Goal: Task Accomplishment & Management: Manage account settings

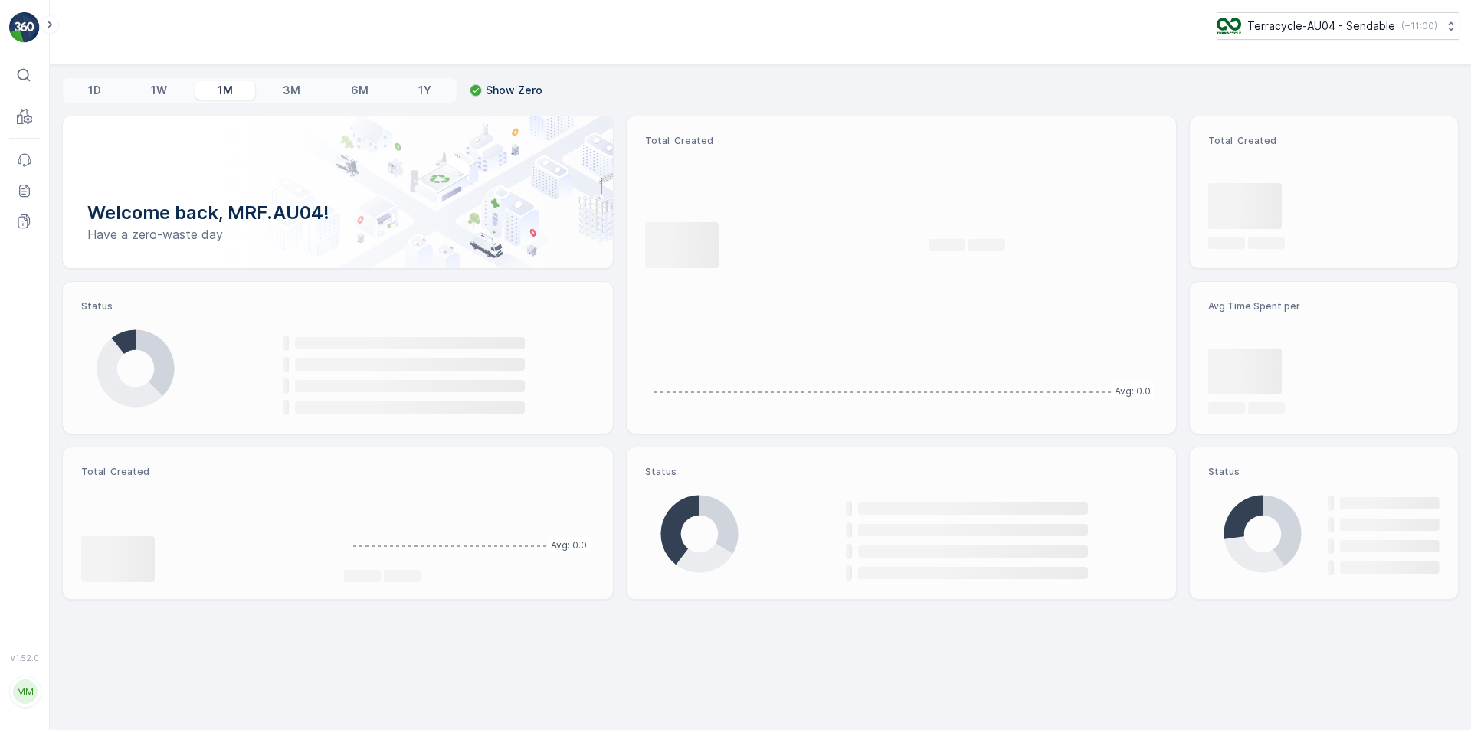
click at [23, 34] on img at bounding box center [24, 27] width 31 height 31
click at [47, 31] on icon at bounding box center [49, 24] width 17 height 18
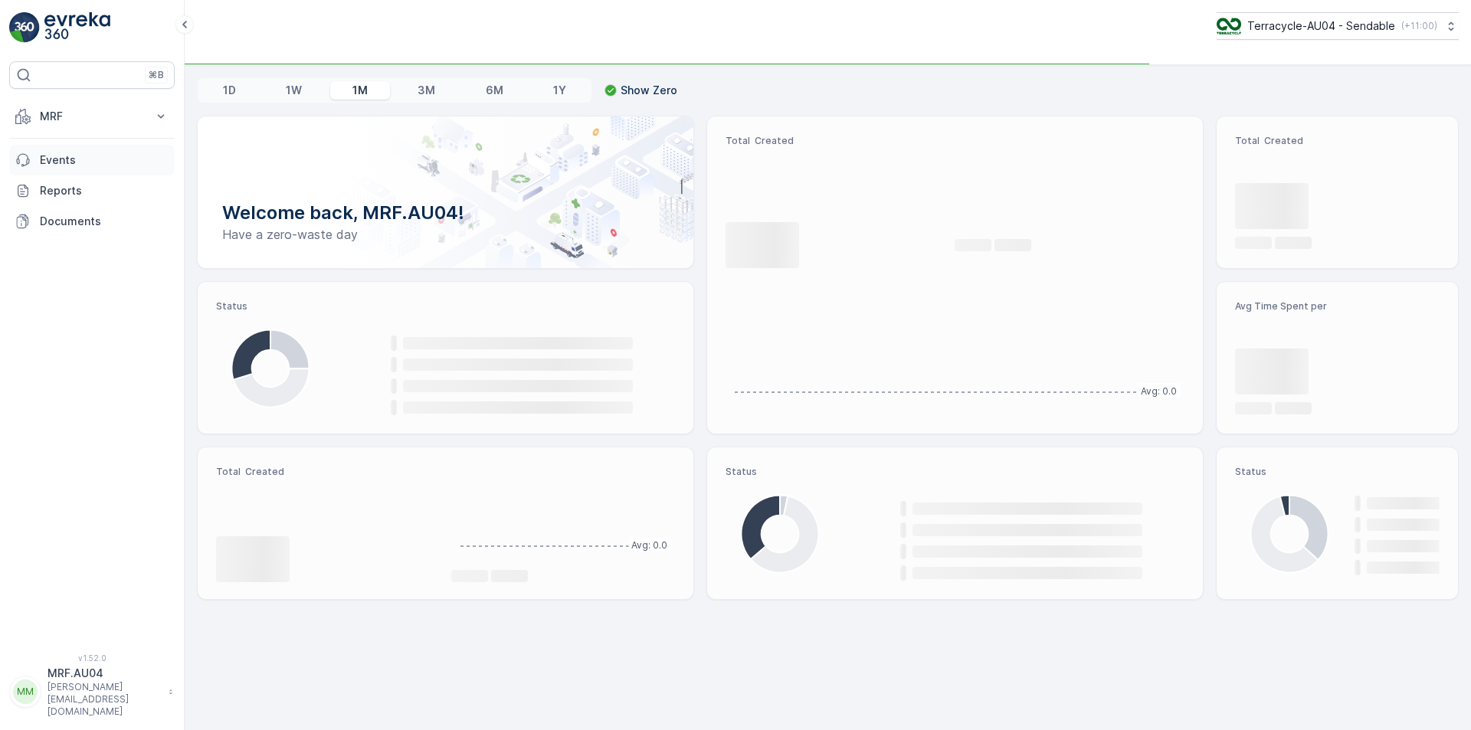
click at [69, 162] on p "Events" at bounding box center [104, 159] width 129 height 15
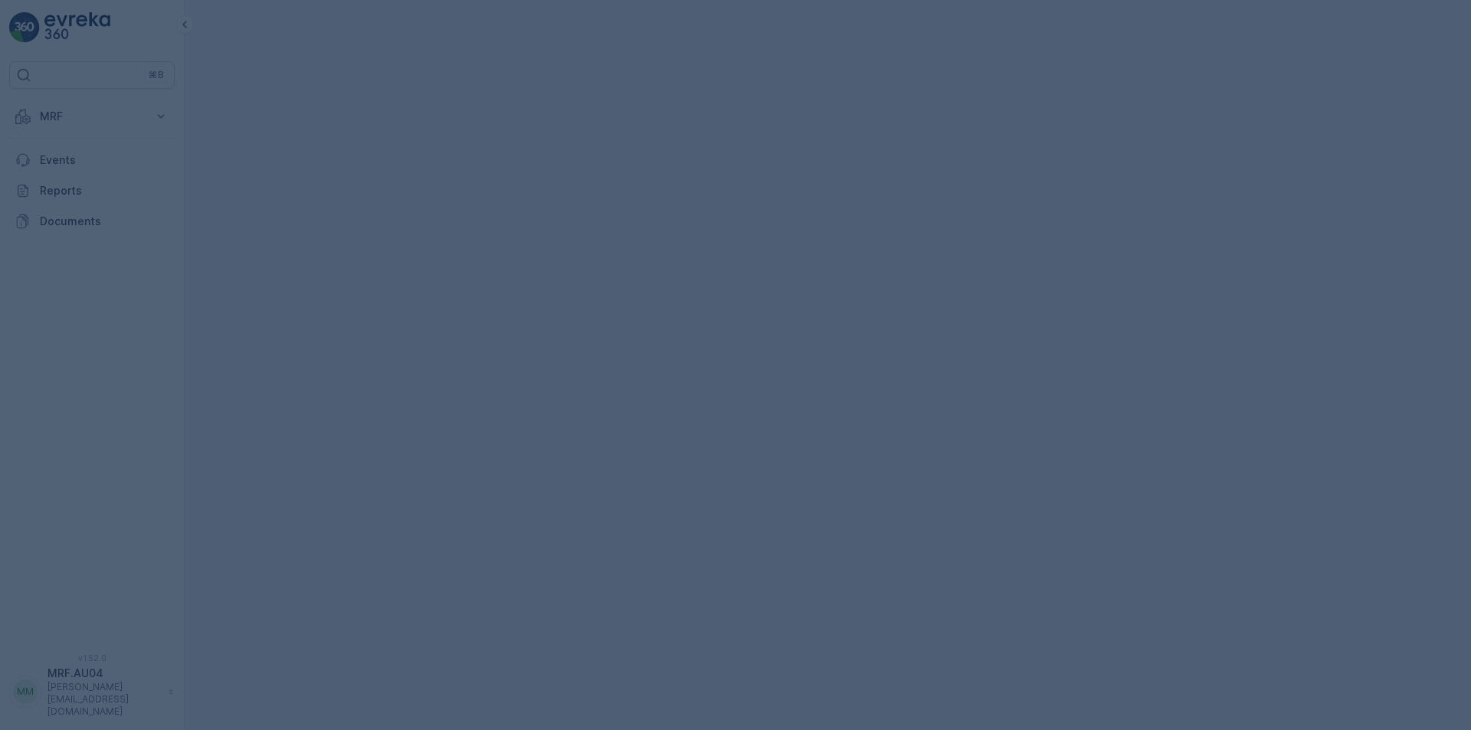
click at [55, 120] on div at bounding box center [735, 365] width 1471 height 730
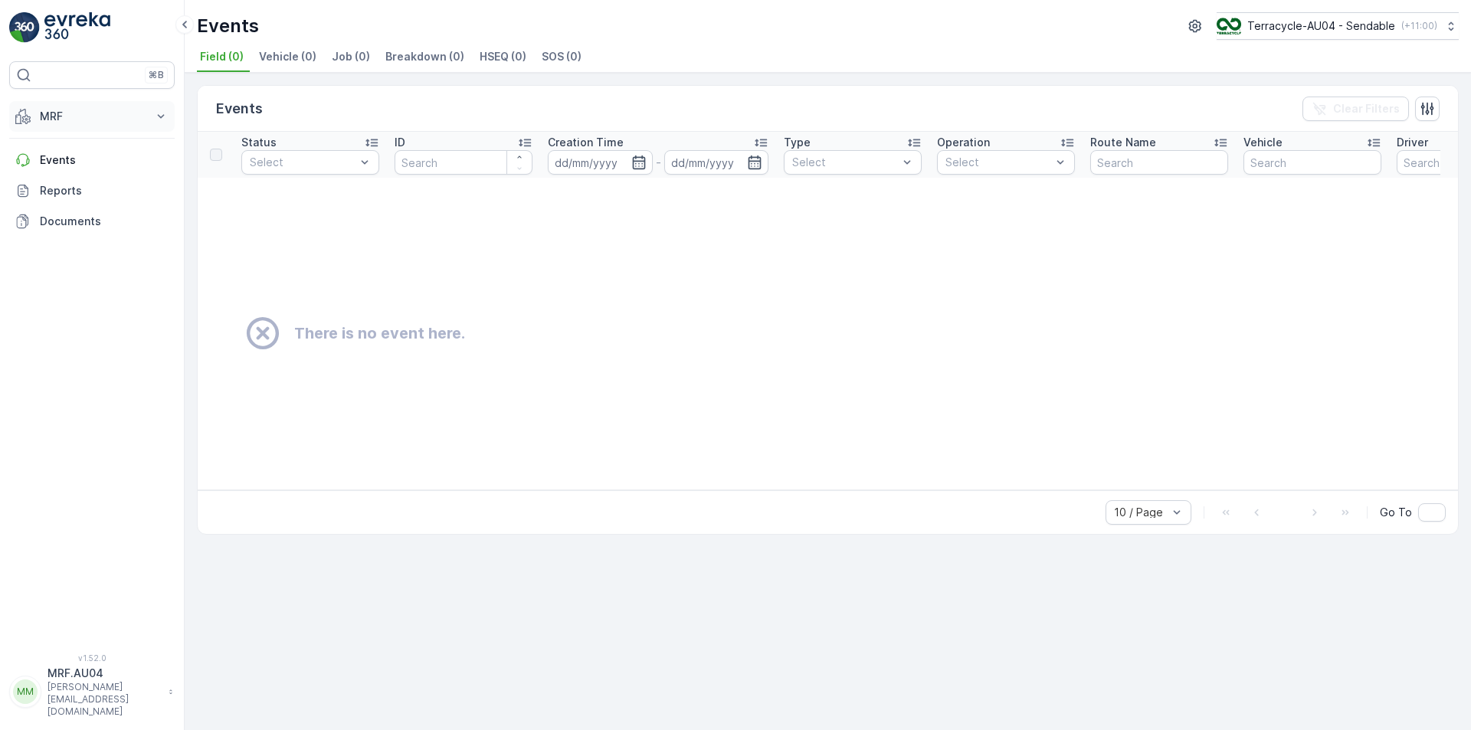
click at [168, 108] on button "MRF" at bounding box center [91, 116] width 165 height 31
click at [65, 199] on p "Process" at bounding box center [59, 206] width 41 height 15
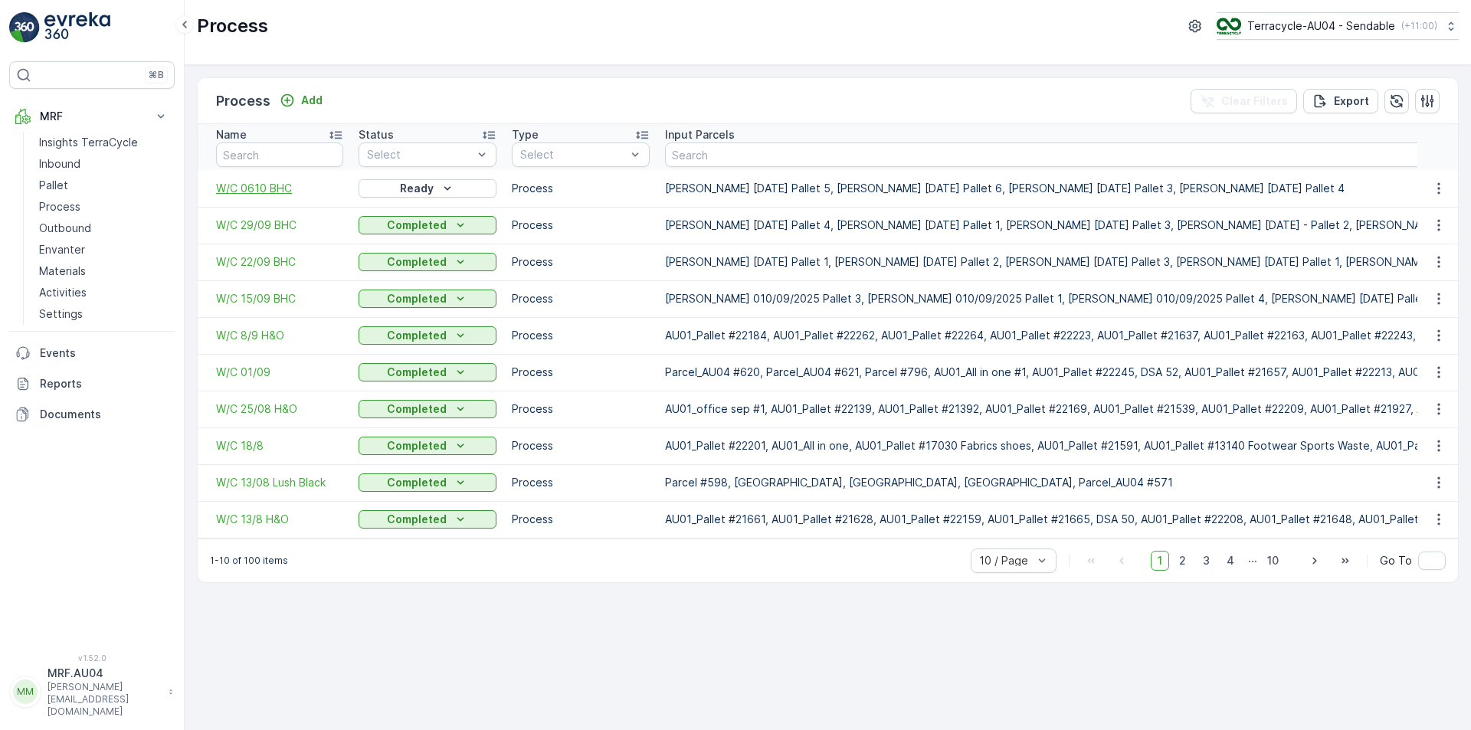
click at [273, 192] on span "W/C 0610 BHC" at bounding box center [279, 188] width 127 height 15
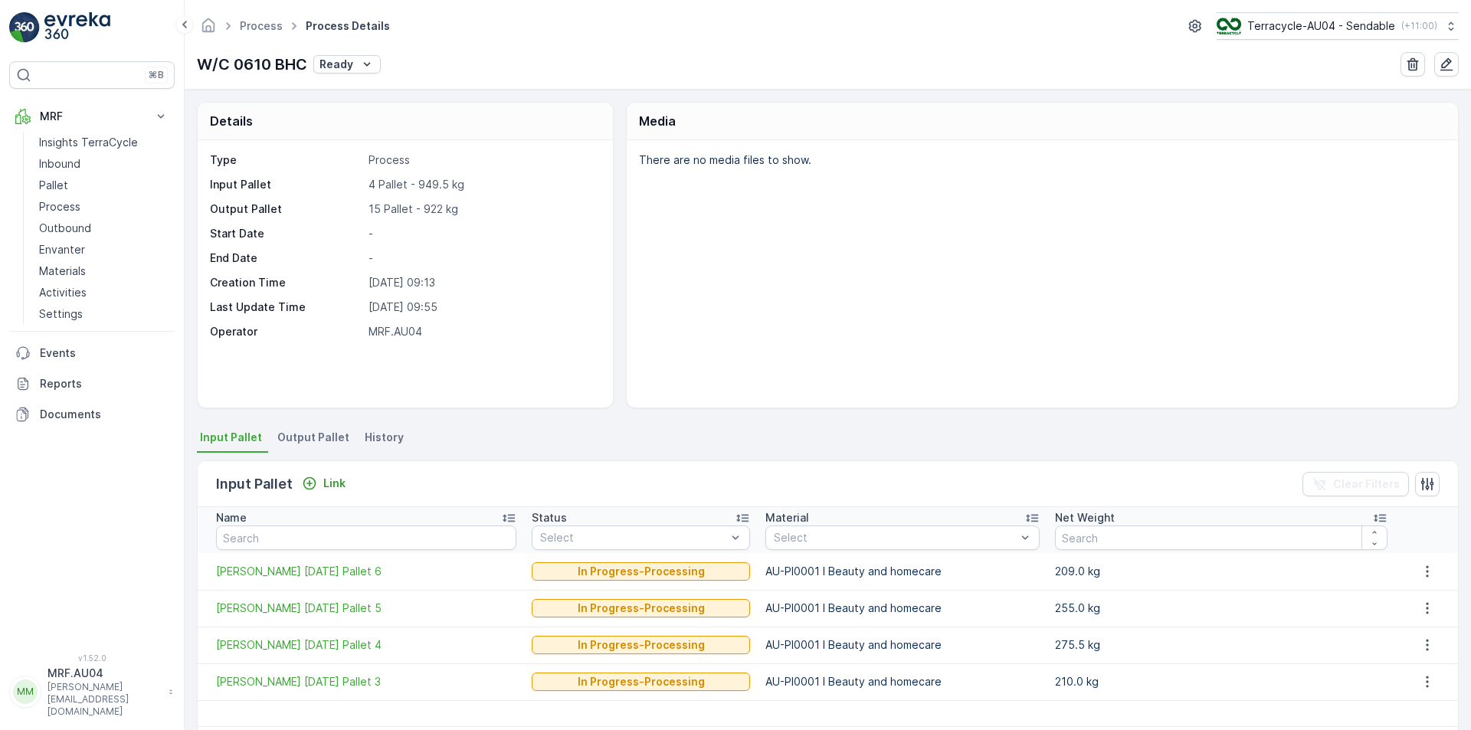
click at [332, 434] on span "Output Pallet" at bounding box center [313, 437] width 72 height 15
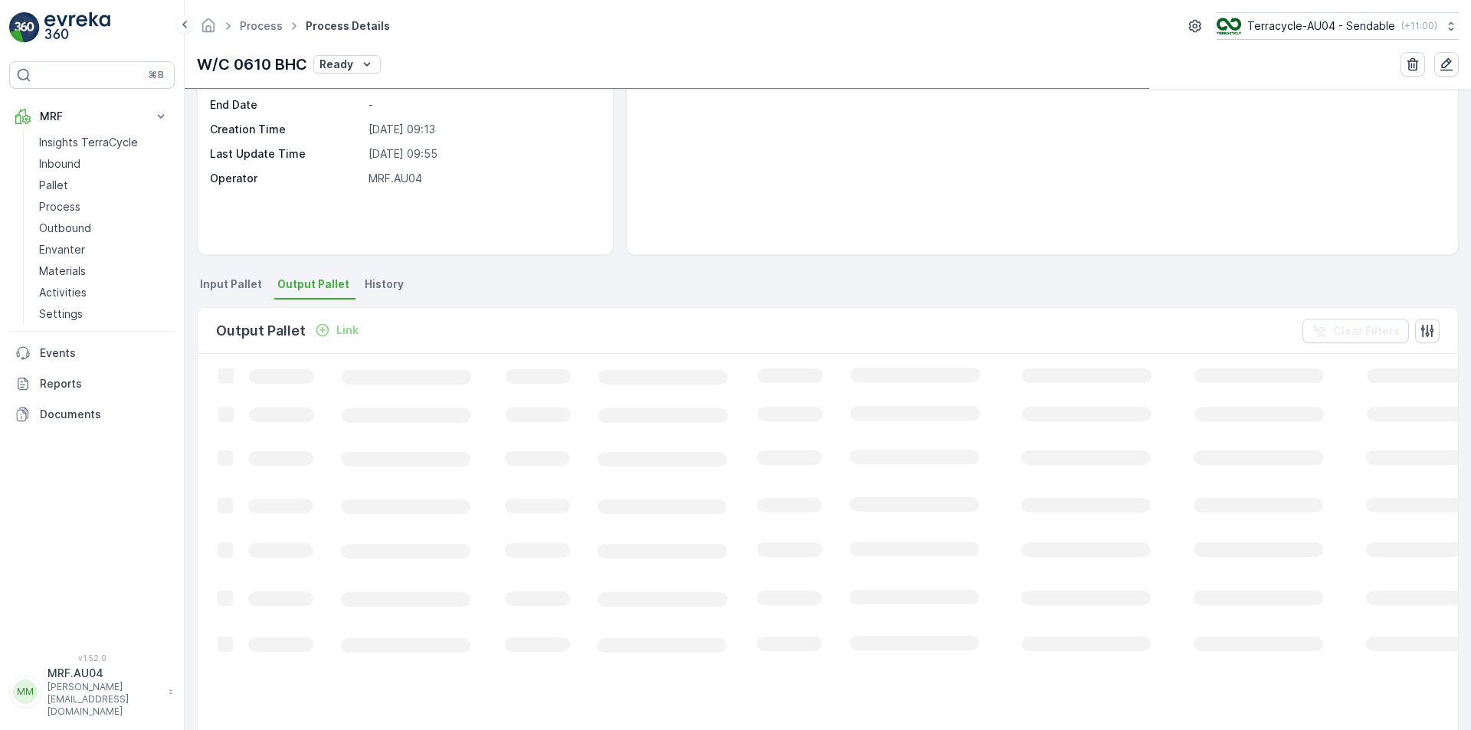
scroll to position [153, 0]
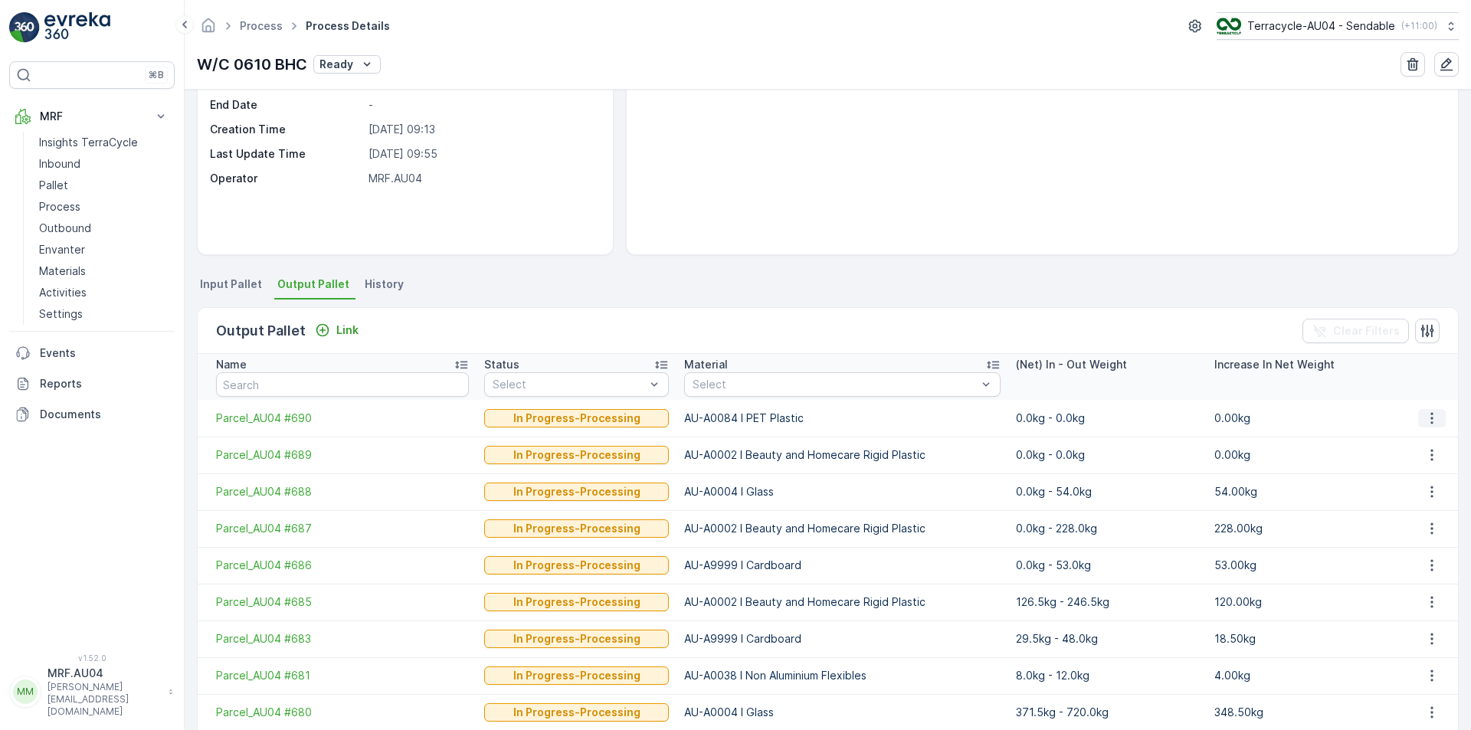
click at [1427, 420] on icon "button" at bounding box center [1431, 418] width 15 height 15
click at [1426, 447] on span "Detach" at bounding box center [1442, 441] width 38 height 15
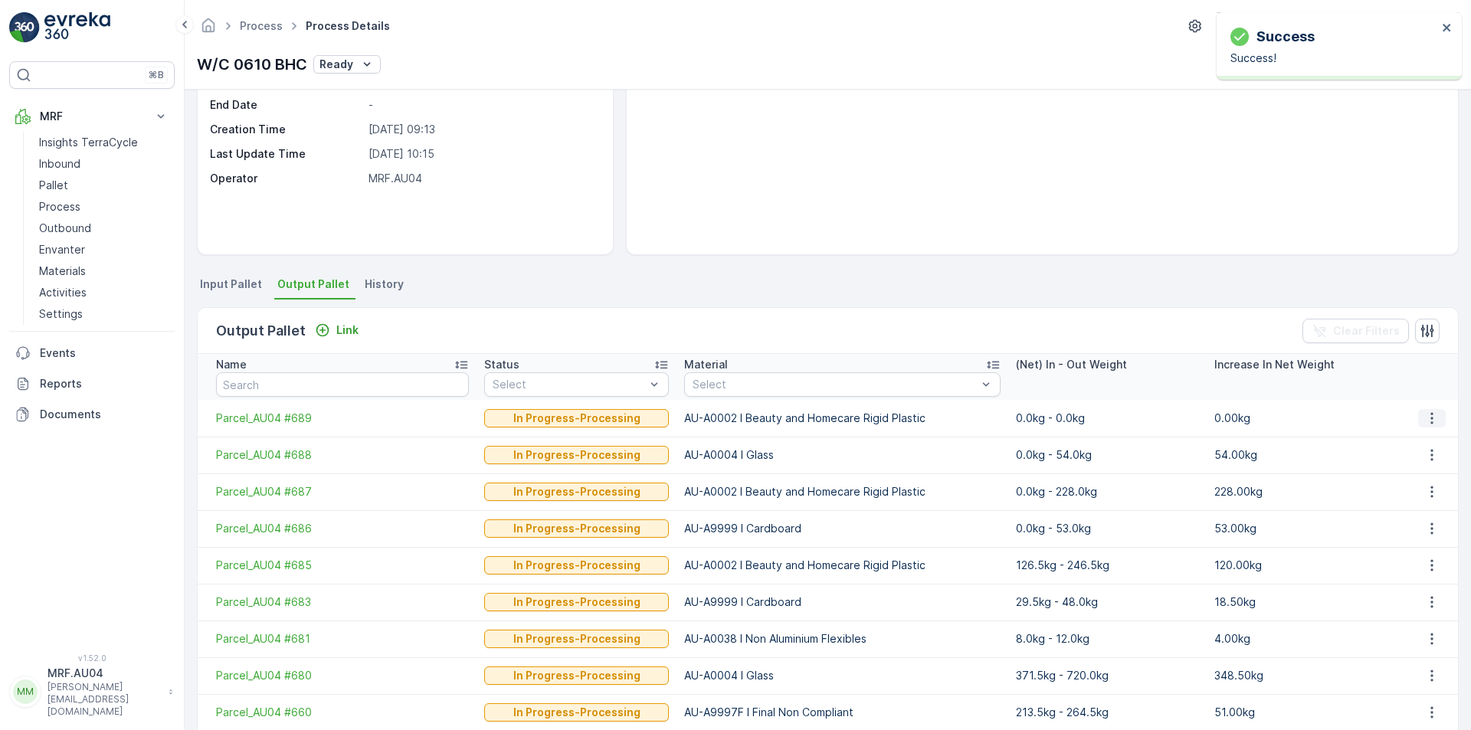
click at [1425, 418] on icon "button" at bounding box center [1431, 418] width 15 height 15
click at [1427, 444] on span "Detach" at bounding box center [1442, 441] width 38 height 15
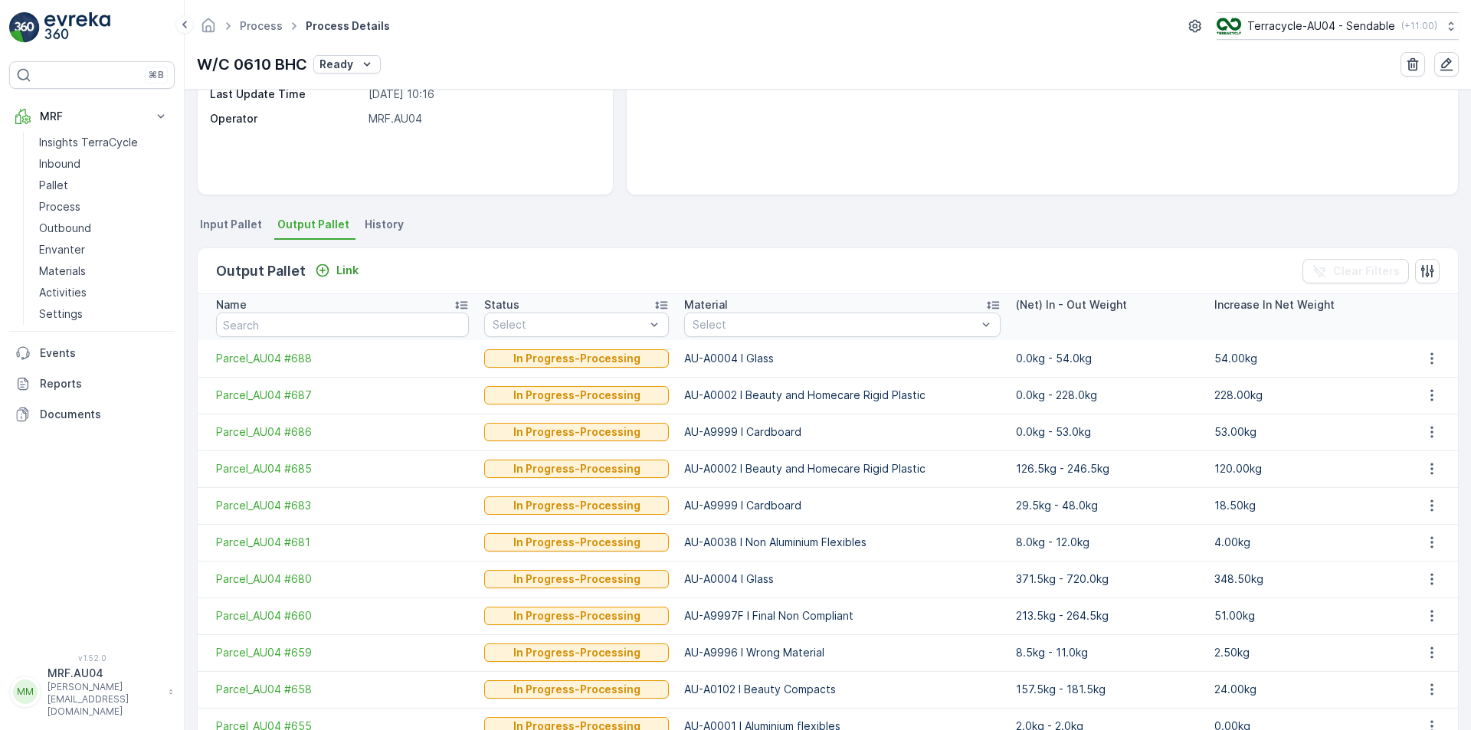
scroll to position [60, 0]
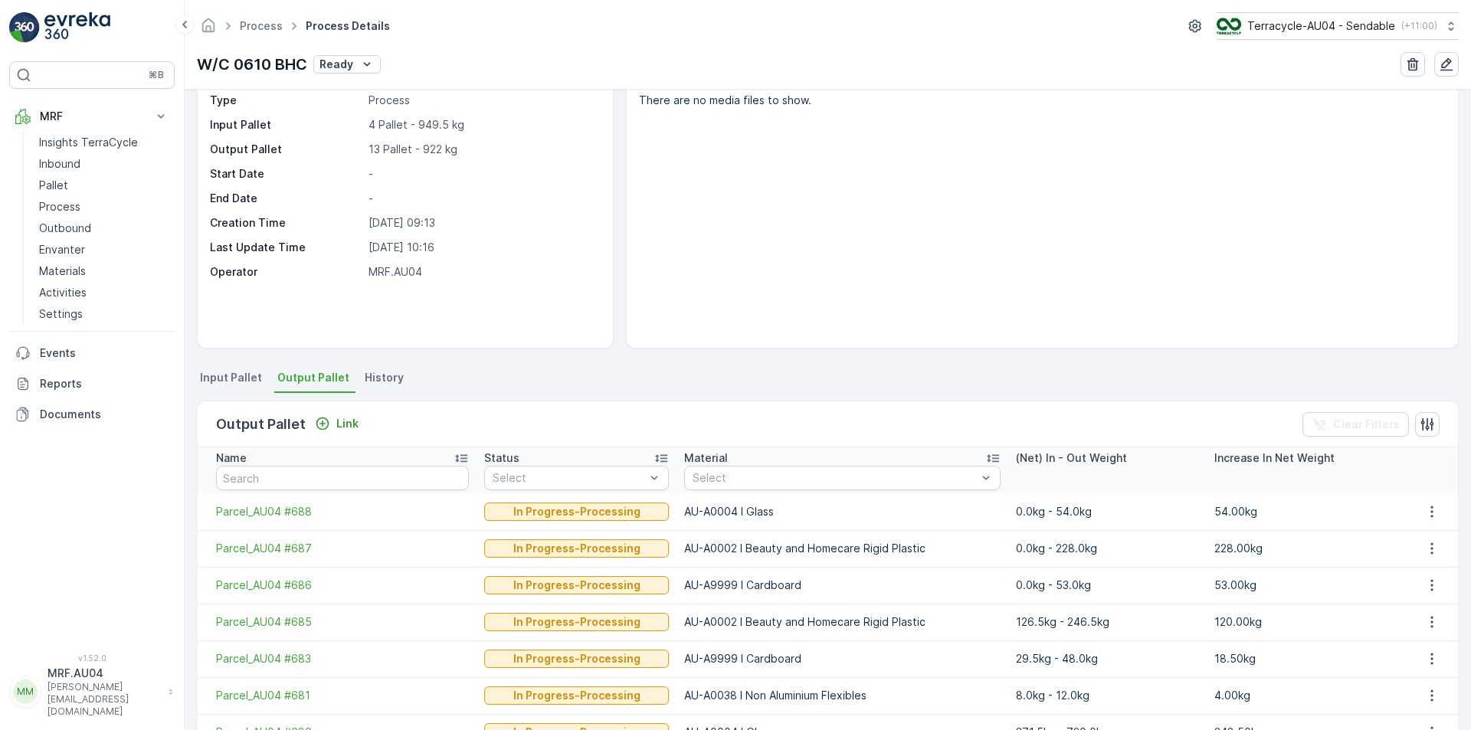
click at [228, 369] on li "Input Pallet" at bounding box center [232, 380] width 71 height 26
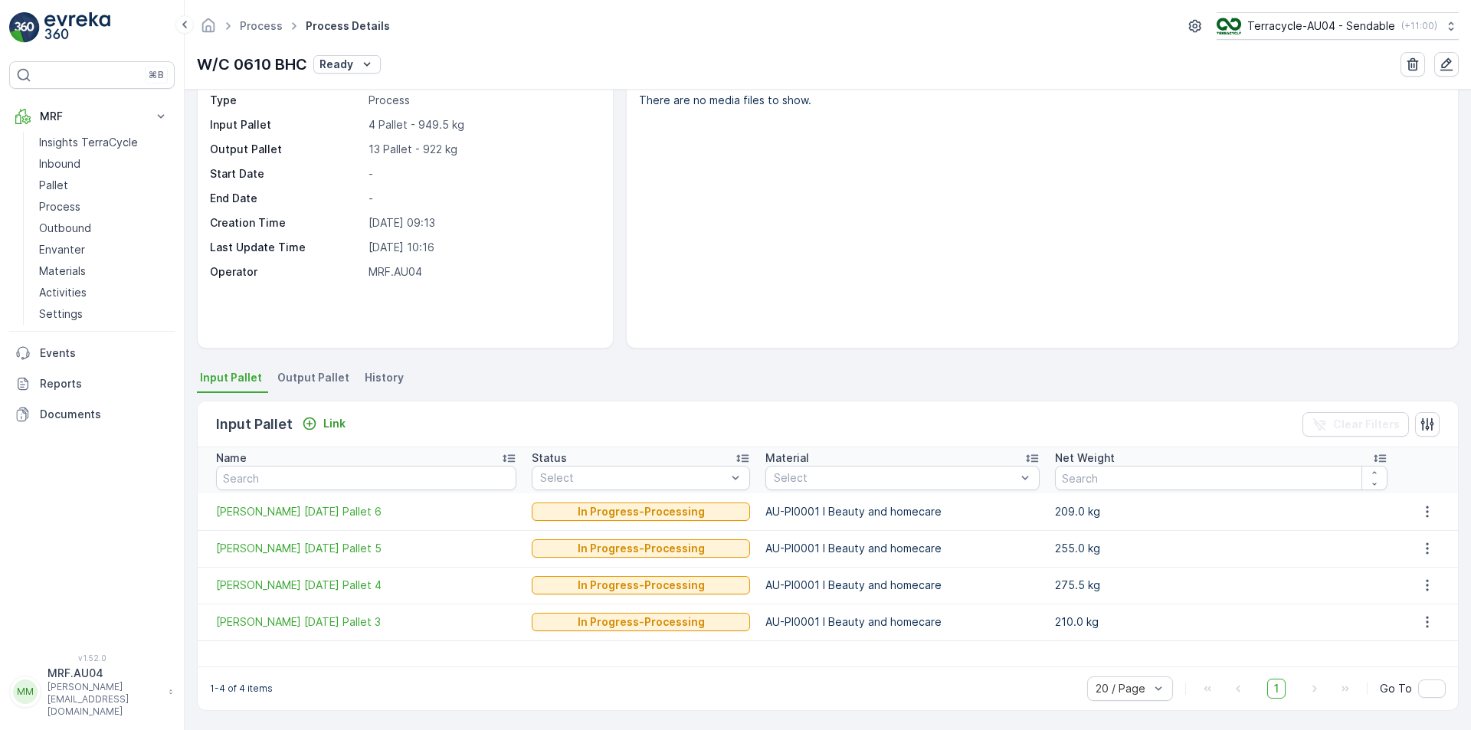
scroll to position [61, 0]
click at [319, 380] on span "Output Pallet" at bounding box center [313, 376] width 72 height 15
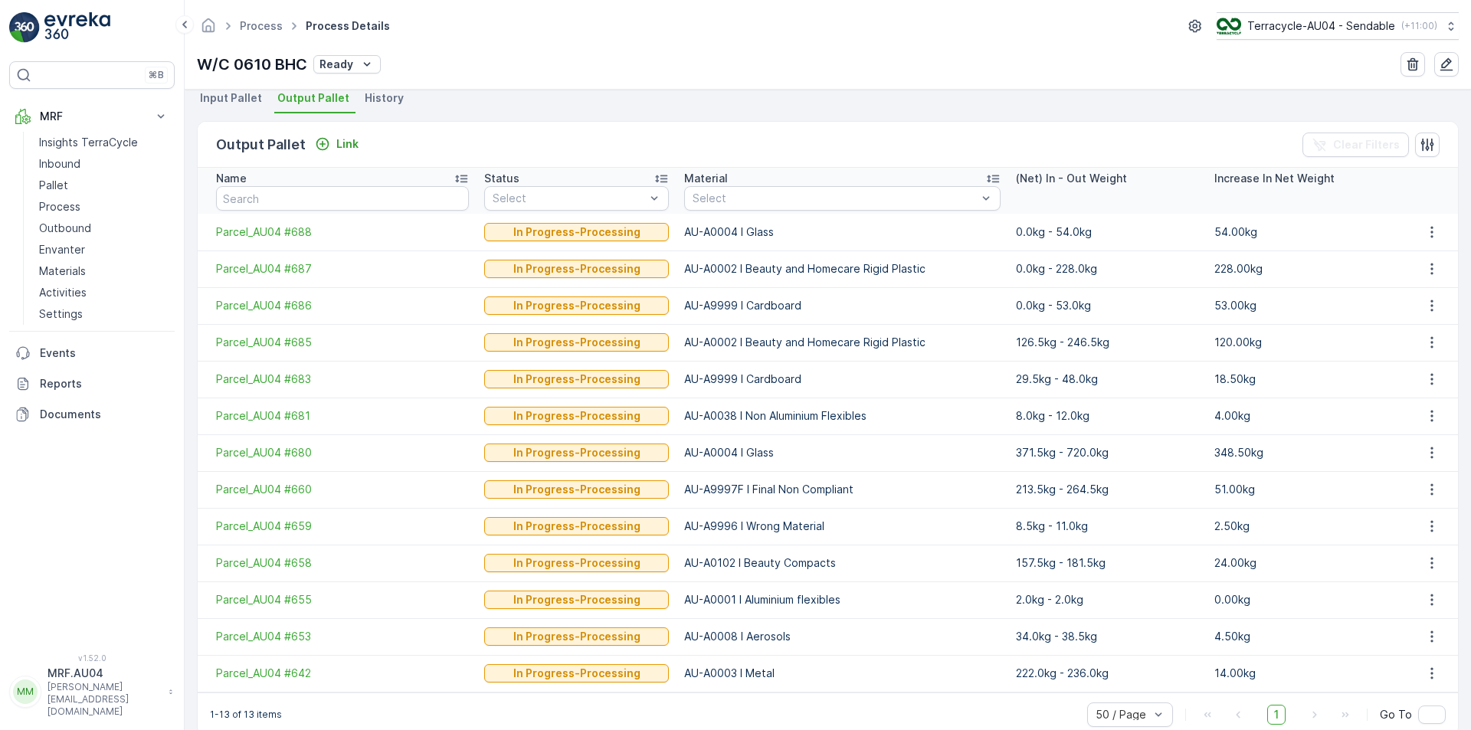
scroll to position [366, 0]
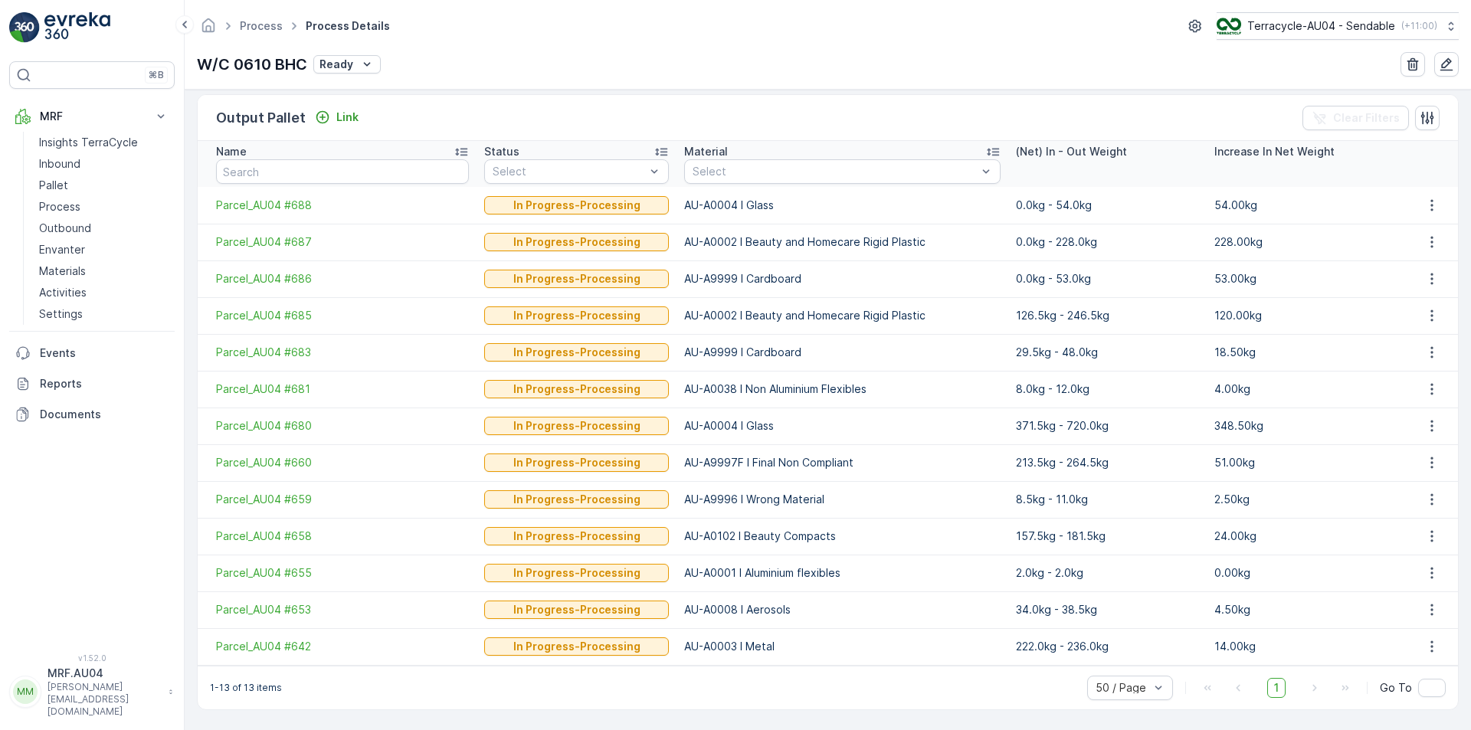
click at [208, 34] on link "Homepage" at bounding box center [208, 29] width 17 height 13
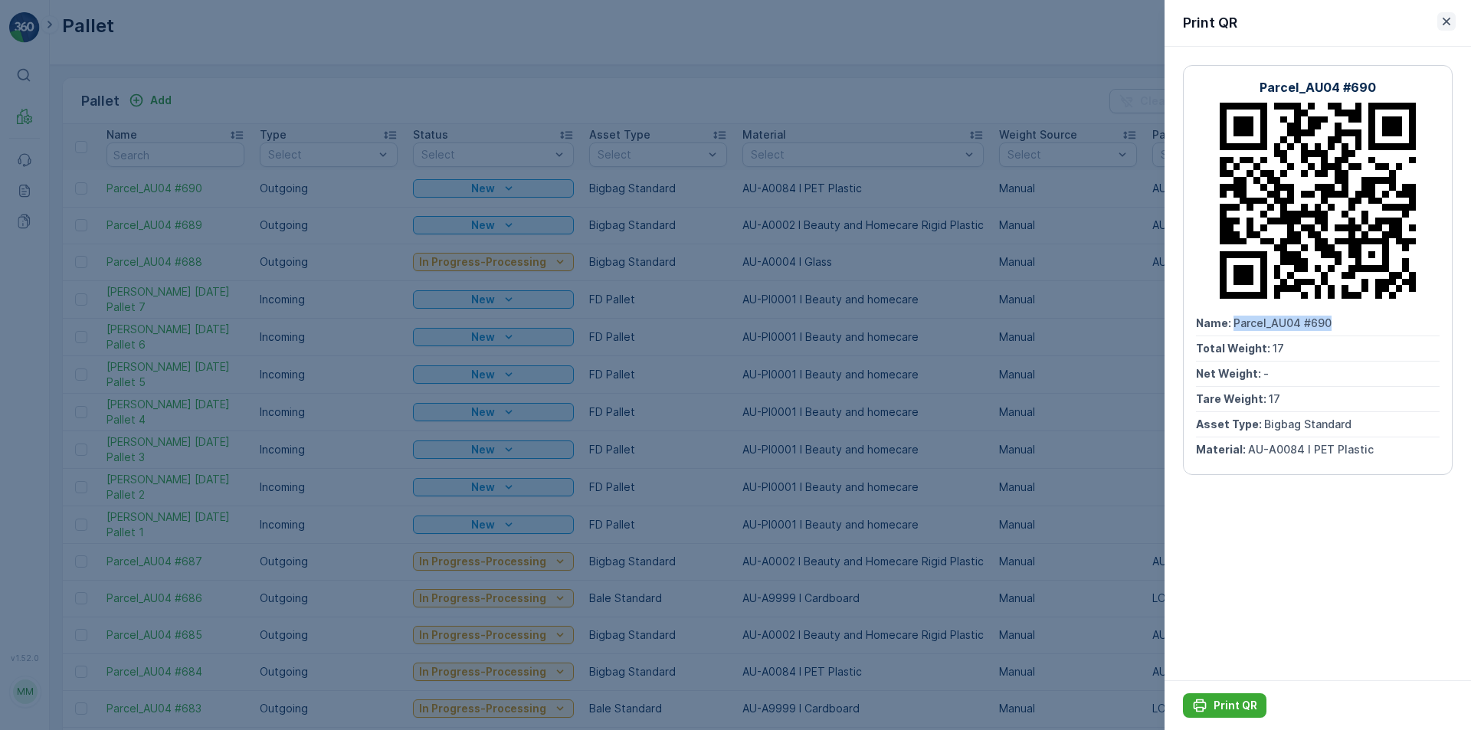
click at [1448, 21] on icon "button" at bounding box center [1447, 22] width 8 height 8
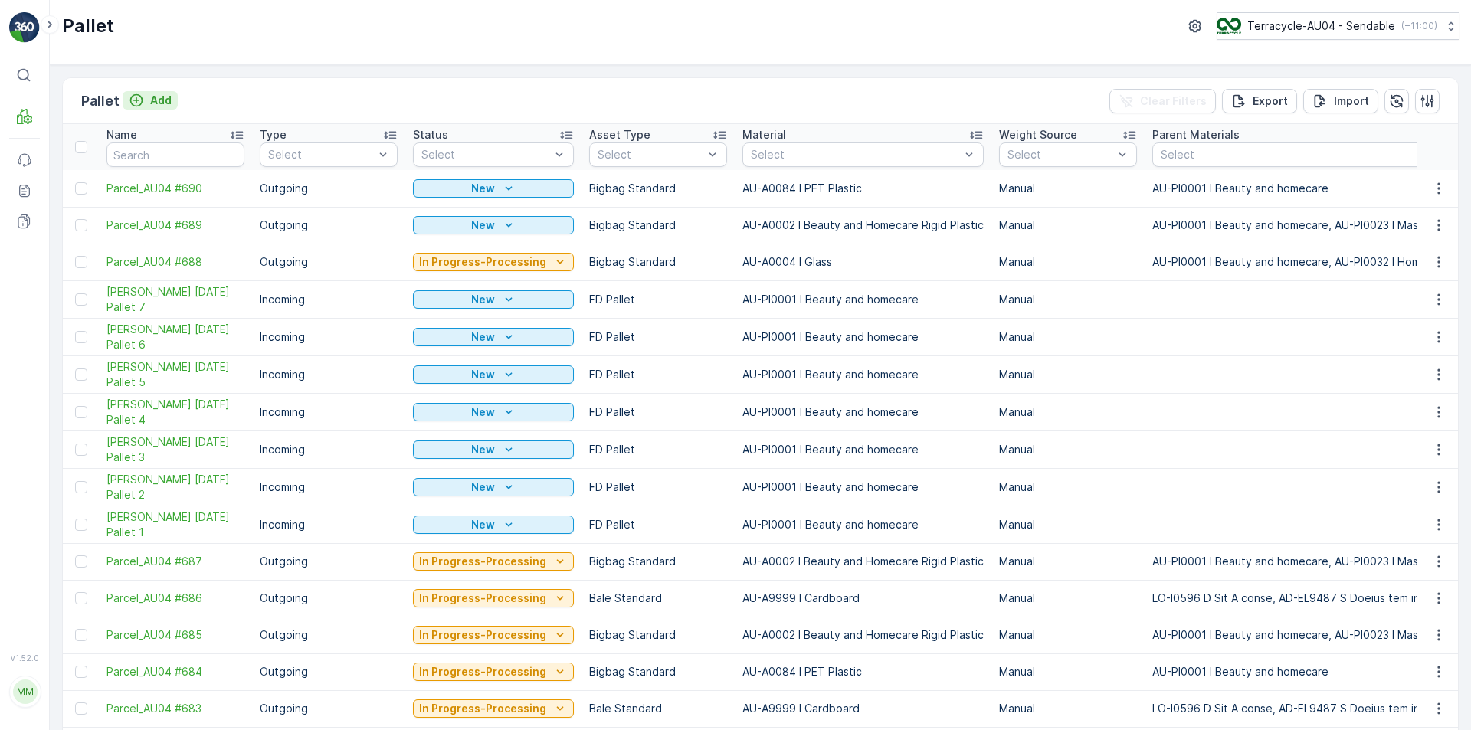
click at [164, 102] on p "Add" at bounding box center [160, 100] width 21 height 15
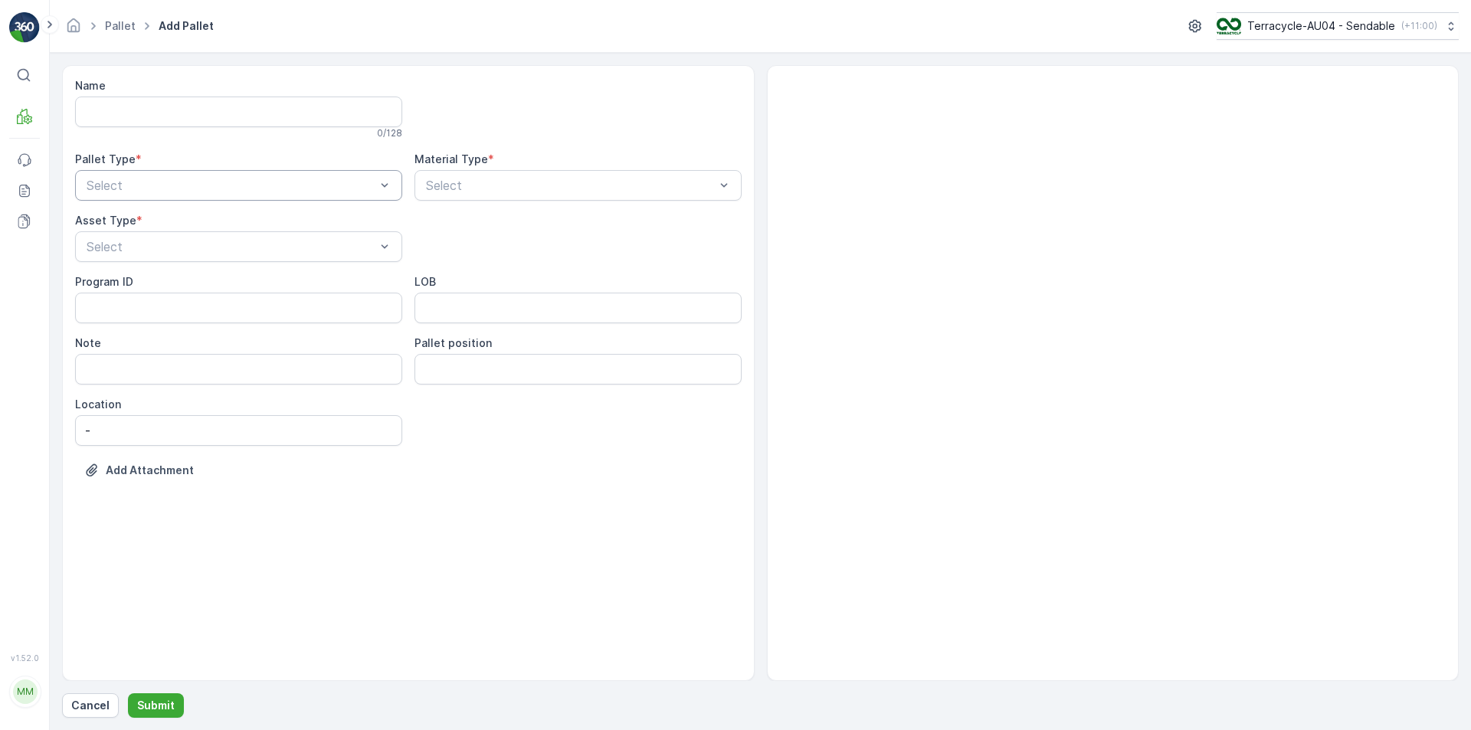
drag, startPoint x: 228, startPoint y: 205, endPoint x: 221, endPoint y: 196, distance: 10.9
click at [226, 204] on div "Name 0 / 128 Pallet Type * Select Material Type * Select Asset Type * Select Pr…" at bounding box center [408, 289] width 666 height 423
click at [221, 196] on div "Select" at bounding box center [238, 185] width 327 height 31
click at [189, 221] on div "Incoming" at bounding box center [238, 223] width 309 height 14
click at [486, 245] on div "Name 0 / 128 Pallet Type * option Incoming, selected. Incoming Material Type * …" at bounding box center [408, 289] width 666 height 423
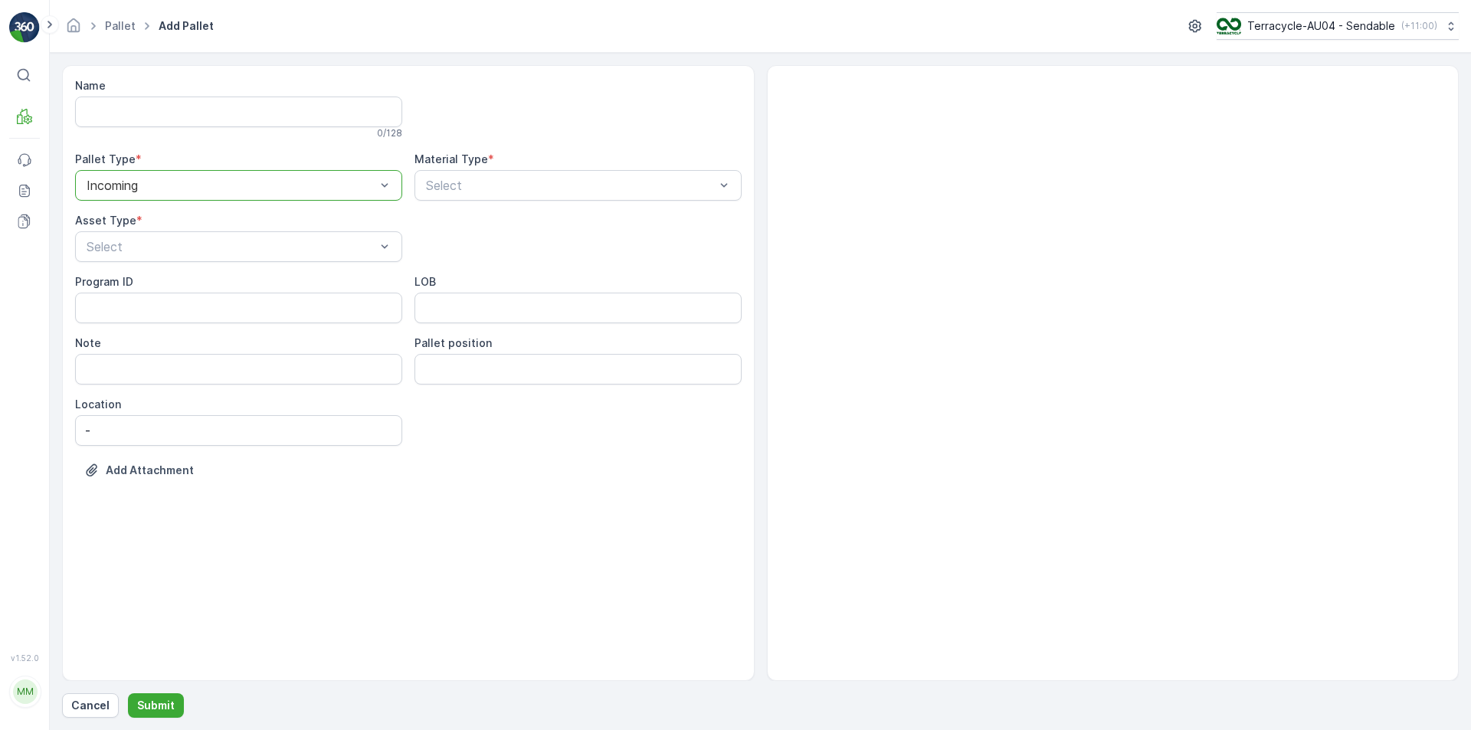
drag, startPoint x: 486, startPoint y: 244, endPoint x: 408, endPoint y: 220, distance: 82.6
click at [422, 222] on div "Name 0 / 128 Pallet Type * option Incoming, selected. Incoming Material Type * …" at bounding box center [408, 289] width 666 height 423
click at [454, 231] on div "Name 0 / 128 Pallet Type * option Incoming, selected. Incoming Material Type * …" at bounding box center [408, 289] width 666 height 423
drag, startPoint x: 454, startPoint y: 231, endPoint x: 431, endPoint y: 229, distance: 23.1
click at [431, 229] on div "Name 0 / 128 Pallet Type * option Incoming, selected. Incoming Material Type * …" at bounding box center [408, 289] width 666 height 423
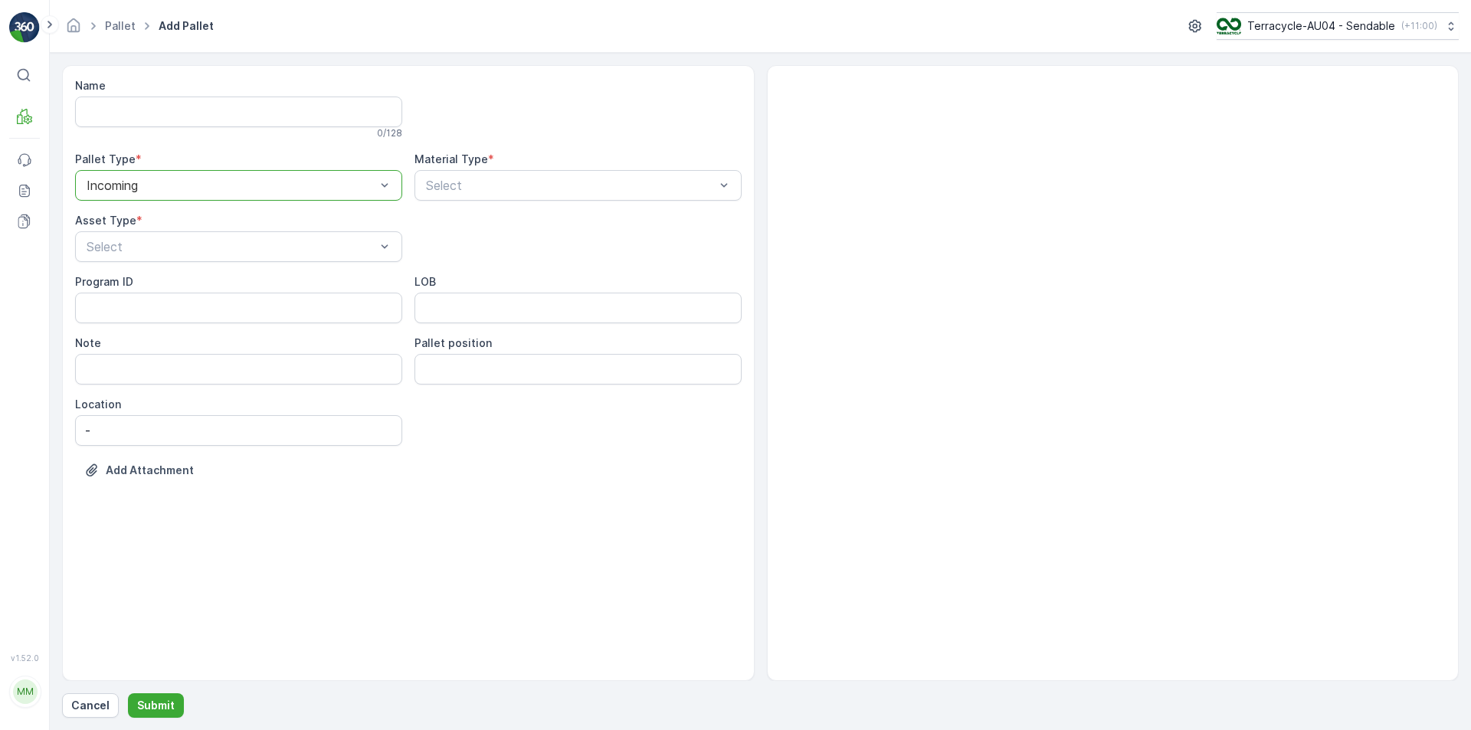
click at [466, 244] on div "Name 0 / 128 Pallet Type * option Incoming, selected. Incoming Material Type * …" at bounding box center [408, 289] width 666 height 423
click at [497, 201] on div "Name 0 / 128 Pallet Type * option Incoming, selected. Incoming Material Type * …" at bounding box center [408, 289] width 666 height 423
type input "[PERSON_NAME]"
click at [529, 192] on div at bounding box center [570, 185] width 292 height 14
click at [593, 177] on p "Select" at bounding box center [570, 185] width 289 height 18
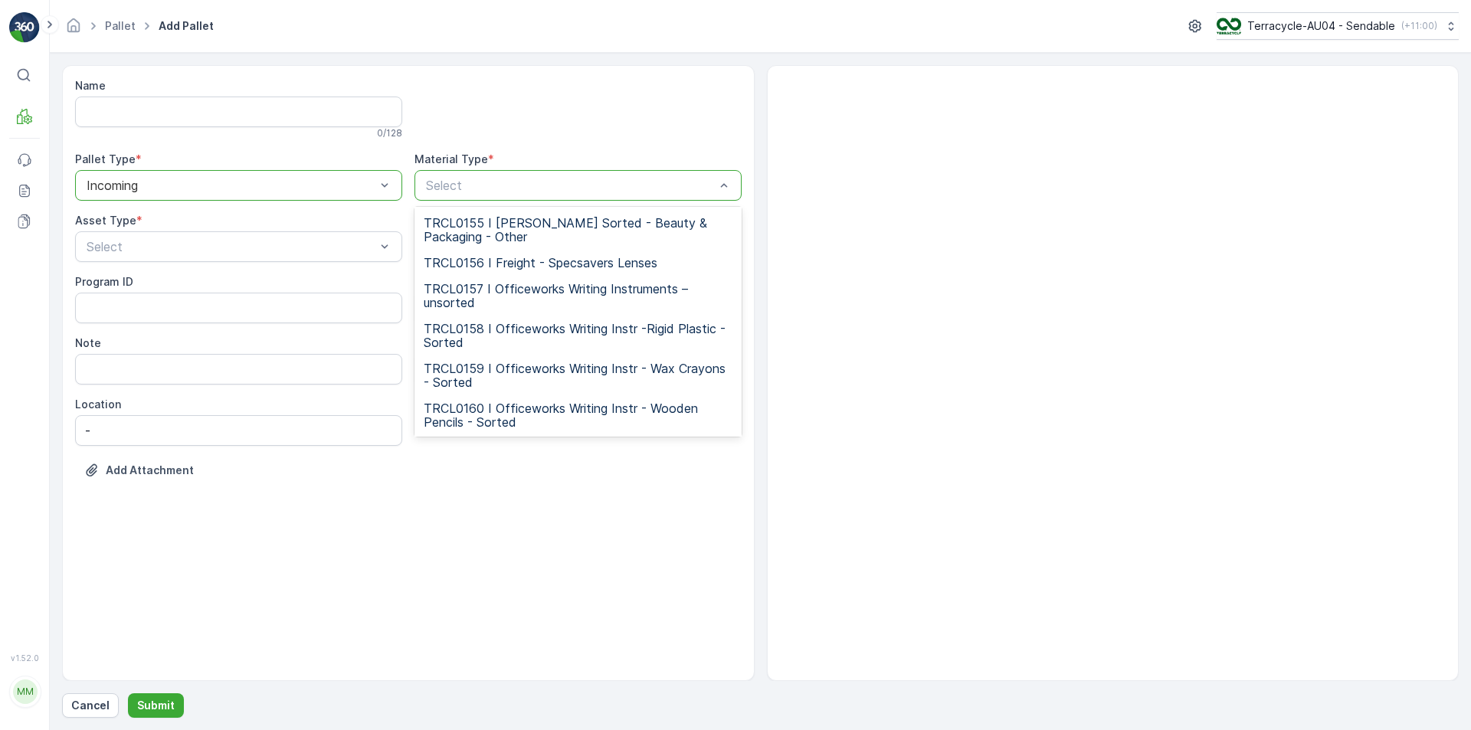
scroll to position [8524, 0]
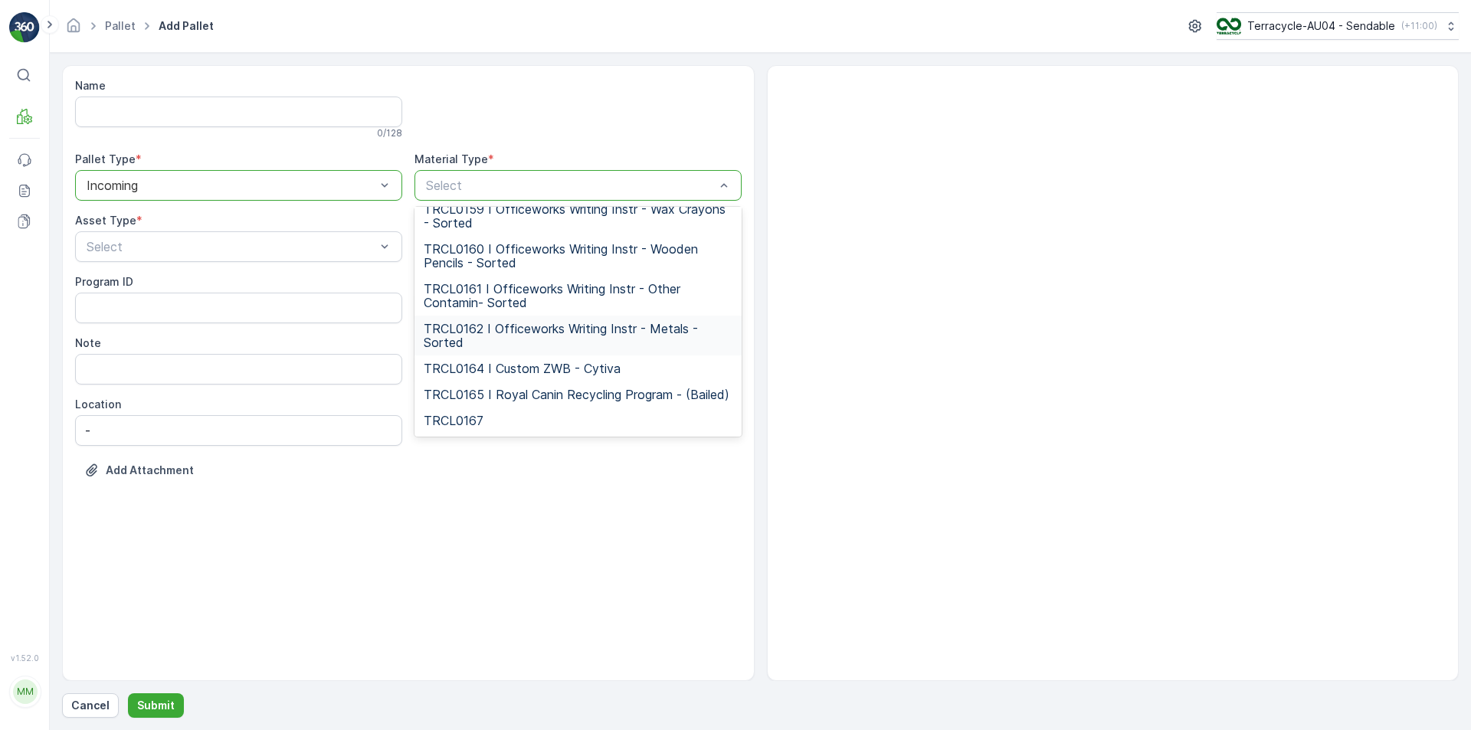
click at [221, 188] on div at bounding box center [231, 185] width 292 height 14
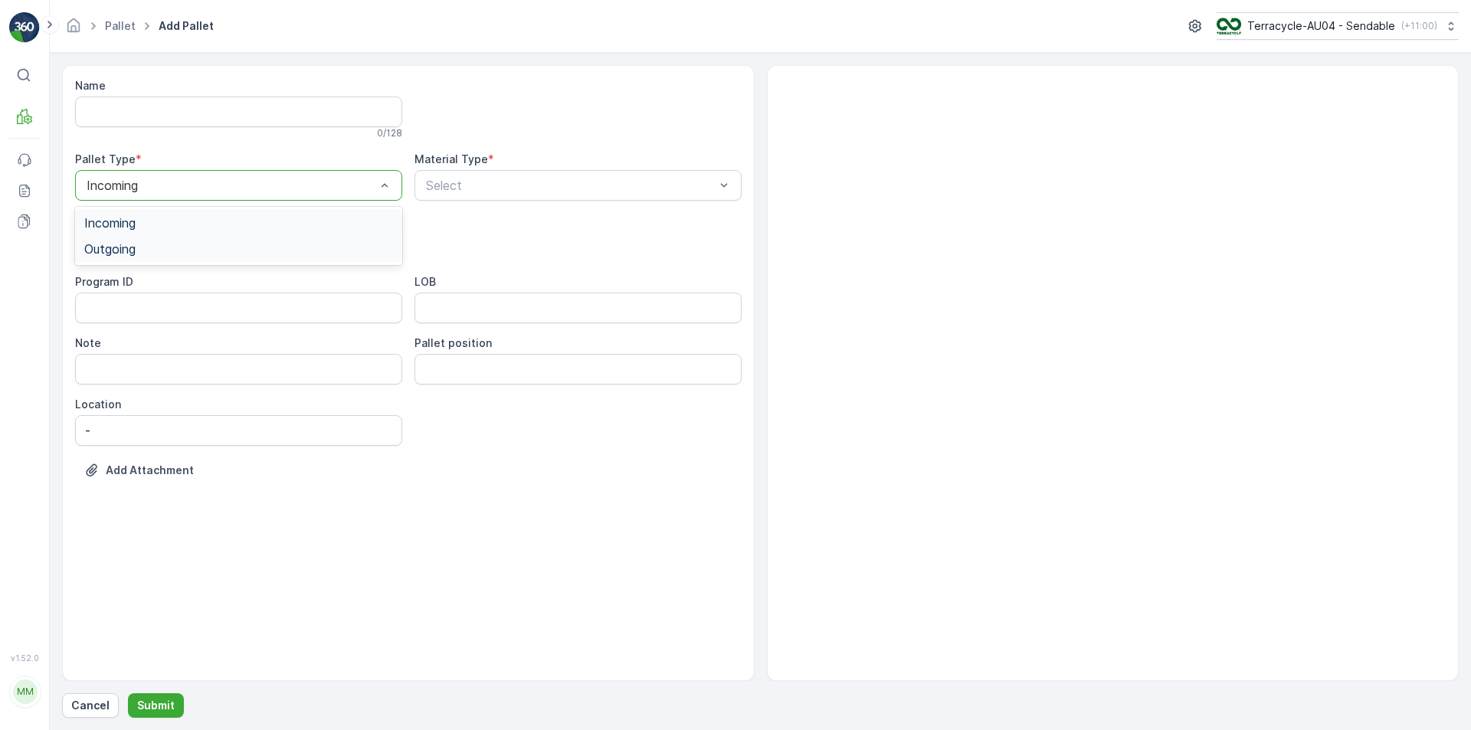
click at [194, 248] on div "Outgoing" at bounding box center [238, 249] width 309 height 14
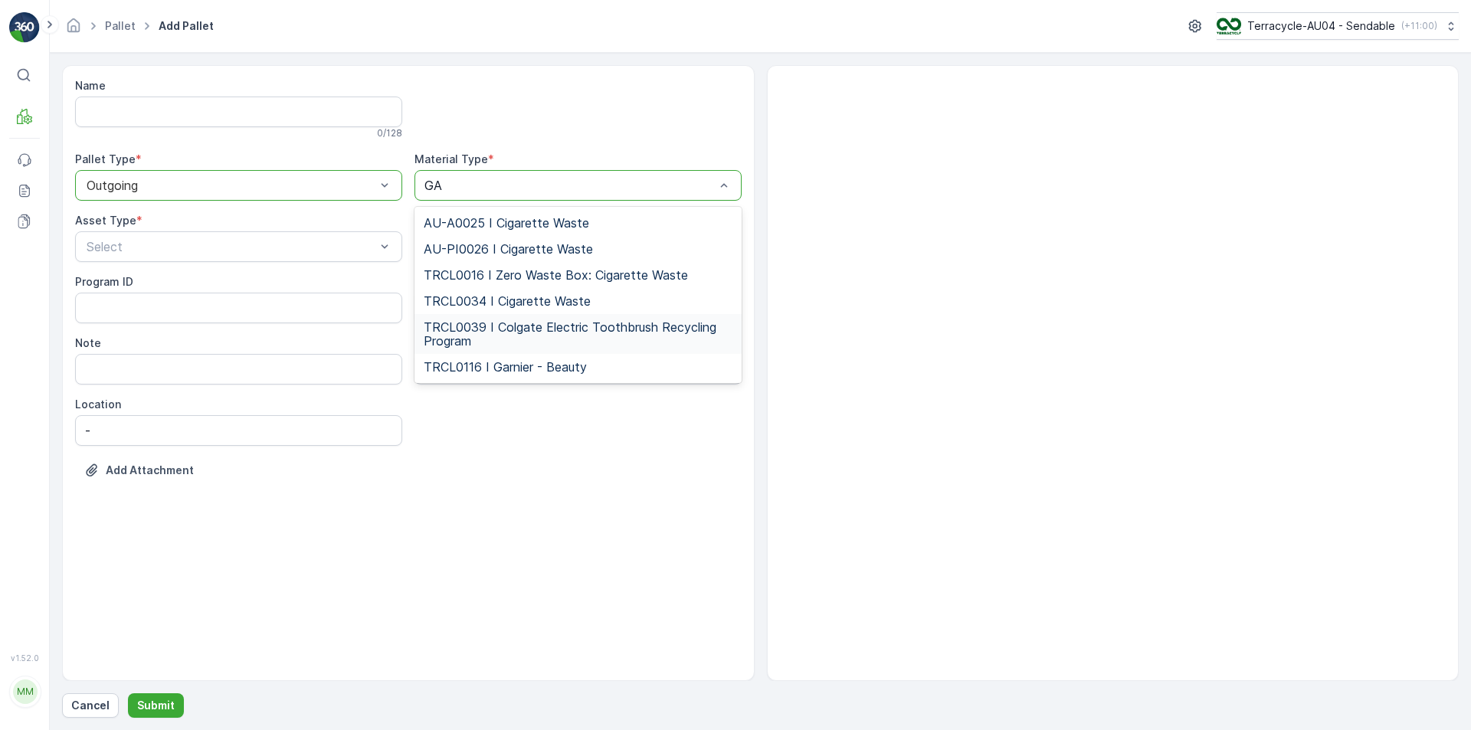
scroll to position [0, 0]
type input "G"
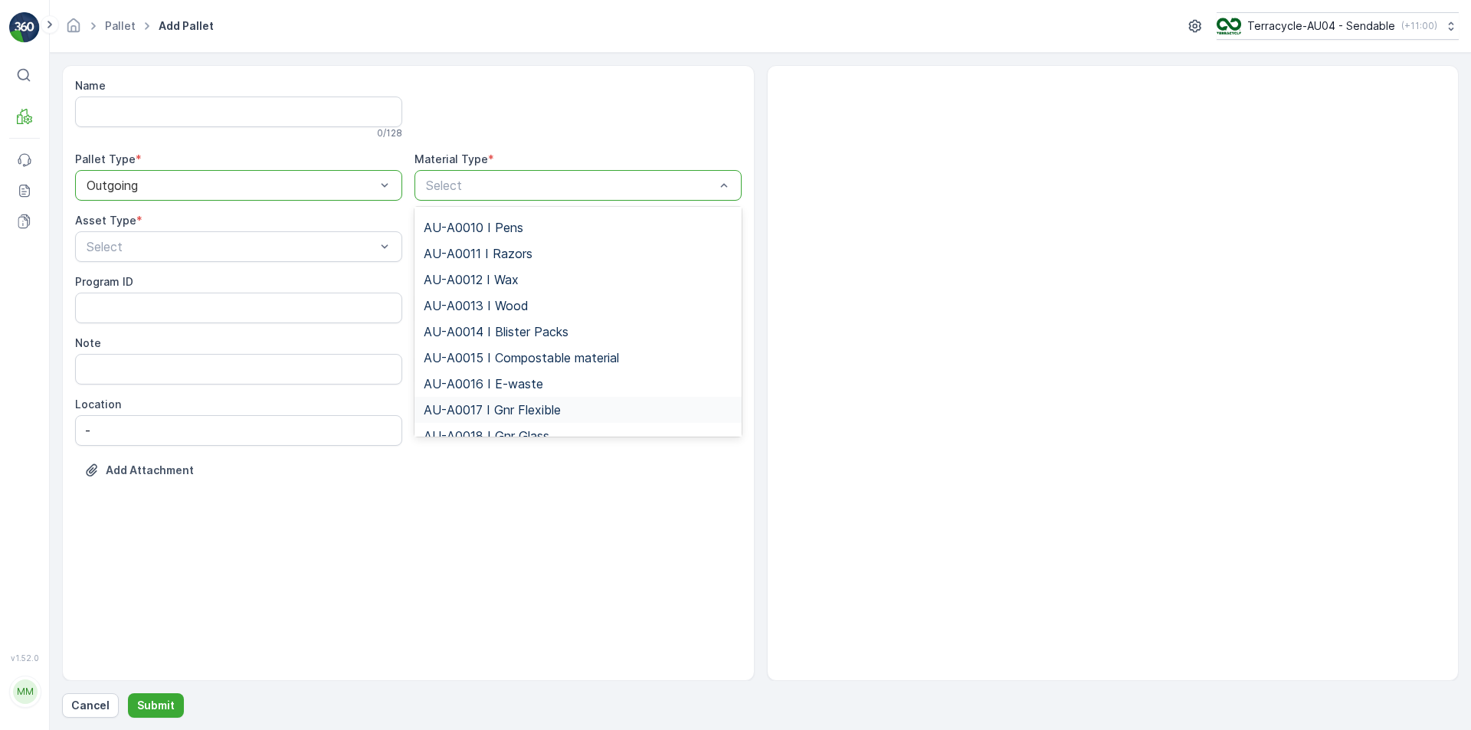
scroll to position [306, 0]
click at [571, 339] on div "AU-A0017 I Gnr Flexible" at bounding box center [578, 333] width 309 height 14
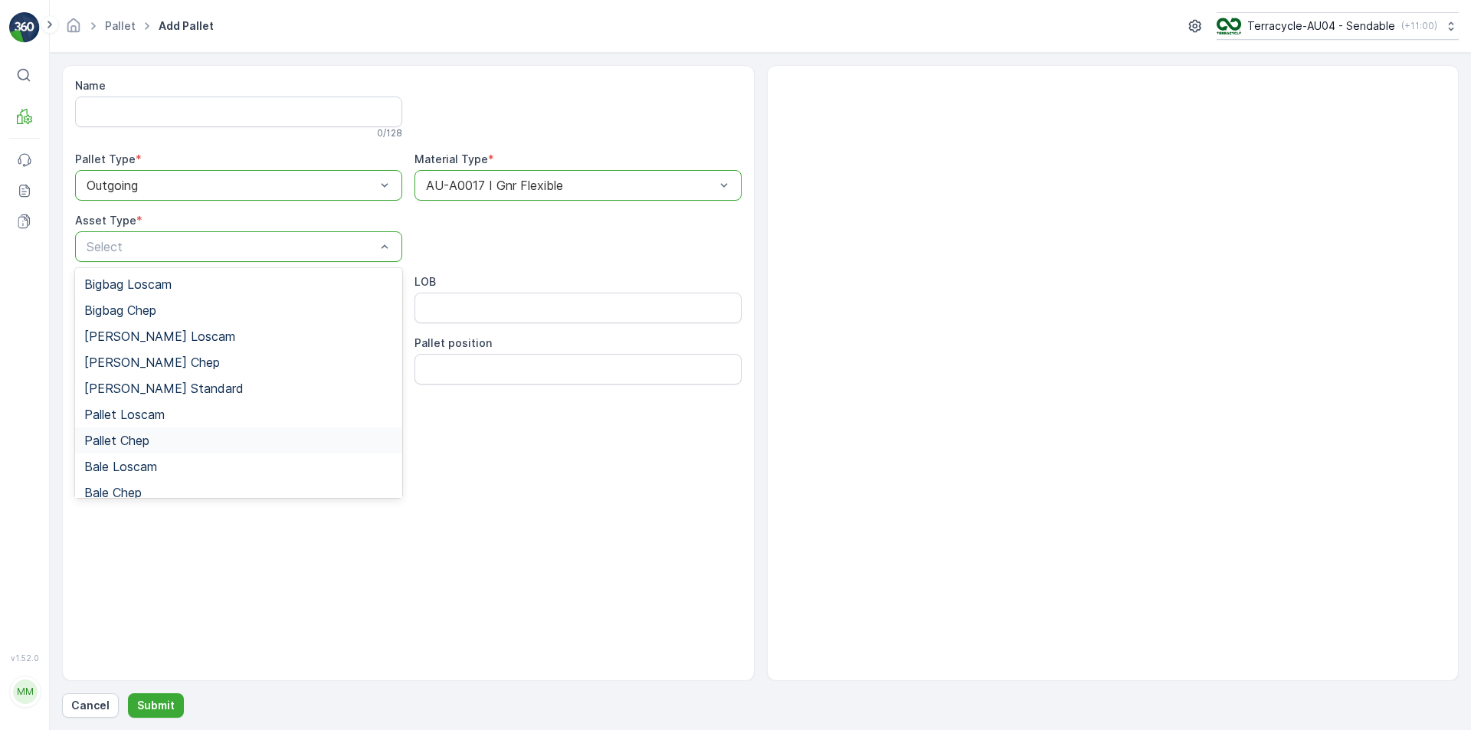
scroll to position [141, 0]
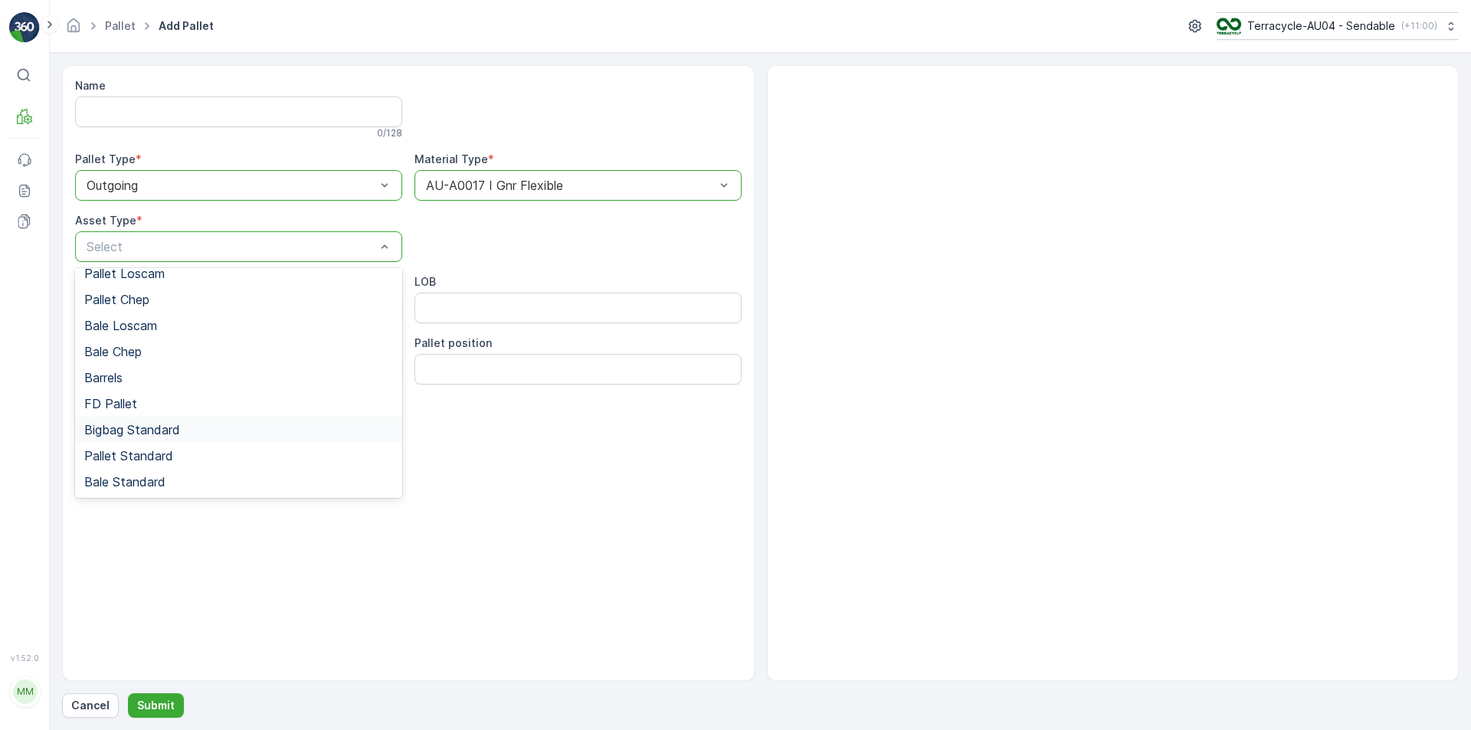
click at [213, 431] on div "Bigbag Standard" at bounding box center [238, 430] width 309 height 14
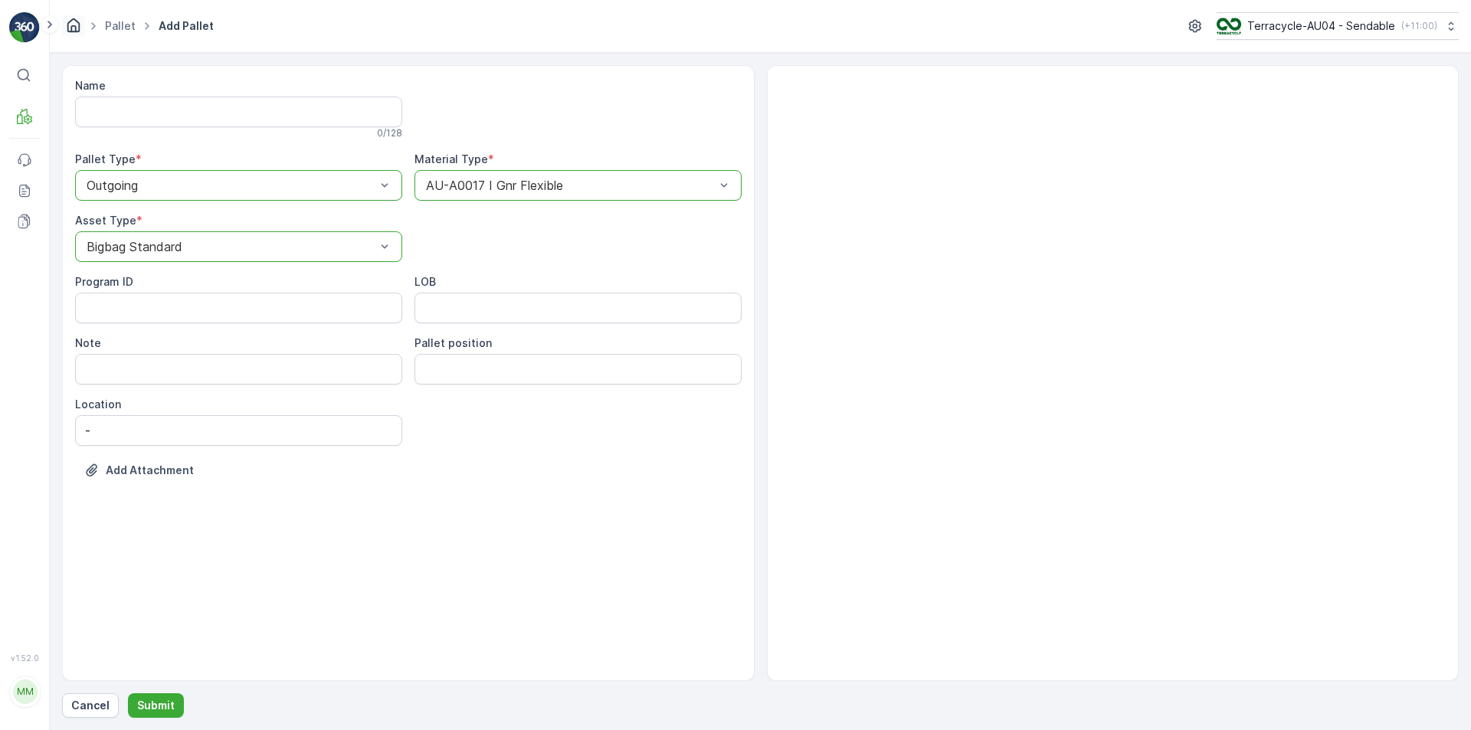
click at [79, 31] on icon "Homepage" at bounding box center [73, 25] width 13 height 14
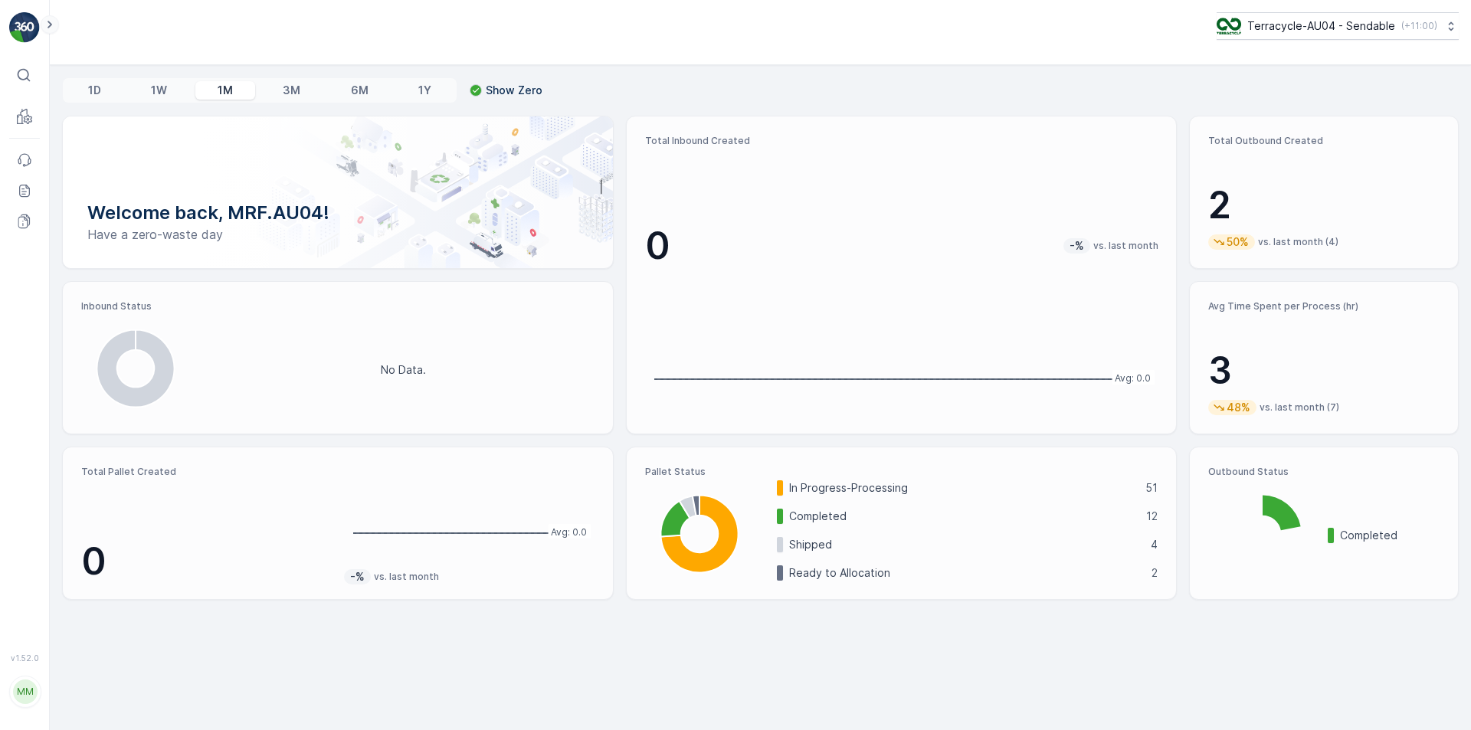
click at [52, 30] on icon at bounding box center [49, 24] width 17 height 18
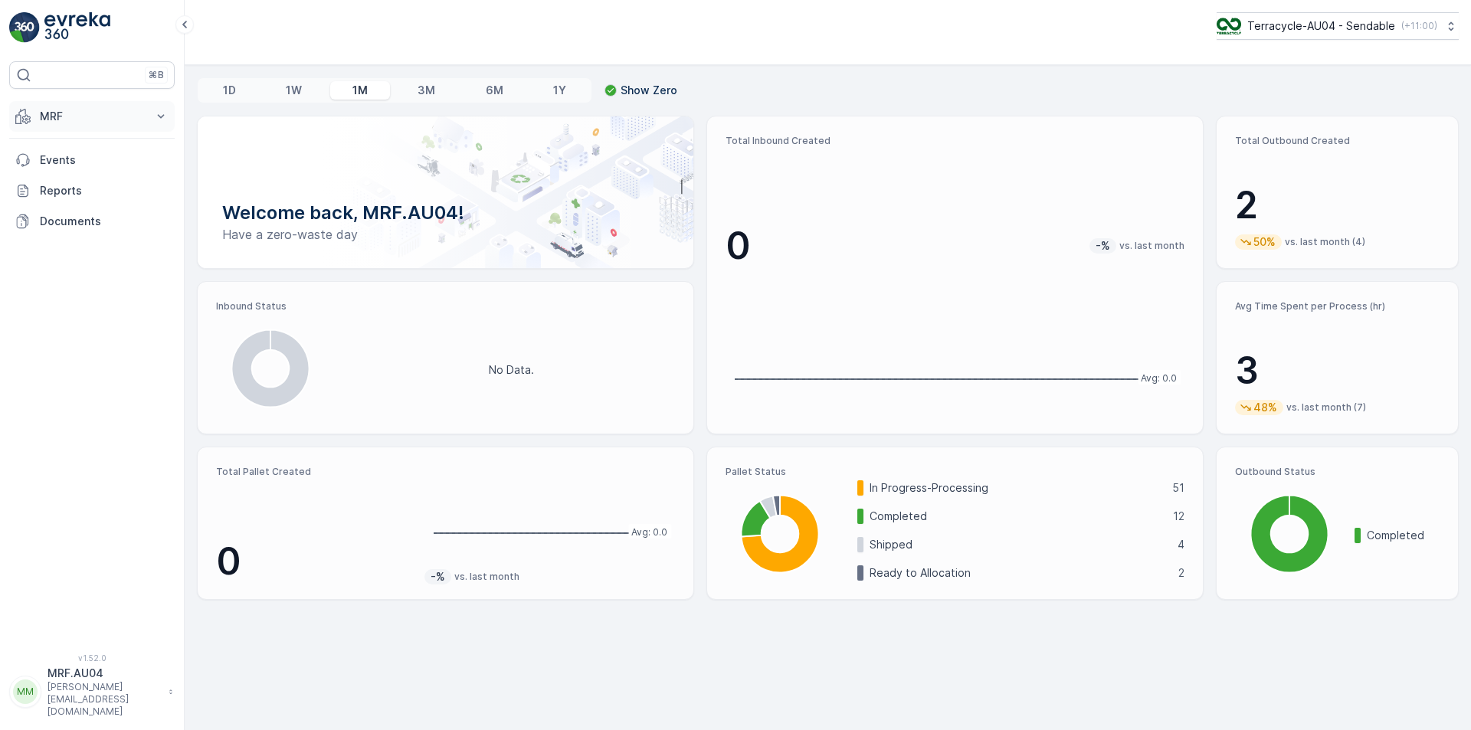
click at [58, 103] on button "MRF" at bounding box center [91, 116] width 165 height 31
click at [61, 111] on p "MRF" at bounding box center [92, 116] width 104 height 15
click at [63, 111] on p "MRF" at bounding box center [92, 116] width 104 height 15
click at [77, 186] on link "Pallet" at bounding box center [104, 185] width 142 height 21
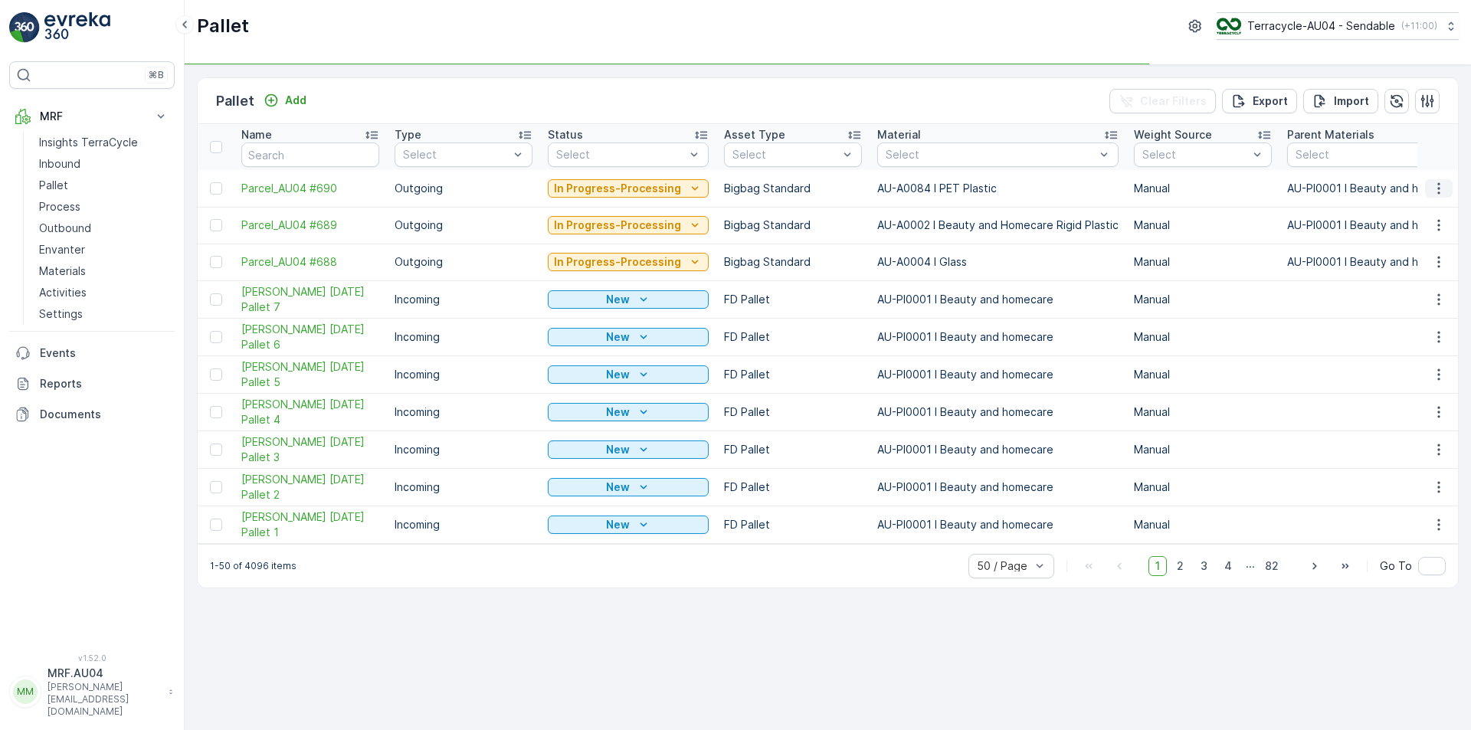
click at [1440, 188] on icon "button" at bounding box center [1438, 188] width 15 height 15
click at [1410, 242] on div "Edit Pallet" at bounding box center [1420, 232] width 101 height 21
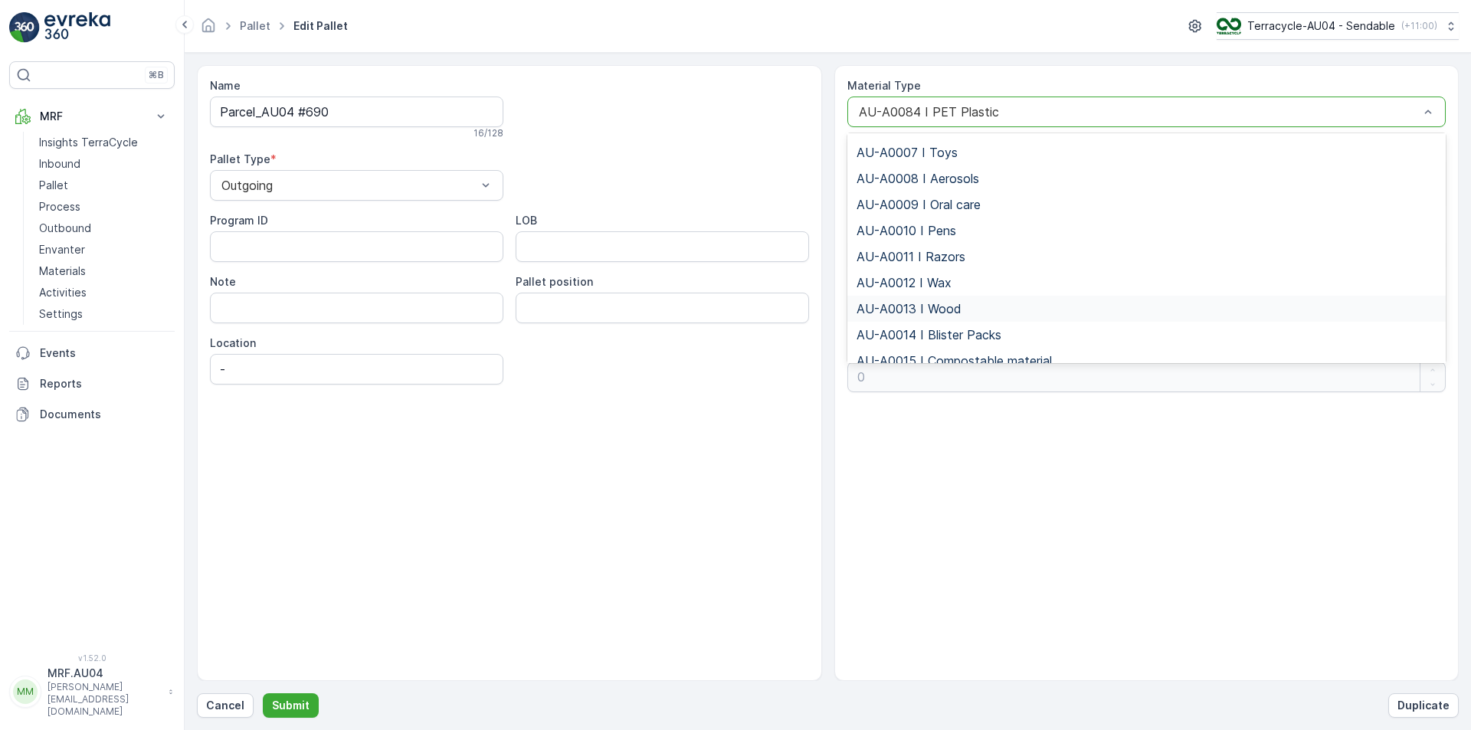
scroll to position [230, 0]
click at [938, 343] on span "AU-A0017 I Gnr Flexible" at bounding box center [924, 336] width 137 height 14
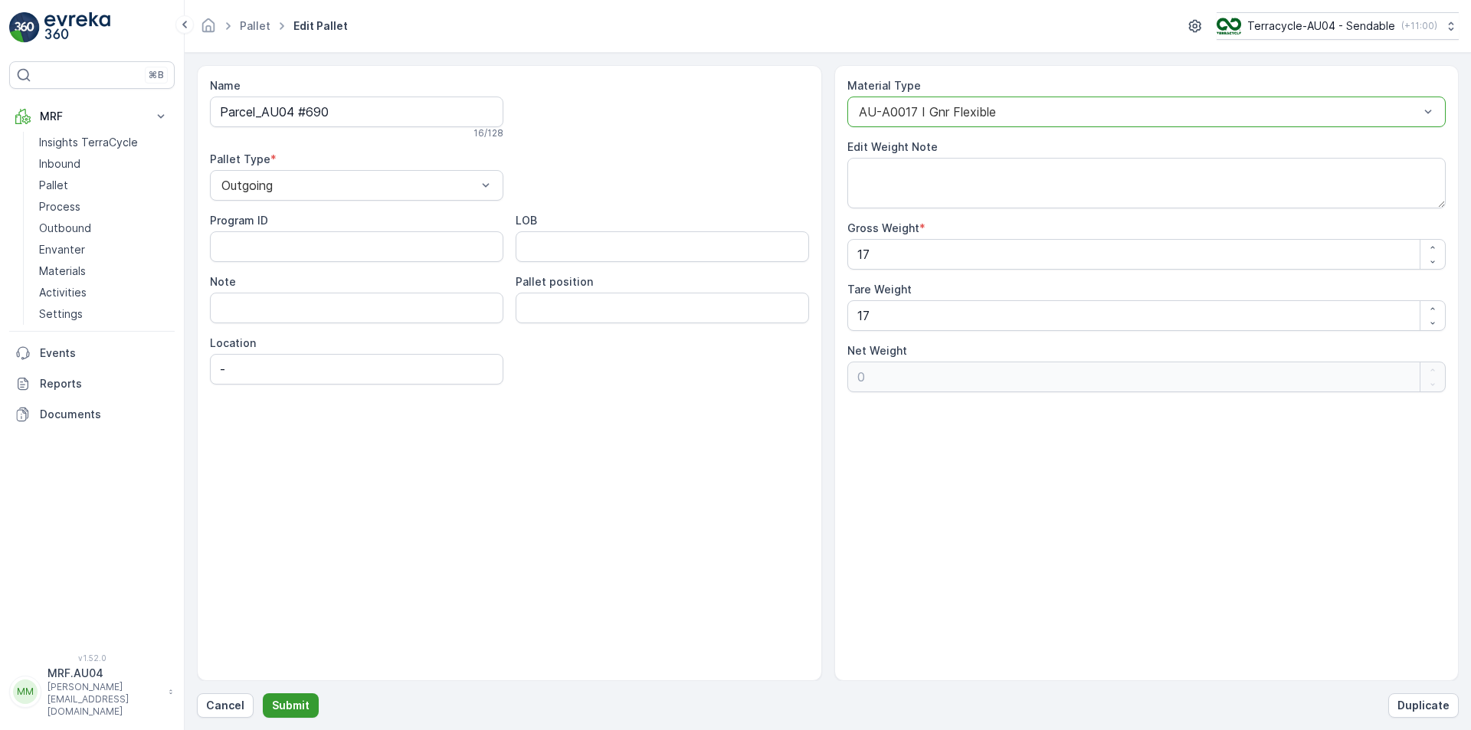
click at [298, 703] on p "Submit" at bounding box center [291, 705] width 38 height 15
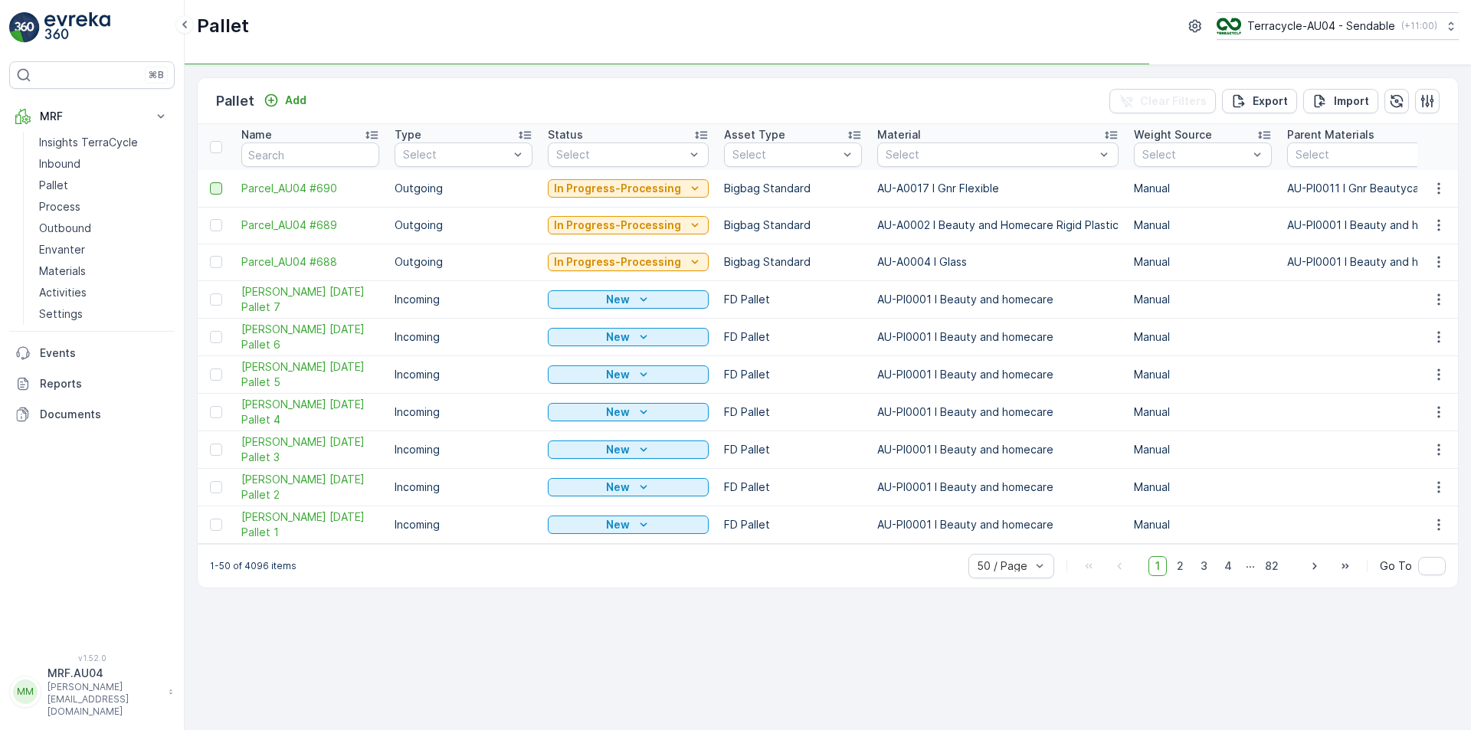
click at [218, 188] on div at bounding box center [216, 188] width 12 height 12
click at [210, 182] on input "checkbox" at bounding box center [210, 182] width 0 height 0
click at [1322, 112] on div "Print QR" at bounding box center [1341, 100] width 46 height 45
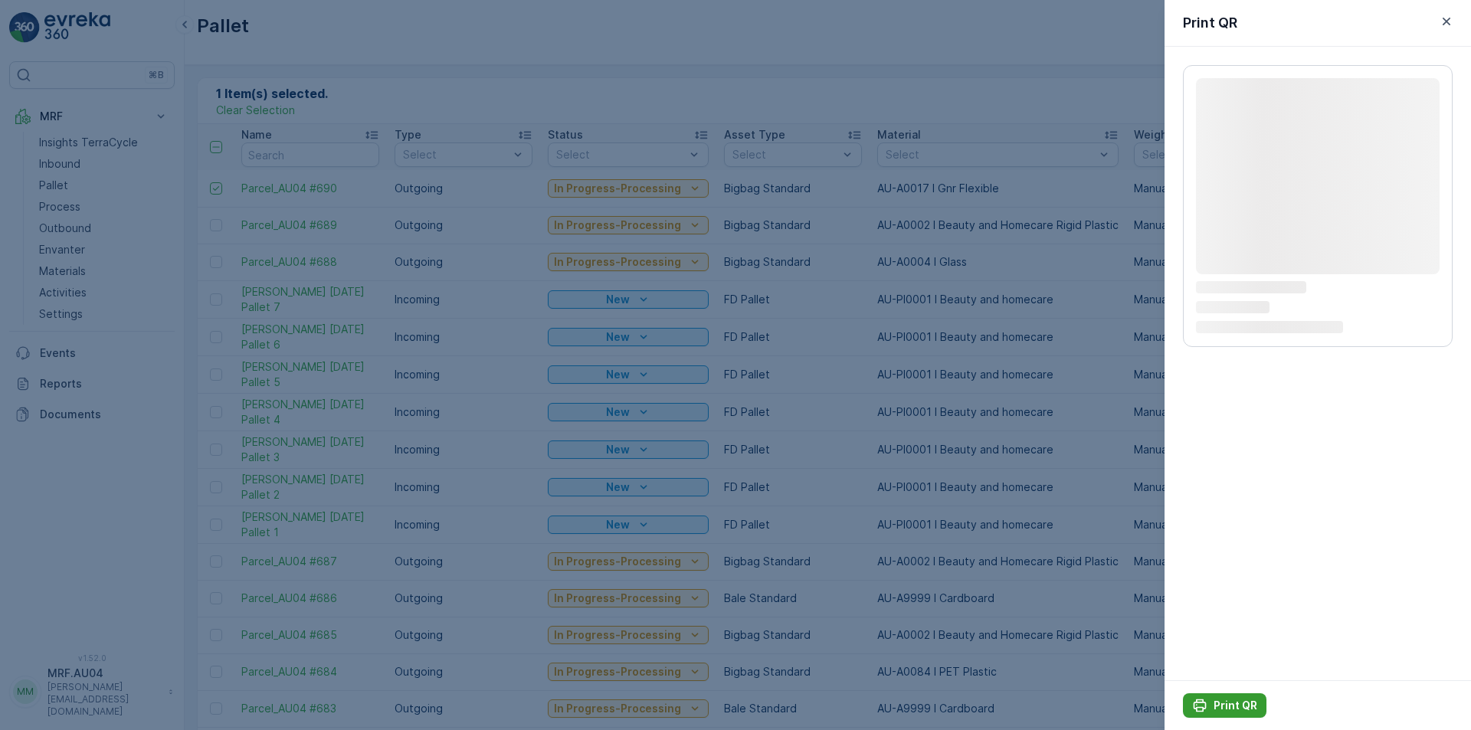
click at [1230, 708] on p "Print QR" at bounding box center [1235, 705] width 44 height 15
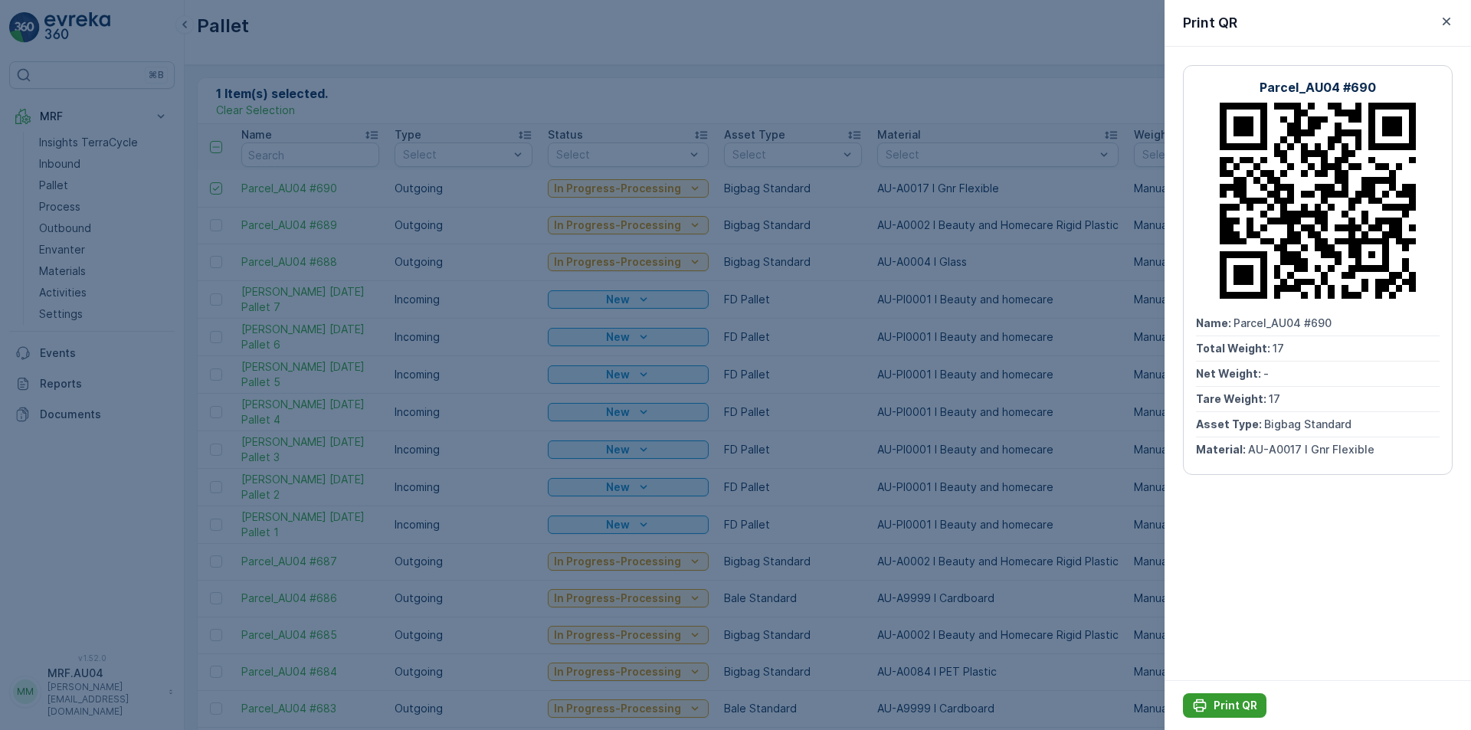
click at [1227, 709] on p "Print QR" at bounding box center [1235, 705] width 44 height 15
click at [1447, 25] on icon "button" at bounding box center [1446, 21] width 15 height 15
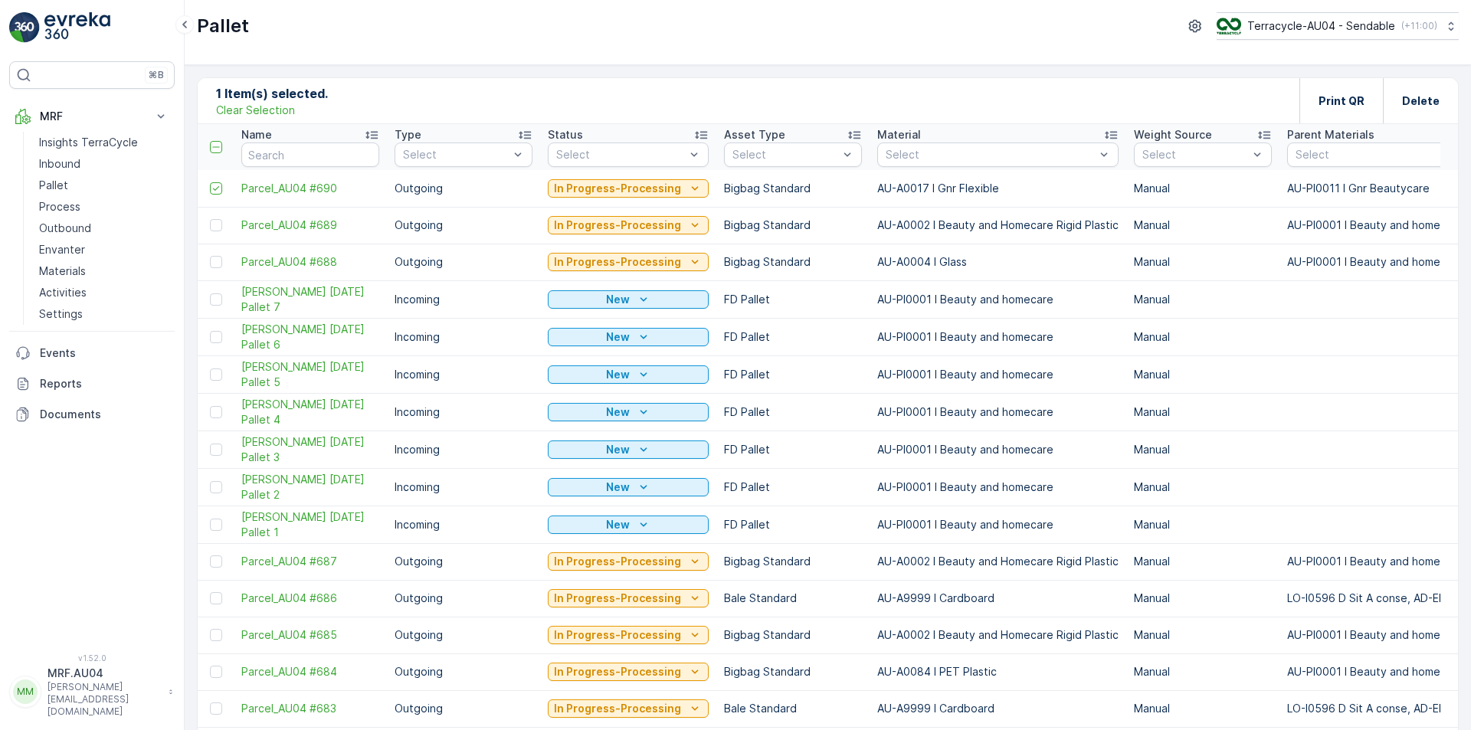
click at [235, 113] on p "Clear Selection" at bounding box center [255, 110] width 79 height 15
click at [234, 108] on p "Pallet" at bounding box center [235, 100] width 38 height 21
click at [281, 96] on div "Add" at bounding box center [285, 100] width 43 height 15
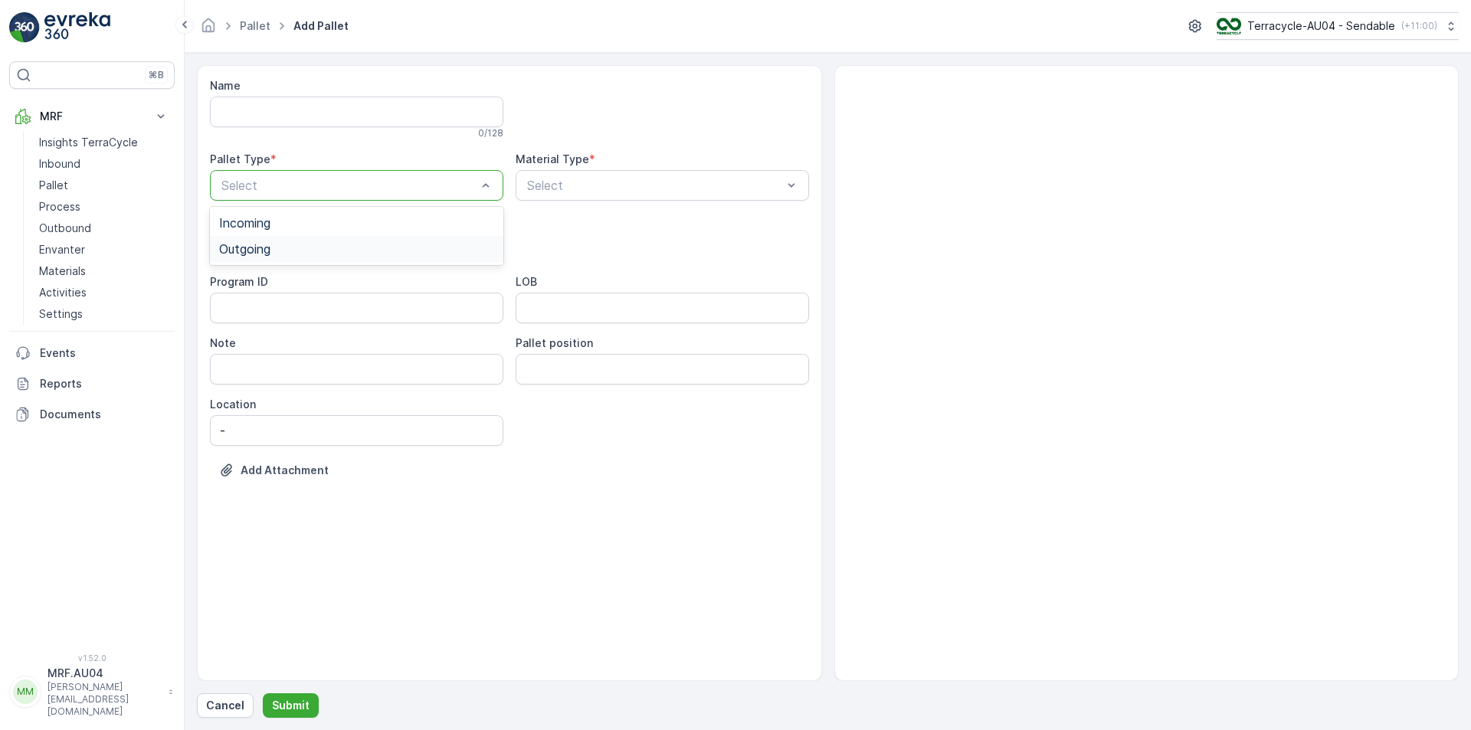
click at [390, 257] on div "Outgoing" at bounding box center [356, 249] width 293 height 26
click at [691, 165] on div "Material Type *" at bounding box center [662, 159] width 293 height 15
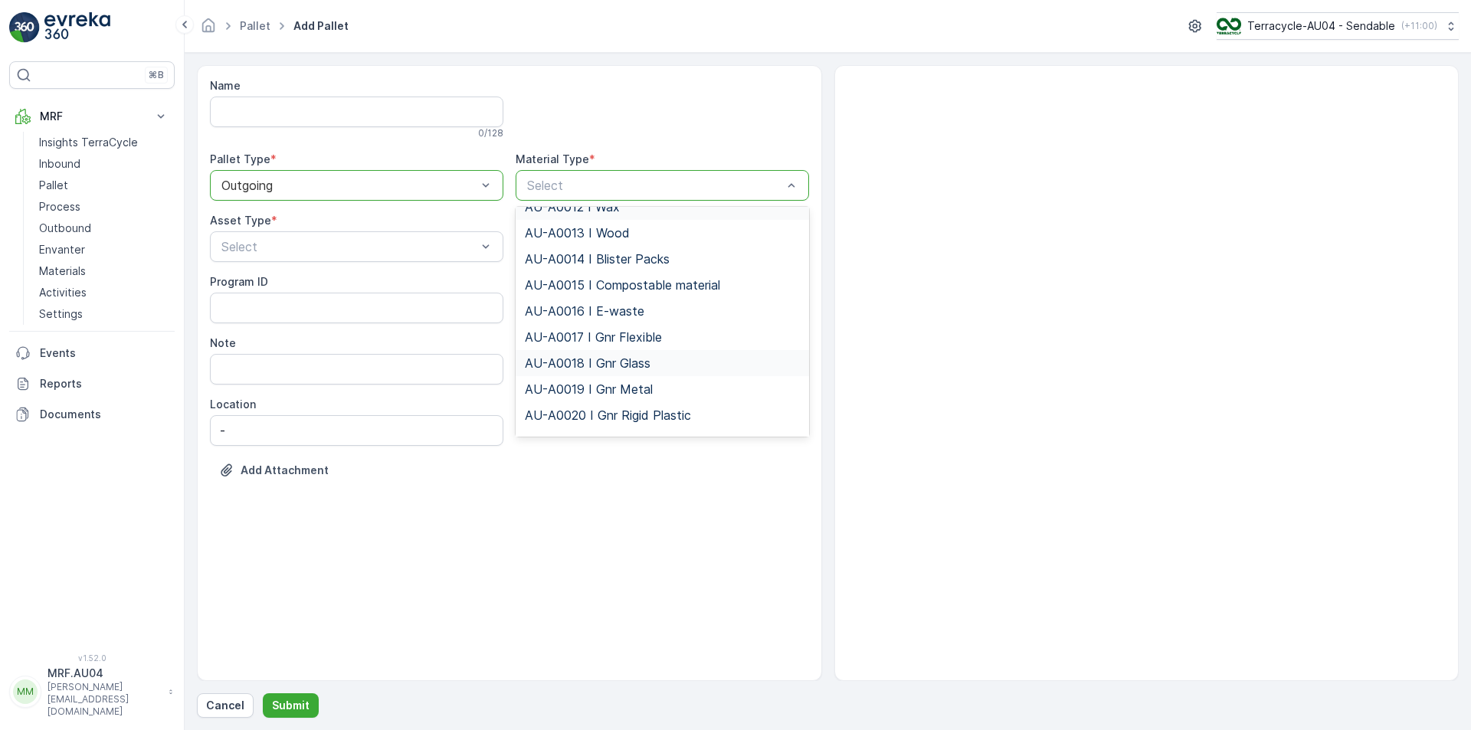
scroll to position [306, 0]
click at [633, 392] on span "AU-A0019 I Gnr Metal" at bounding box center [589, 385] width 128 height 14
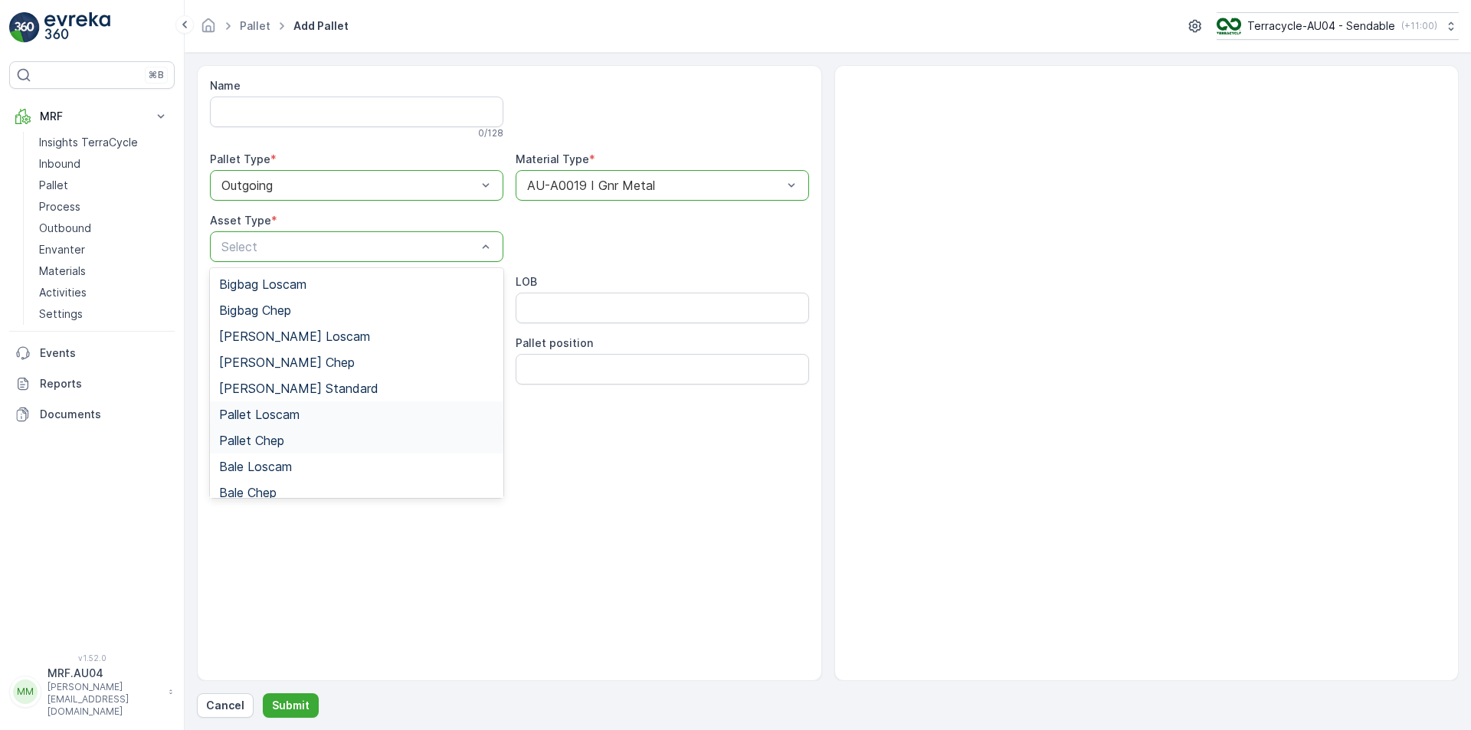
scroll to position [141, 0]
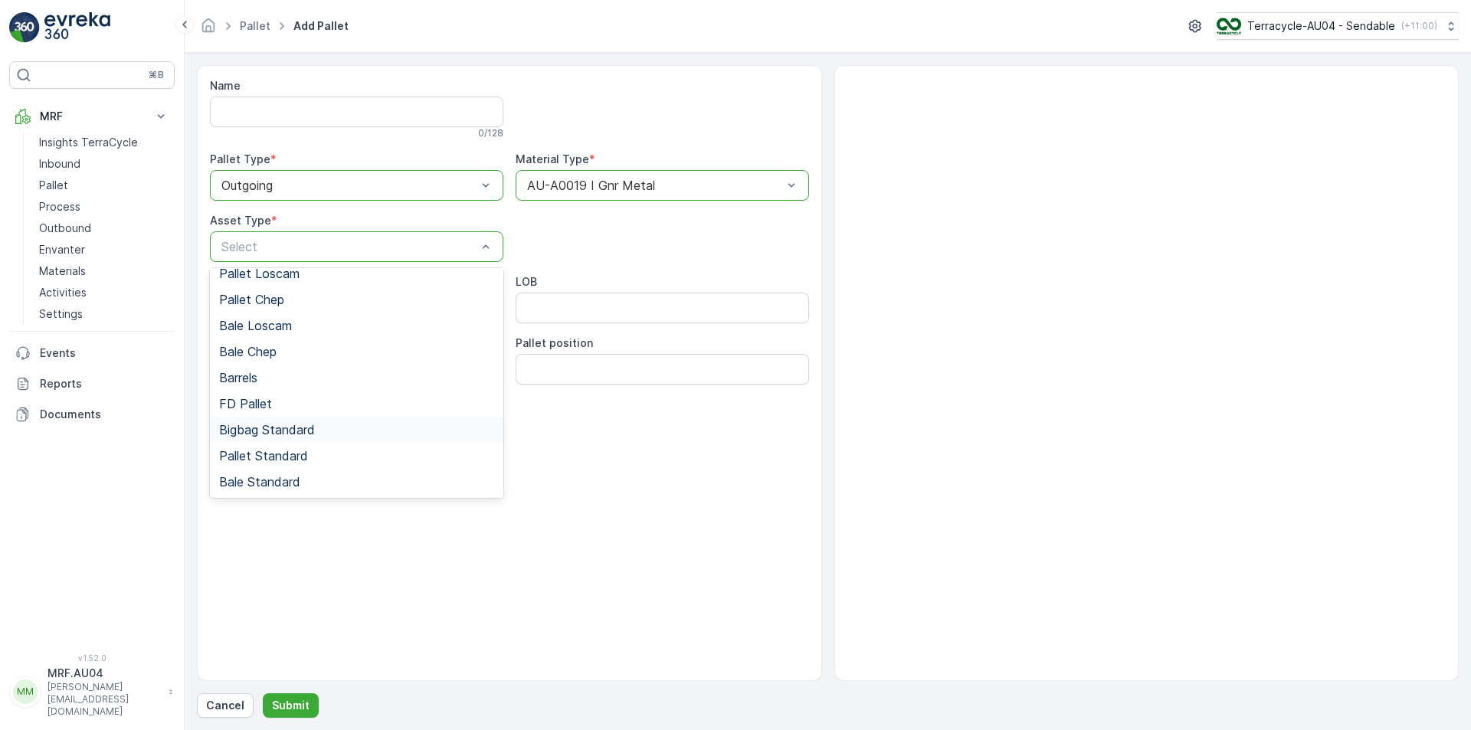
click at [300, 434] on span "Bigbag Standard" at bounding box center [267, 430] width 96 height 14
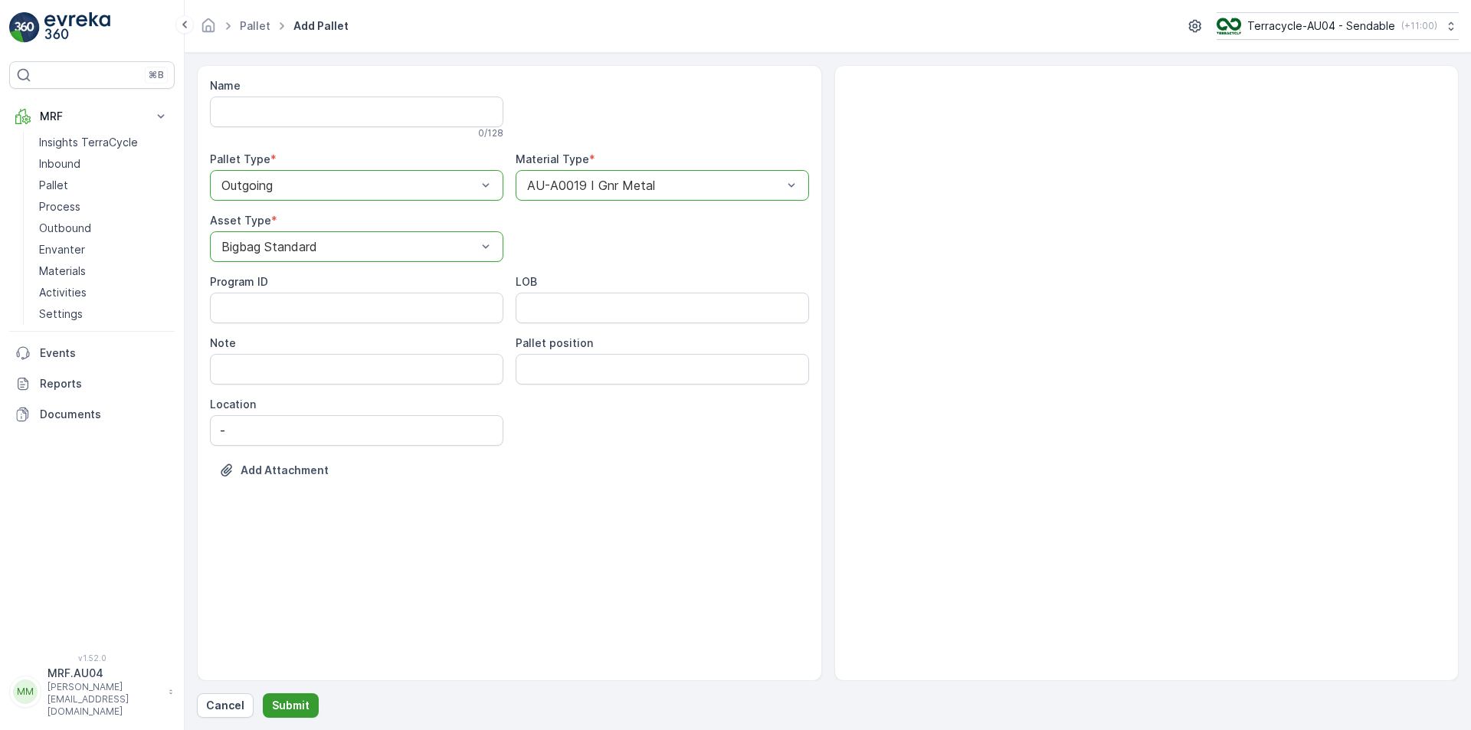
click at [294, 699] on p "Submit" at bounding box center [291, 705] width 38 height 15
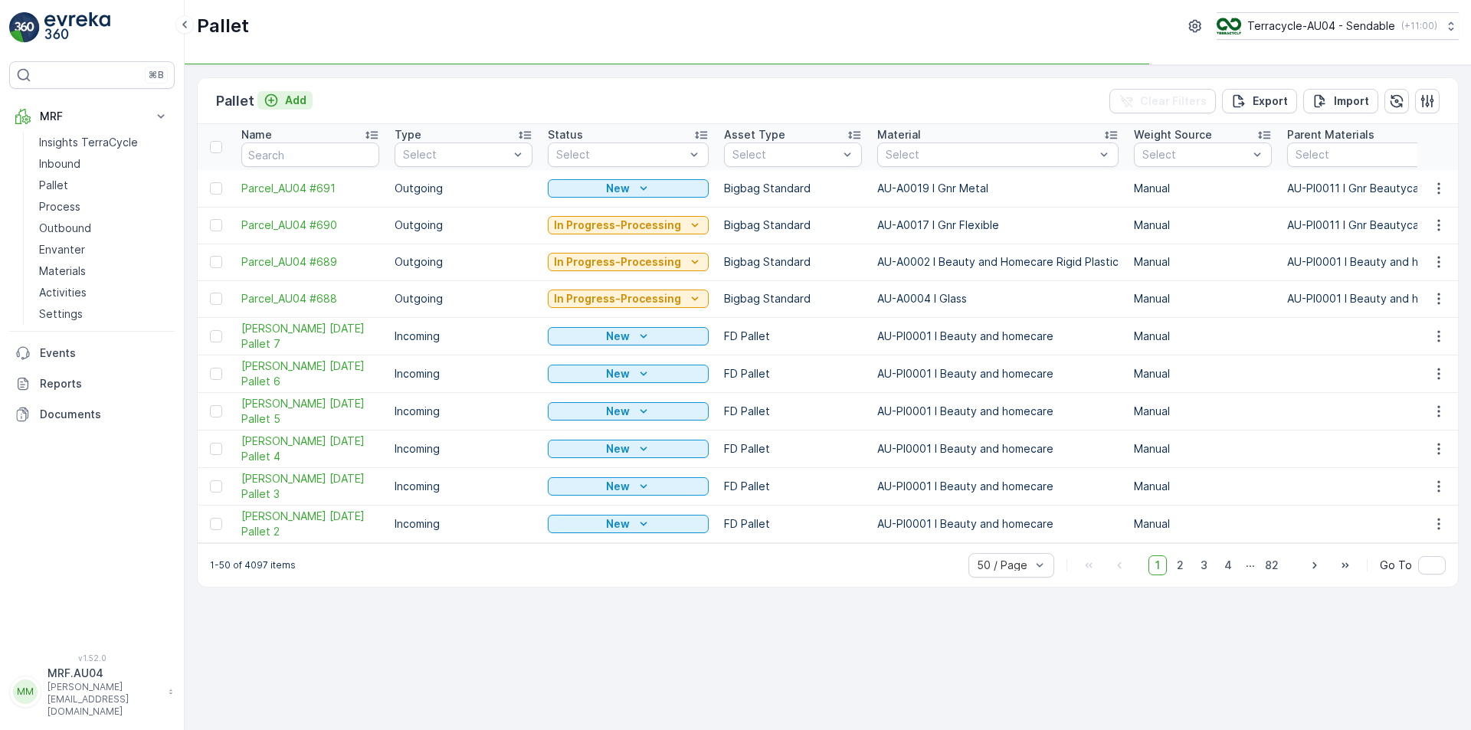
click at [294, 103] on p "Add" at bounding box center [295, 100] width 21 height 15
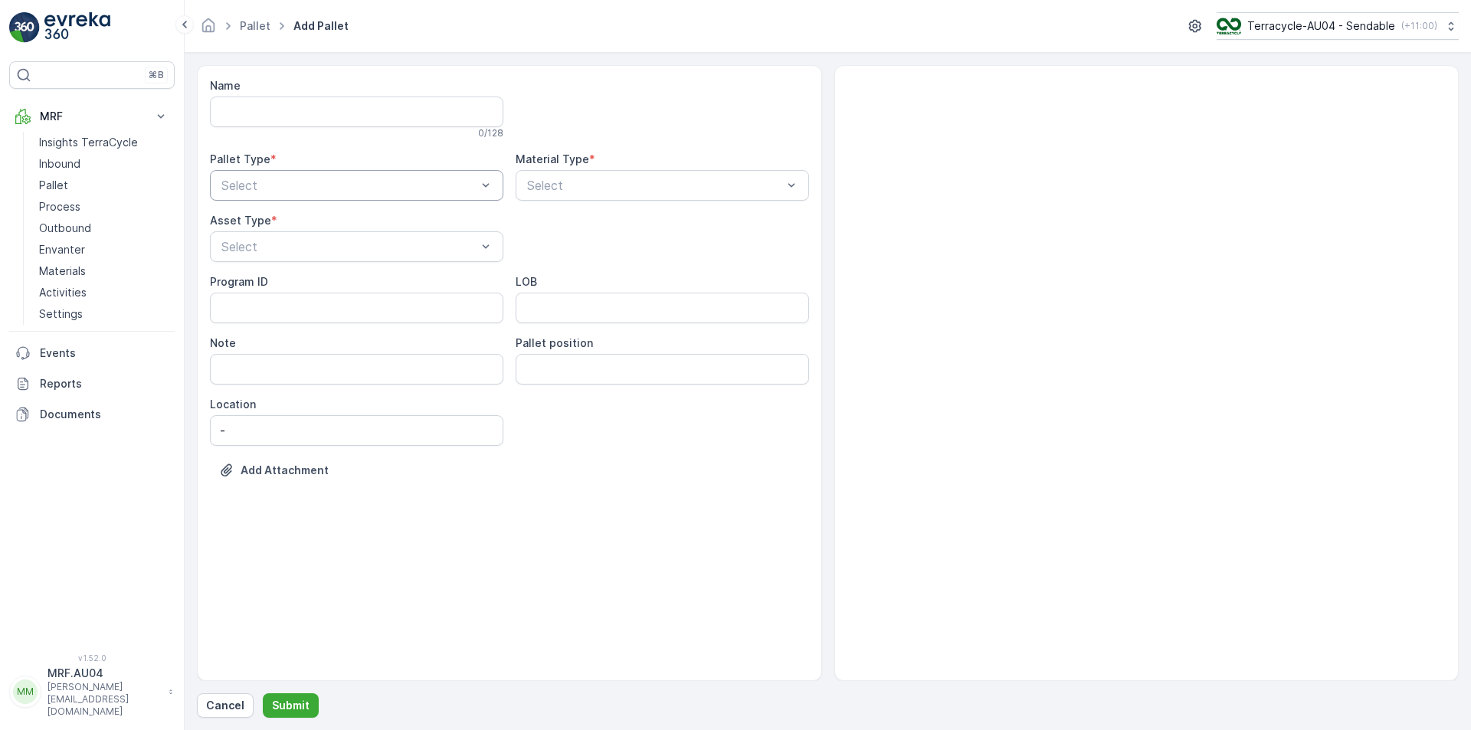
click at [351, 198] on div "Select" at bounding box center [356, 185] width 293 height 31
click at [330, 249] on div "Outgoing" at bounding box center [356, 249] width 275 height 14
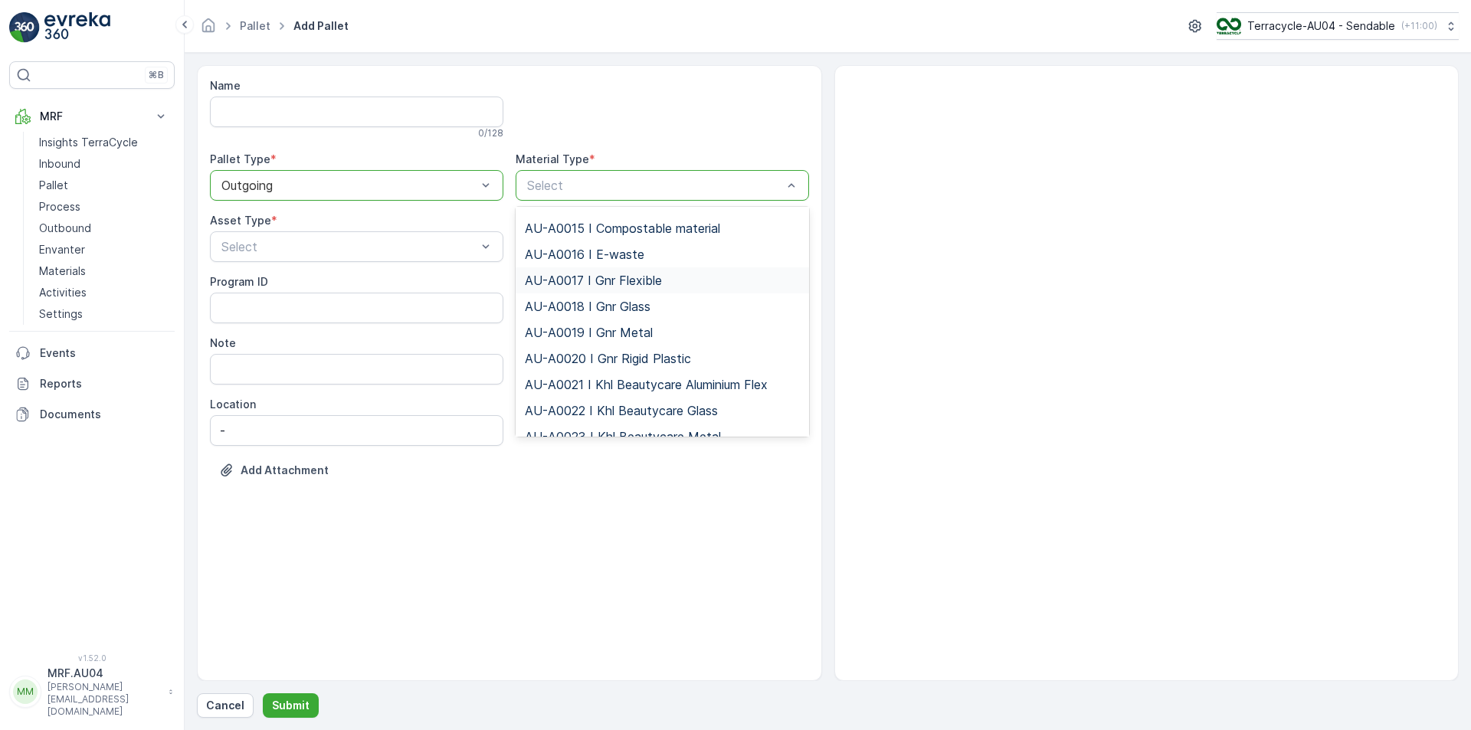
scroll to position [383, 0]
click at [652, 290] on div "AU-A0018 I Gnr Glass" at bounding box center [662, 283] width 275 height 14
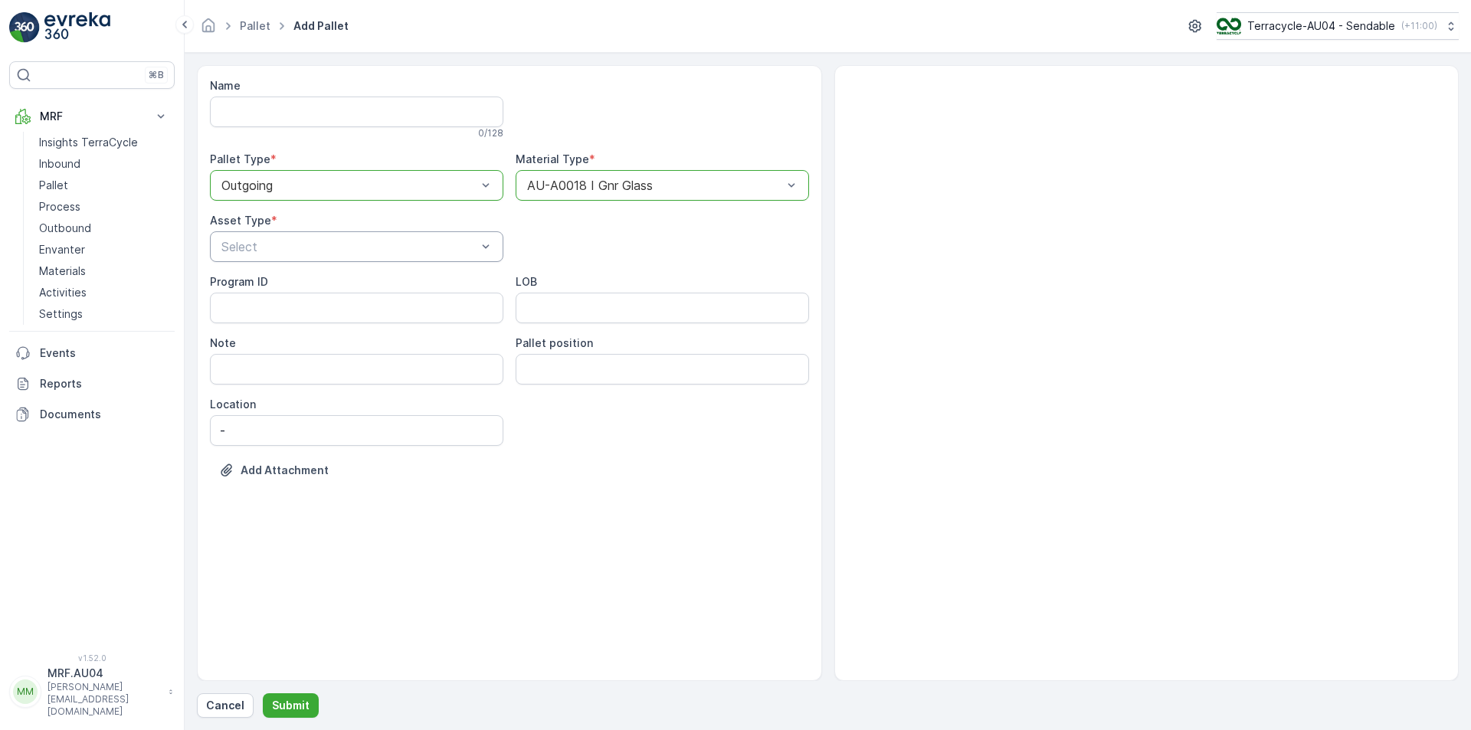
click at [405, 261] on div "Select" at bounding box center [356, 246] width 293 height 31
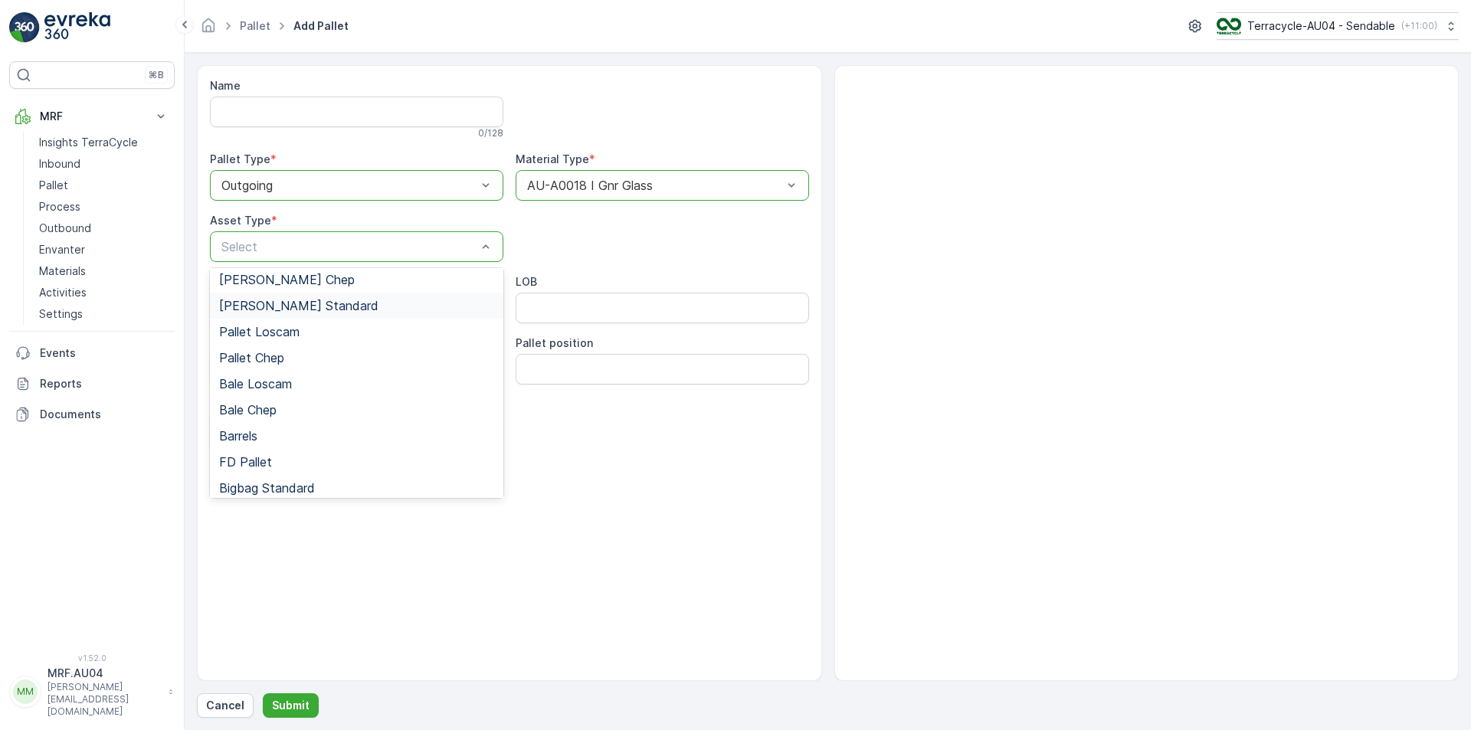
scroll to position [141, 0]
click at [300, 440] on div "Bigbag Standard" at bounding box center [356, 430] width 293 height 26
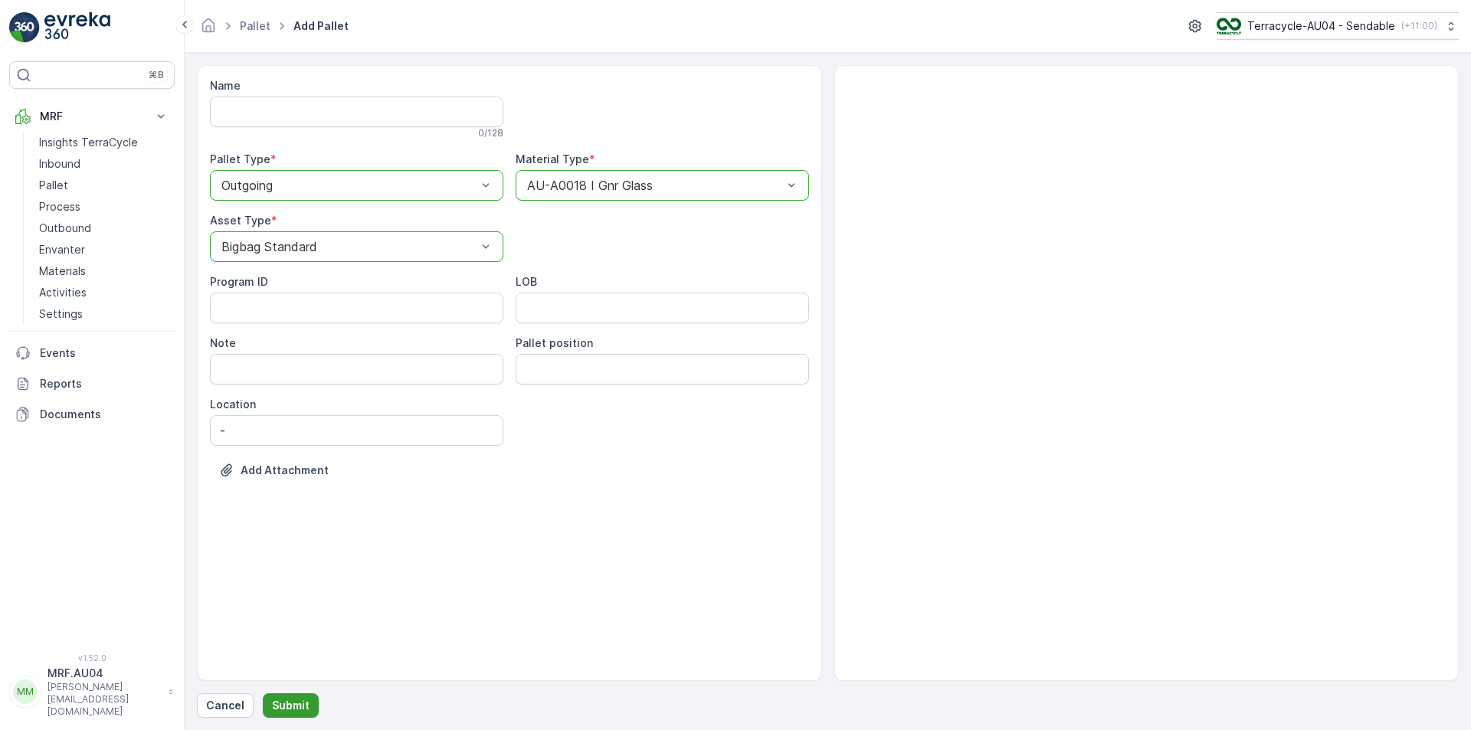
click at [307, 701] on button "Submit" at bounding box center [291, 705] width 56 height 25
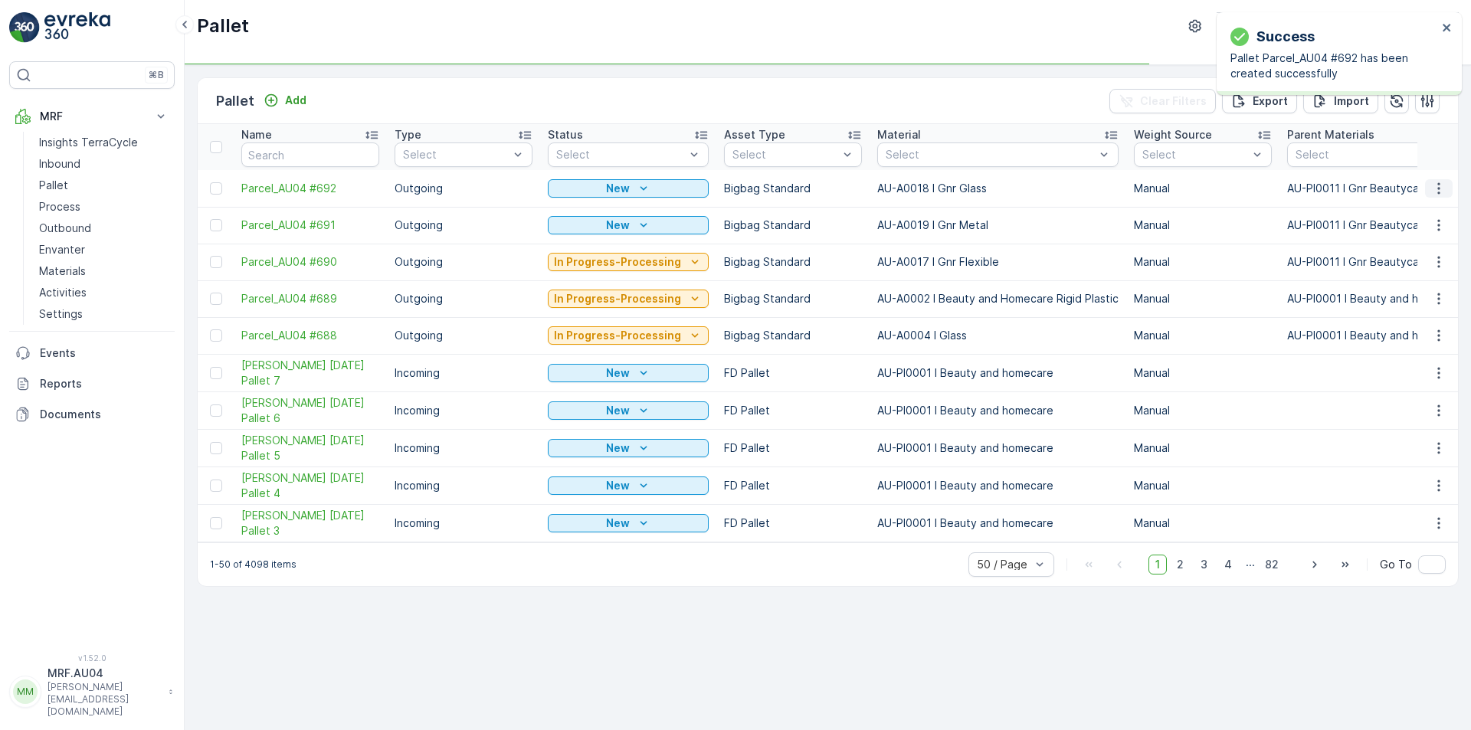
click at [1440, 187] on icon "button" at bounding box center [1438, 188] width 15 height 15
click at [1418, 232] on span "Edit Pallet" at bounding box center [1402, 232] width 52 height 15
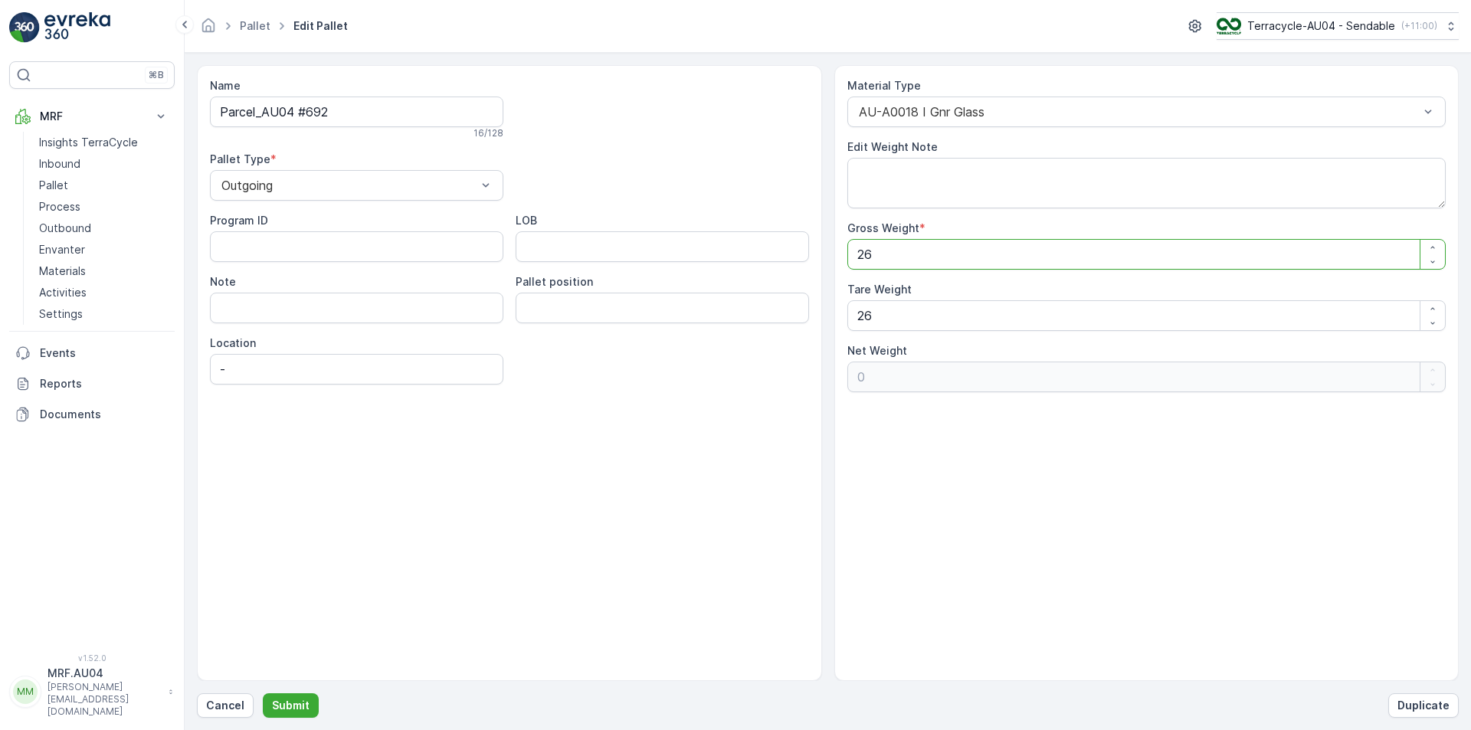
drag, startPoint x: 901, startPoint y: 251, endPoint x: 788, endPoint y: 280, distance: 117.3
click at [788, 280] on div "Name Parcel_AU04 #692 16 / 128 Pallet Type * Outgoing Program ID LOB Note Palle…" at bounding box center [828, 373] width 1262 height 616
type Weight "3"
type Weight "-23"
type Weight "32"
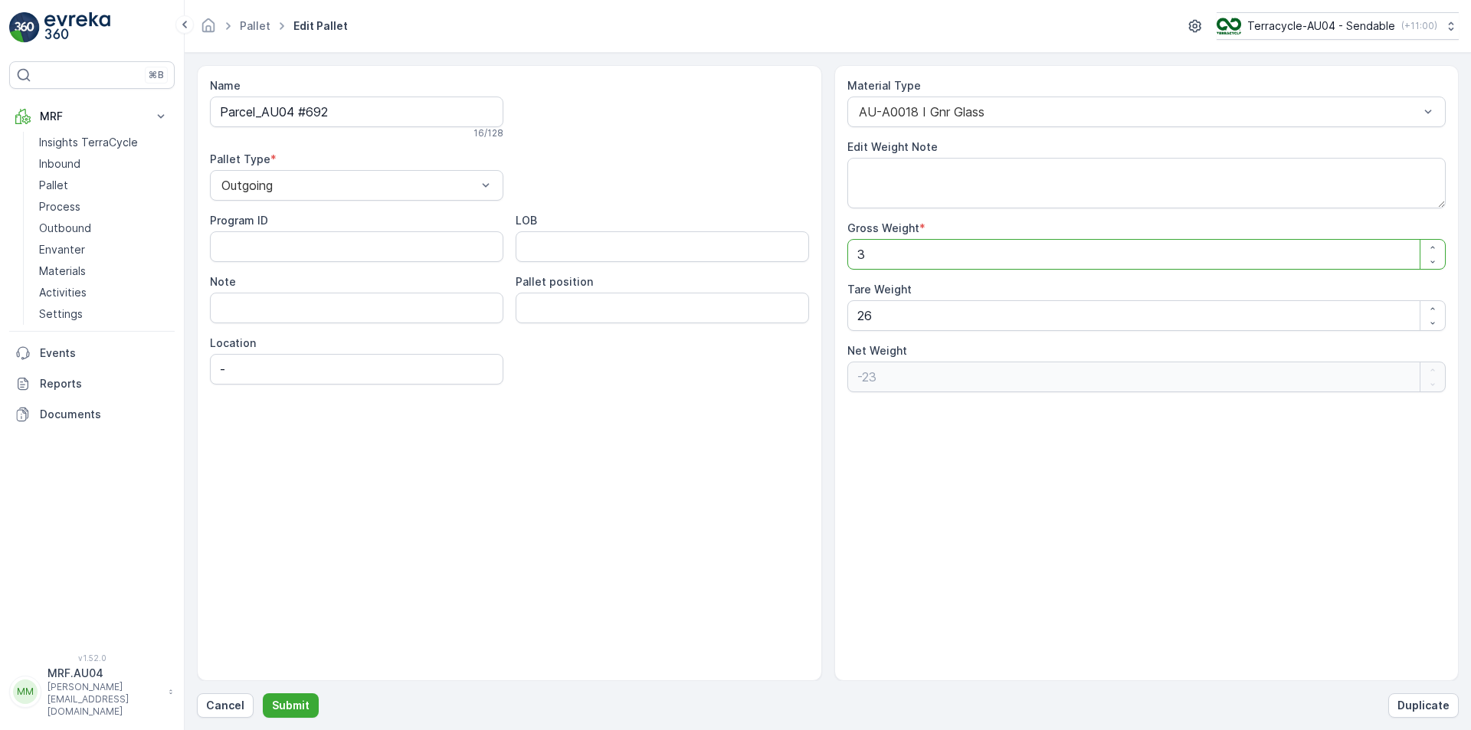
type Weight "6"
type Weight "32"
click at [787, 332] on div "Name Parcel_AU04 #692 16 / 128 Pallet Type * Outgoing Program ID LOB Note Palle…" at bounding box center [828, 373] width 1262 height 616
type Weight "3"
type Weight "29"
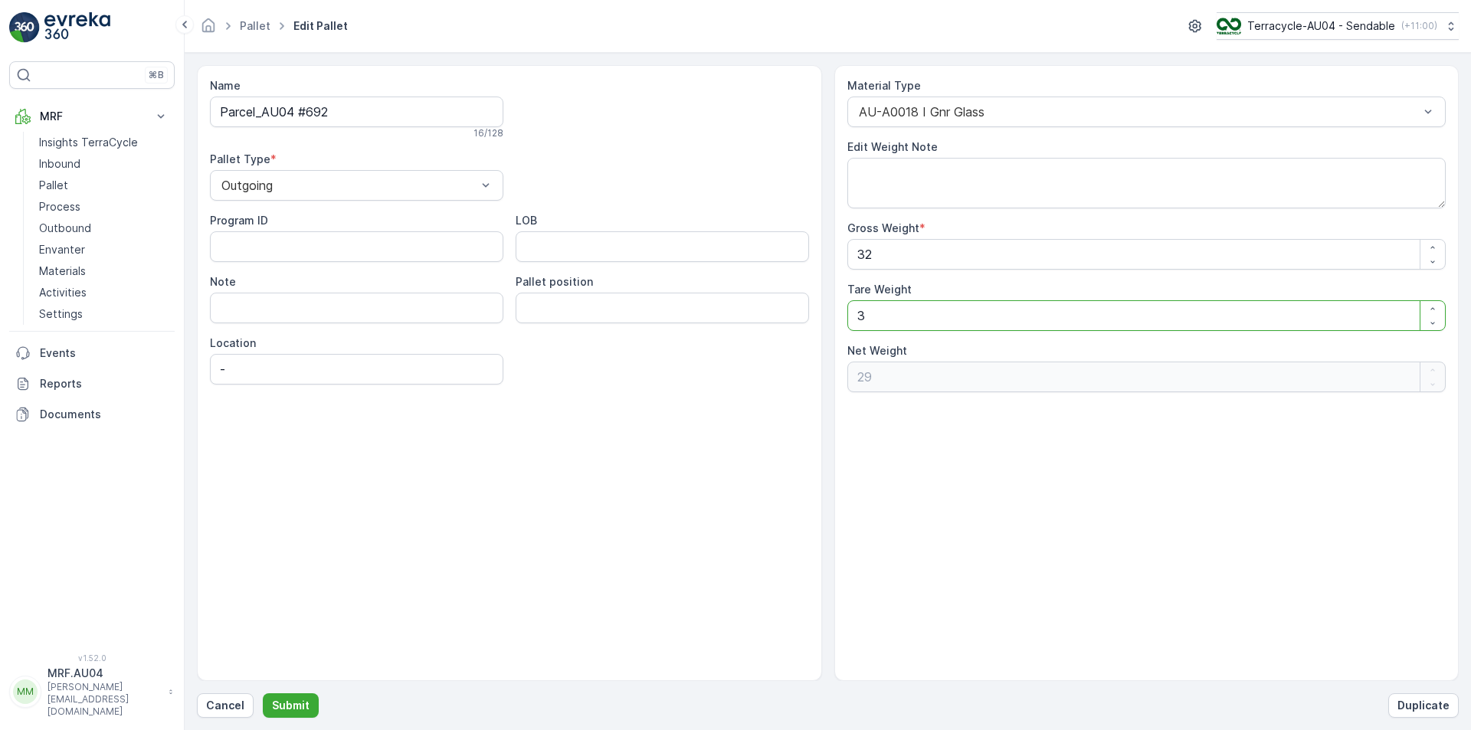
type Weight "32"
type Weight "0"
type Weight "32"
click at [291, 717] on button "Submit" at bounding box center [291, 705] width 56 height 25
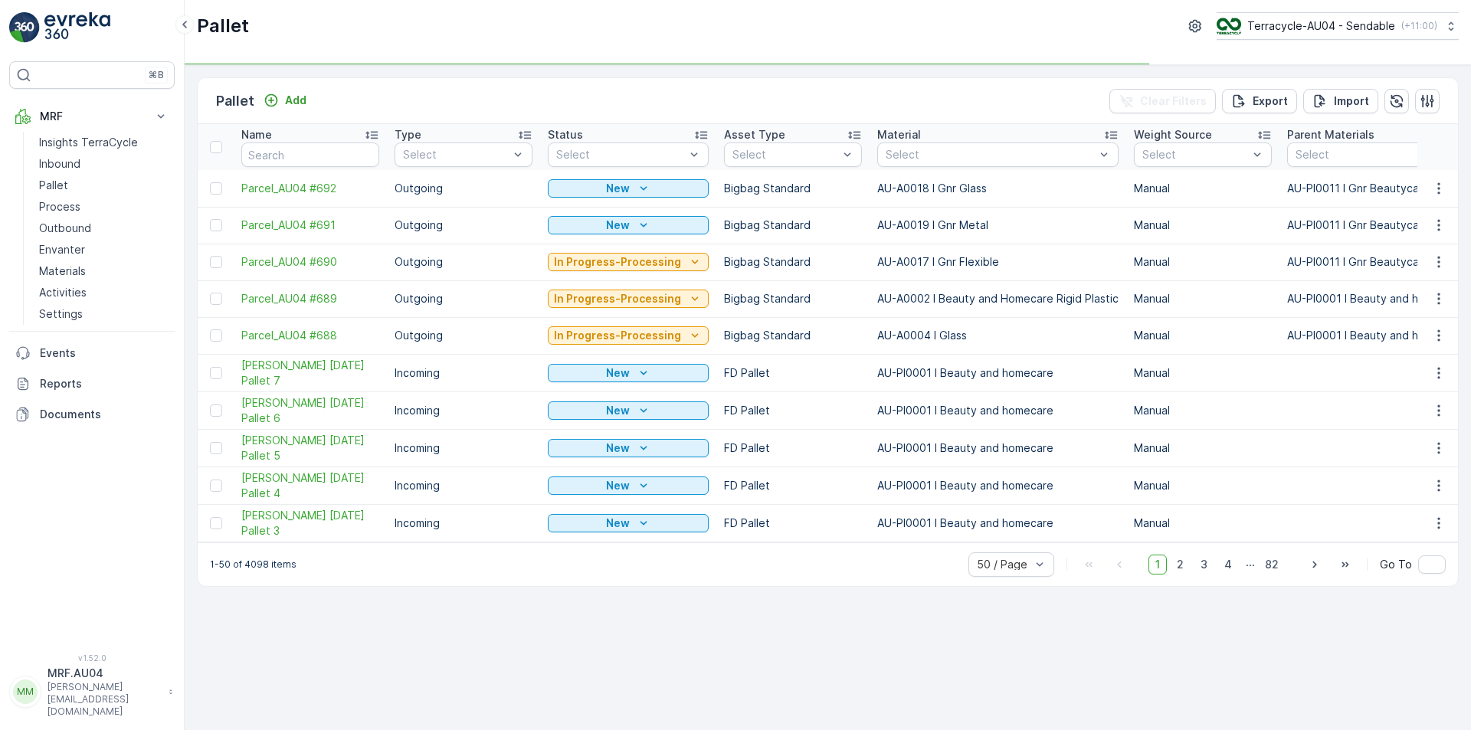
click at [223, 198] on td at bounding box center [216, 188] width 36 height 37
click at [216, 196] on td at bounding box center [216, 188] width 36 height 37
click at [216, 189] on div at bounding box center [216, 188] width 12 height 12
click at [210, 182] on input "checkbox" at bounding box center [210, 182] width 0 height 0
click at [1356, 95] on p "Print QR" at bounding box center [1341, 100] width 46 height 15
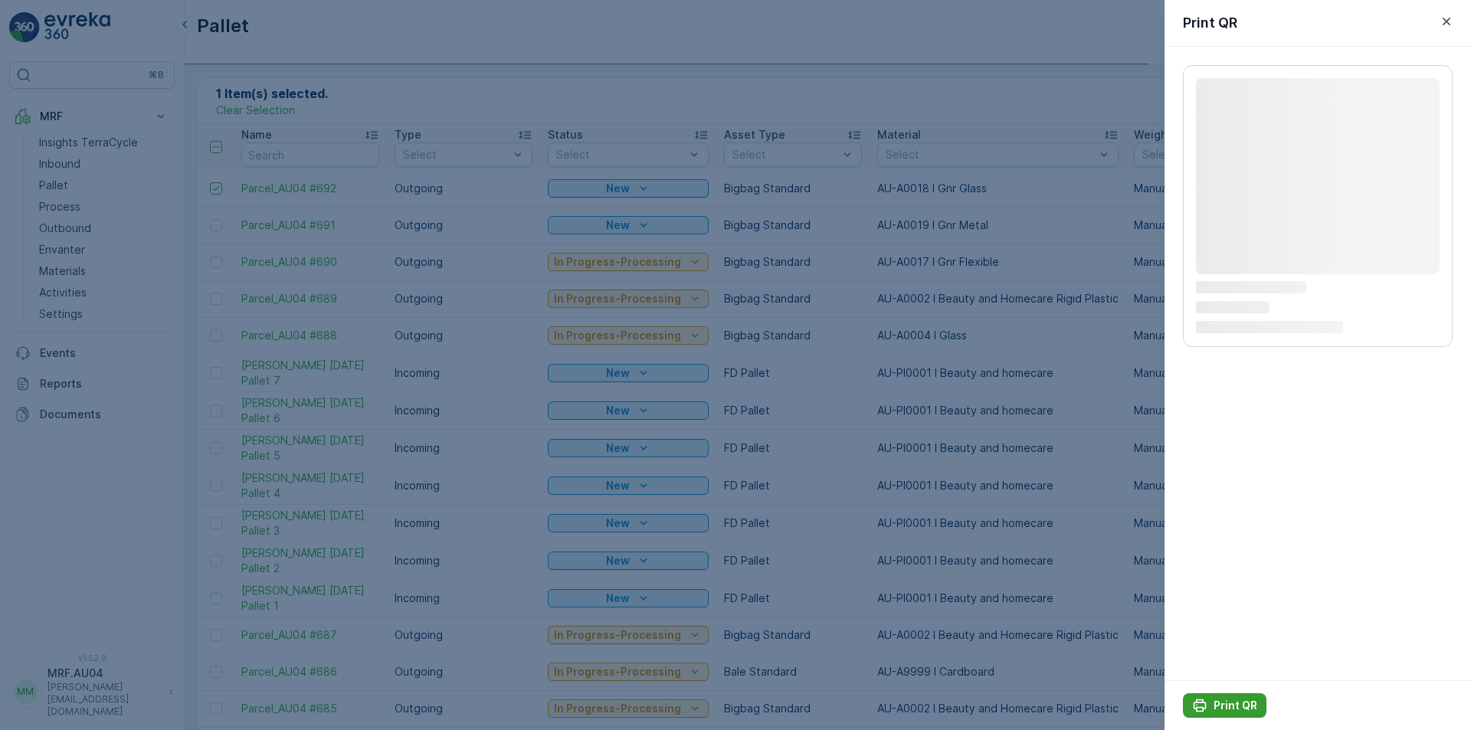
click at [1233, 712] on p "Print QR" at bounding box center [1235, 705] width 44 height 15
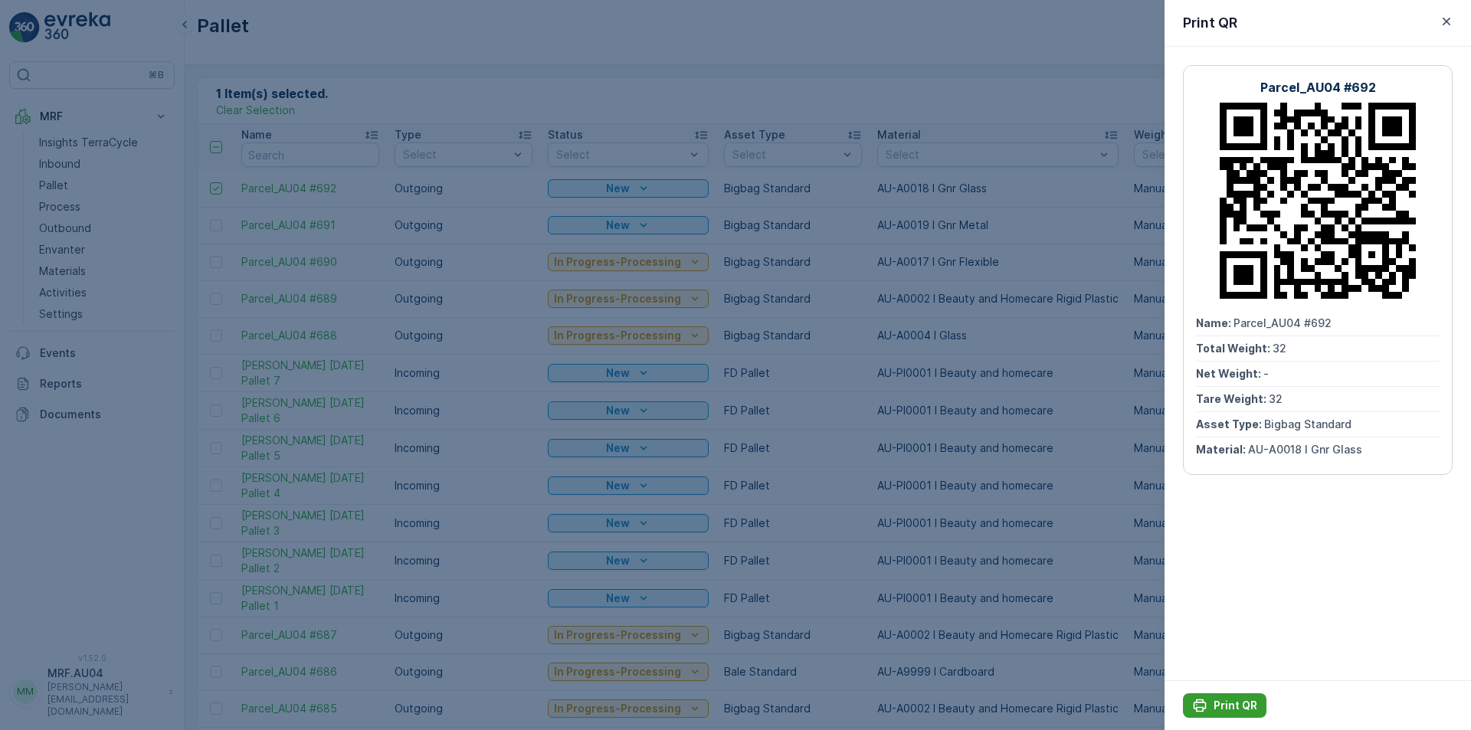
click at [1217, 714] on button "Print QR" at bounding box center [1225, 705] width 84 height 25
click at [1458, 25] on div "Print QR" at bounding box center [1317, 23] width 306 height 47
click at [1452, 25] on icon "button" at bounding box center [1446, 21] width 15 height 15
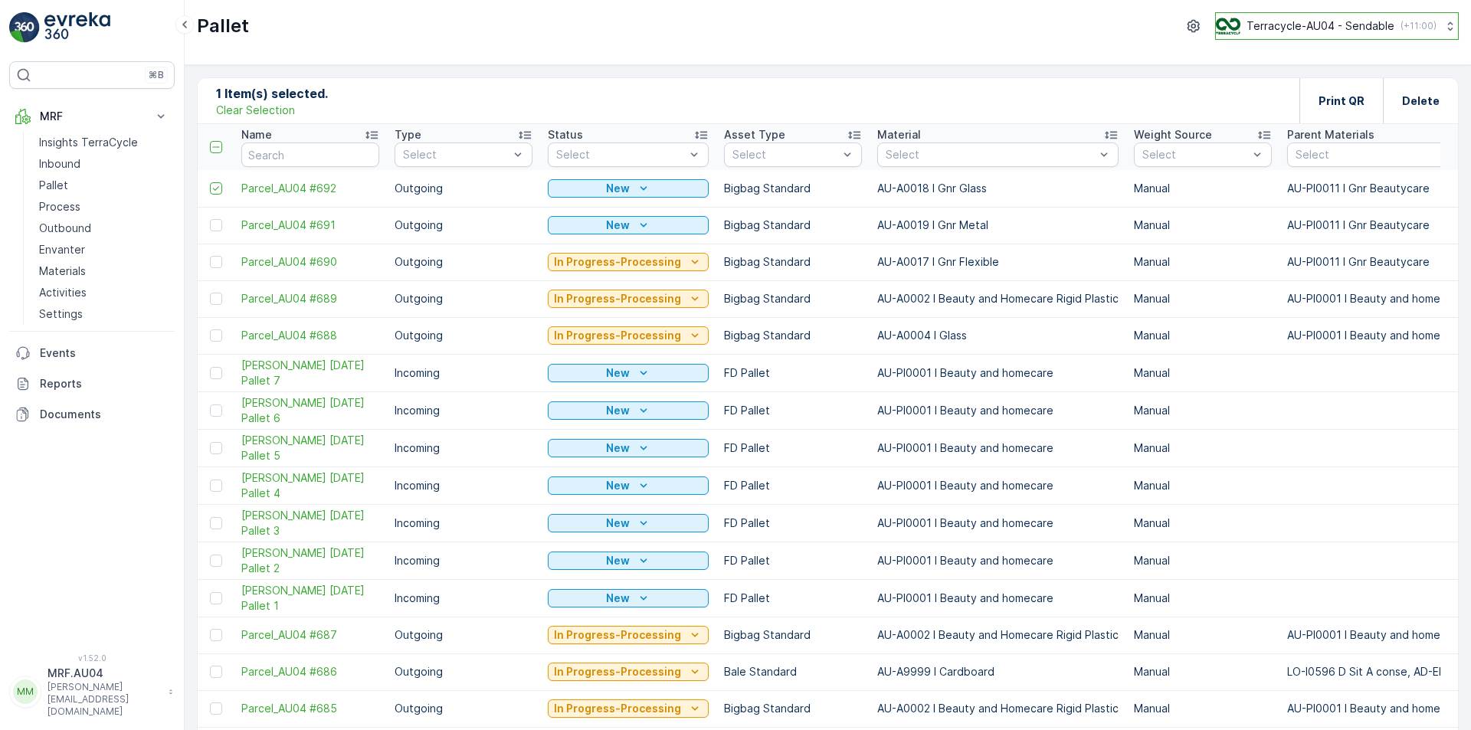
click at [1443, 25] on icon at bounding box center [1450, 25] width 15 height 15
click at [218, 189] on icon at bounding box center [216, 188] width 11 height 11
click at [210, 182] on input "checkbox" at bounding box center [210, 182] width 0 height 0
click at [268, 116] on div "Pallet Add Clear Filters Export Import" at bounding box center [828, 101] width 1260 height 46
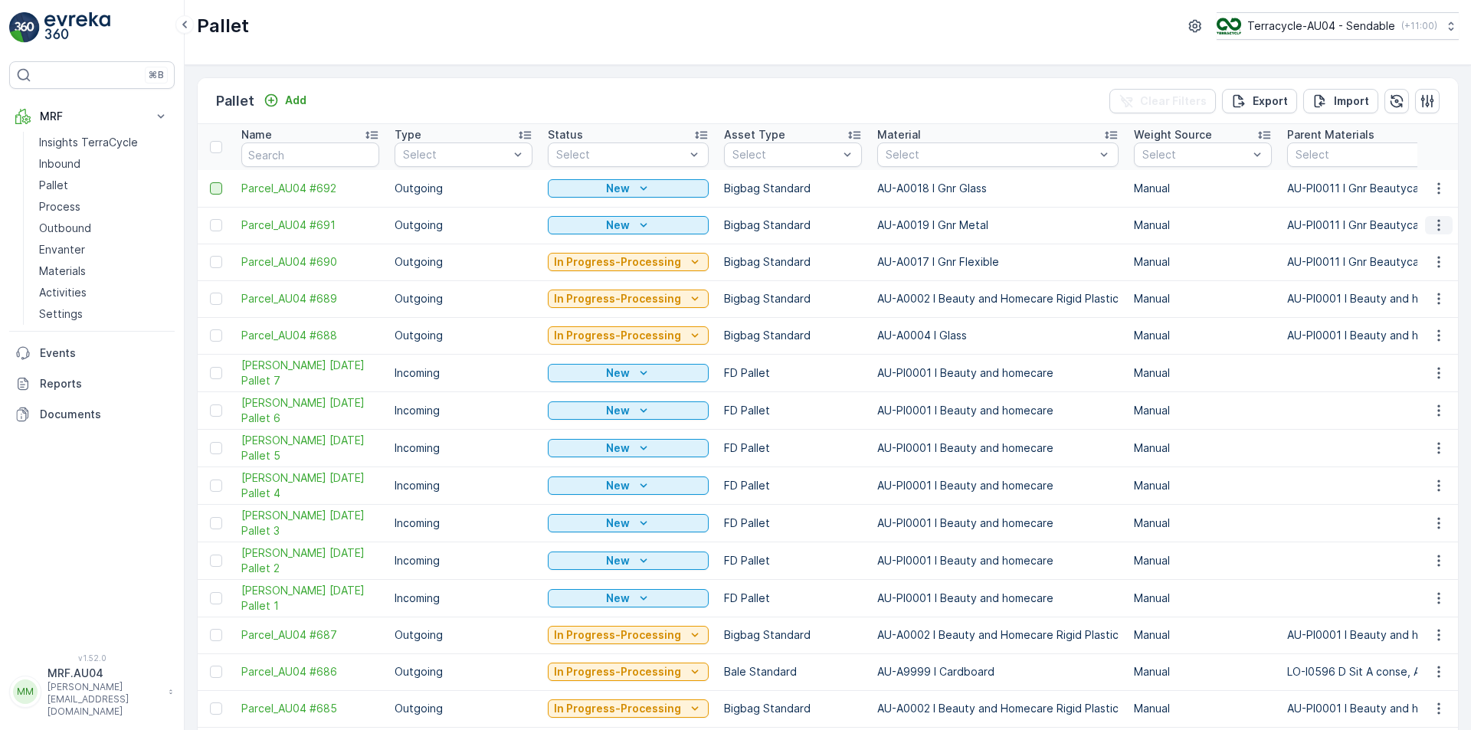
click at [1432, 223] on icon "button" at bounding box center [1438, 225] width 15 height 15
click at [1404, 267] on span "Edit Pallet" at bounding box center [1402, 269] width 52 height 15
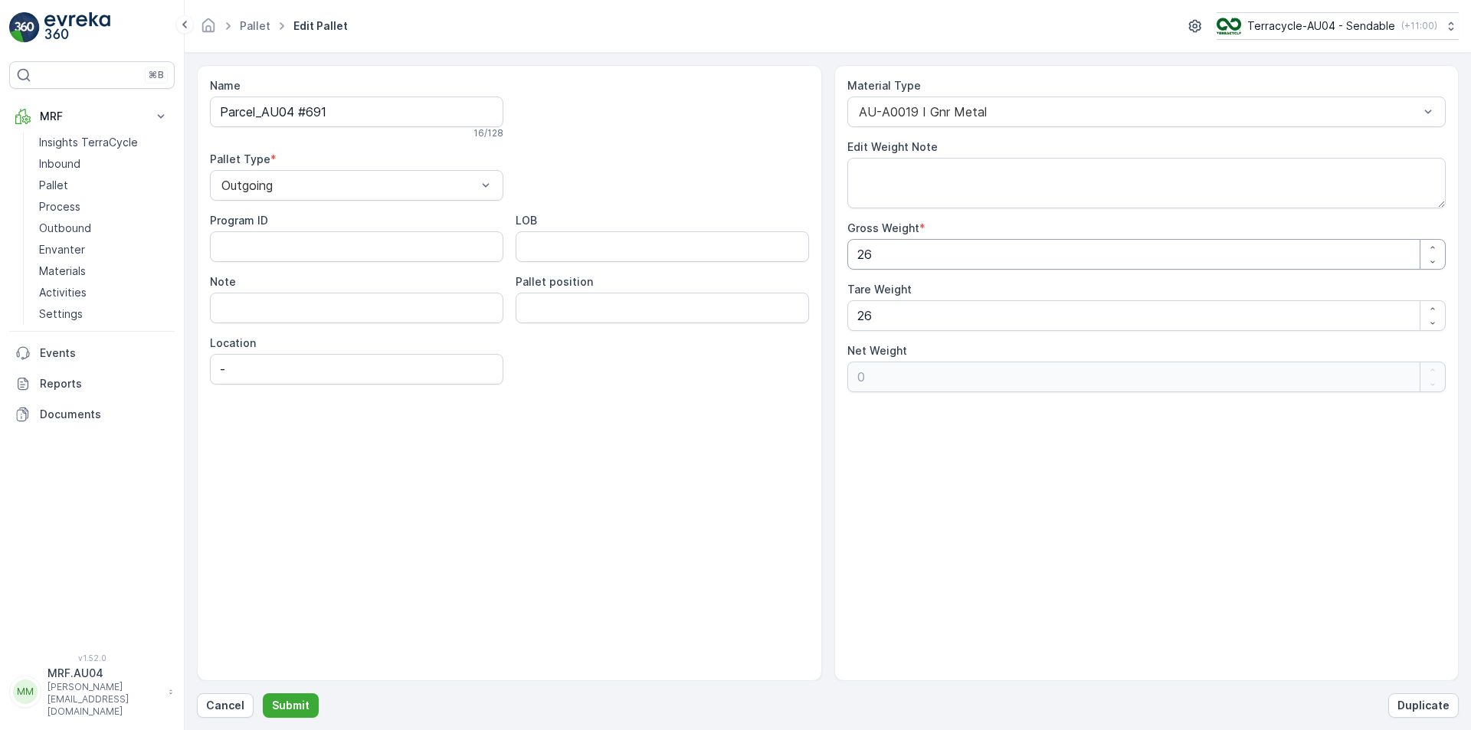
click at [732, 277] on div "Name Parcel_AU04 #691 16 / 128 Pallet Type * Outgoing Program ID LOB Note Palle…" at bounding box center [828, 373] width 1262 height 616
type Weight "2"
type Weight "-24"
type Weight "25"
type Weight "-1"
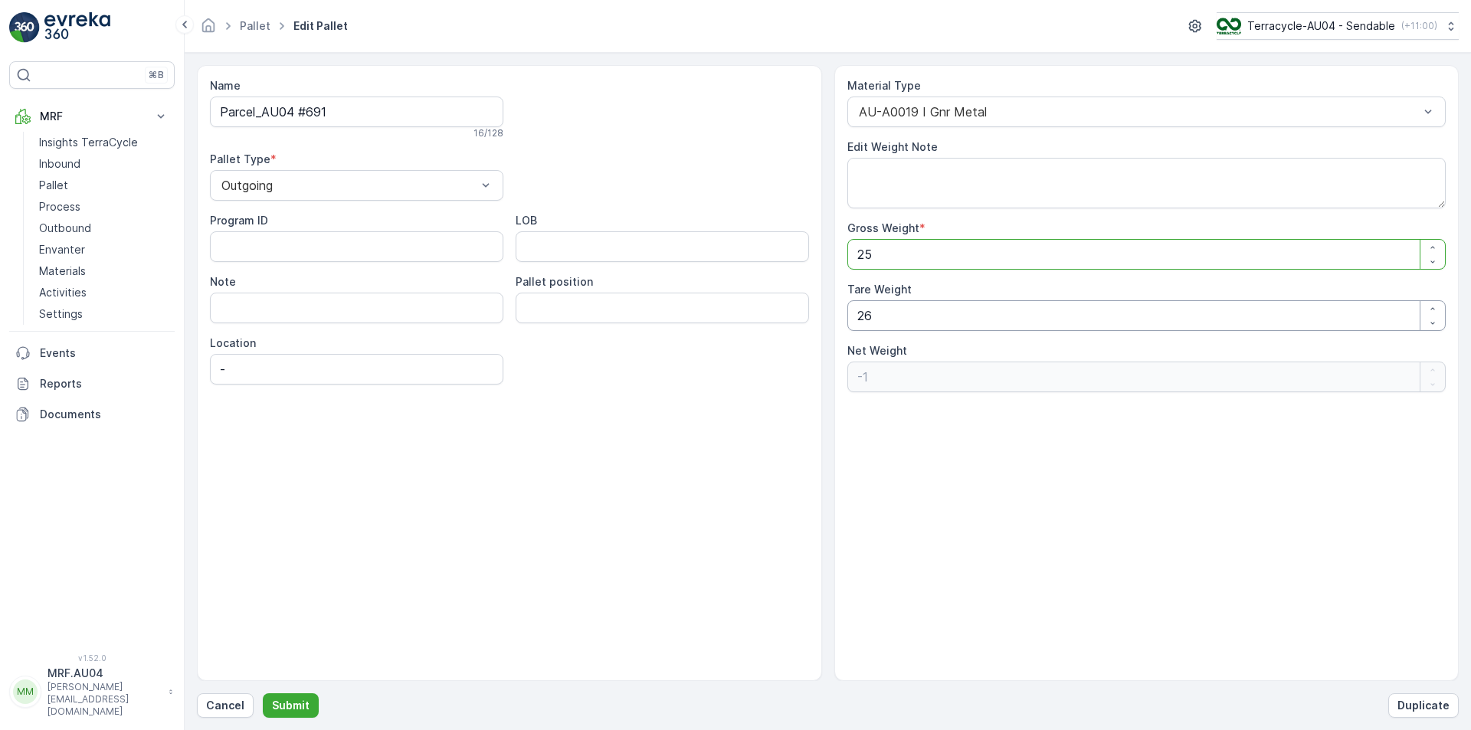
type Weight "25"
click at [907, 308] on Weight "26" at bounding box center [1146, 315] width 599 height 31
drag, startPoint x: 891, startPoint y: 314, endPoint x: 586, endPoint y: 253, distance: 311.0
click at [716, 300] on div "Name Parcel_AU04 #691 16 / 128 Pallet Type * Outgoing Program ID LOB Note Palle…" at bounding box center [828, 373] width 1262 height 616
type Weight "2"
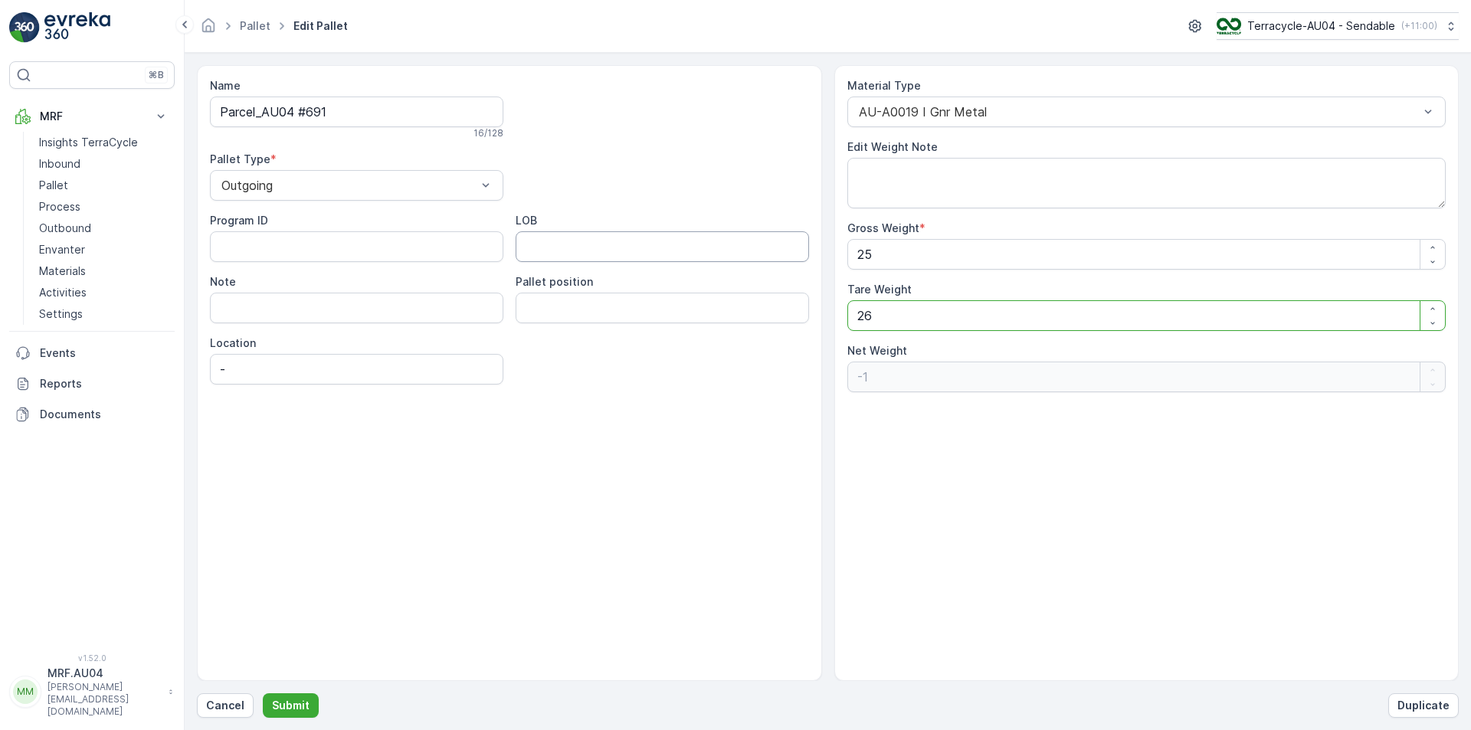
type Weight "23"
type Weight "25"
type Weight "0"
type Weight "25"
click at [310, 704] on button "Submit" at bounding box center [291, 705] width 56 height 25
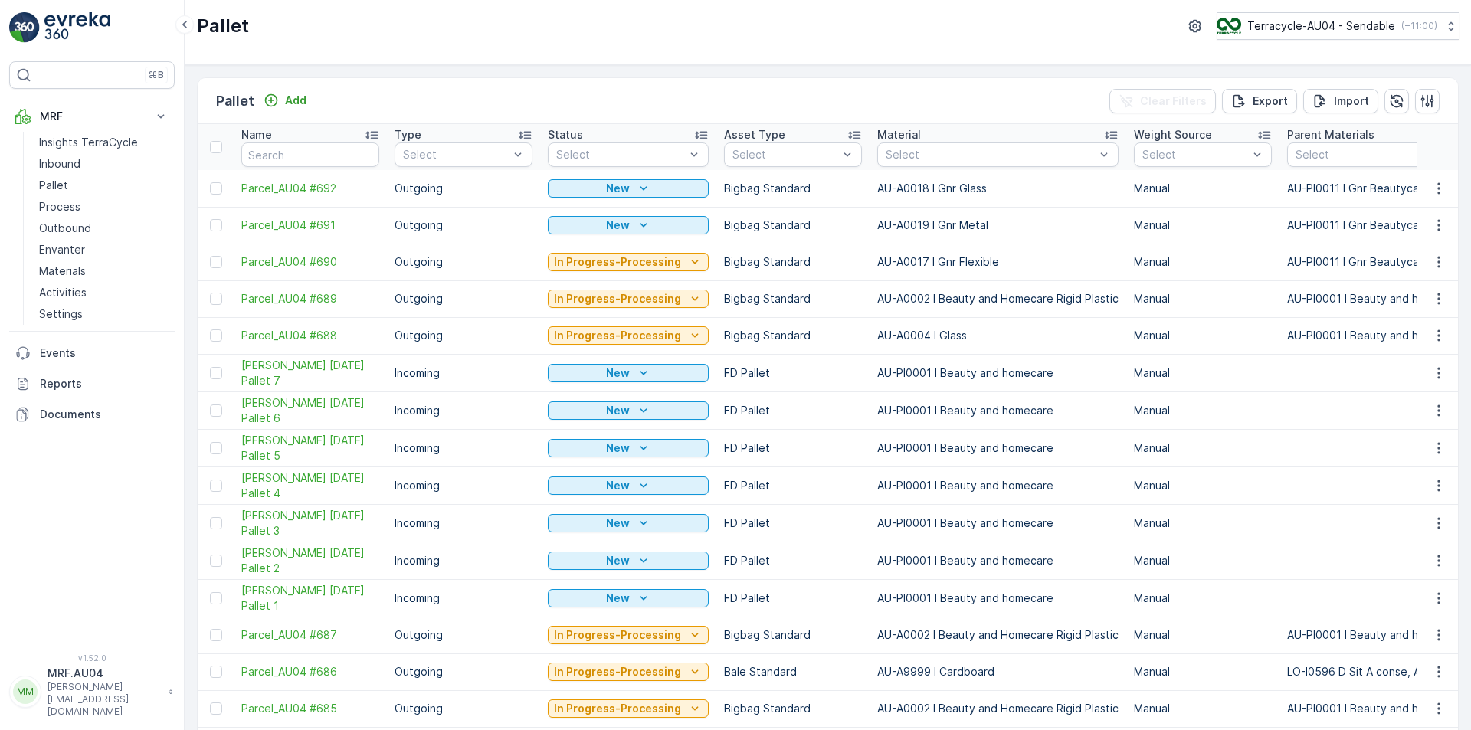
click at [213, 233] on td at bounding box center [216, 225] width 36 height 37
click at [218, 223] on div at bounding box center [216, 225] width 12 height 12
click at [210, 219] on input "checkbox" at bounding box center [210, 219] width 0 height 0
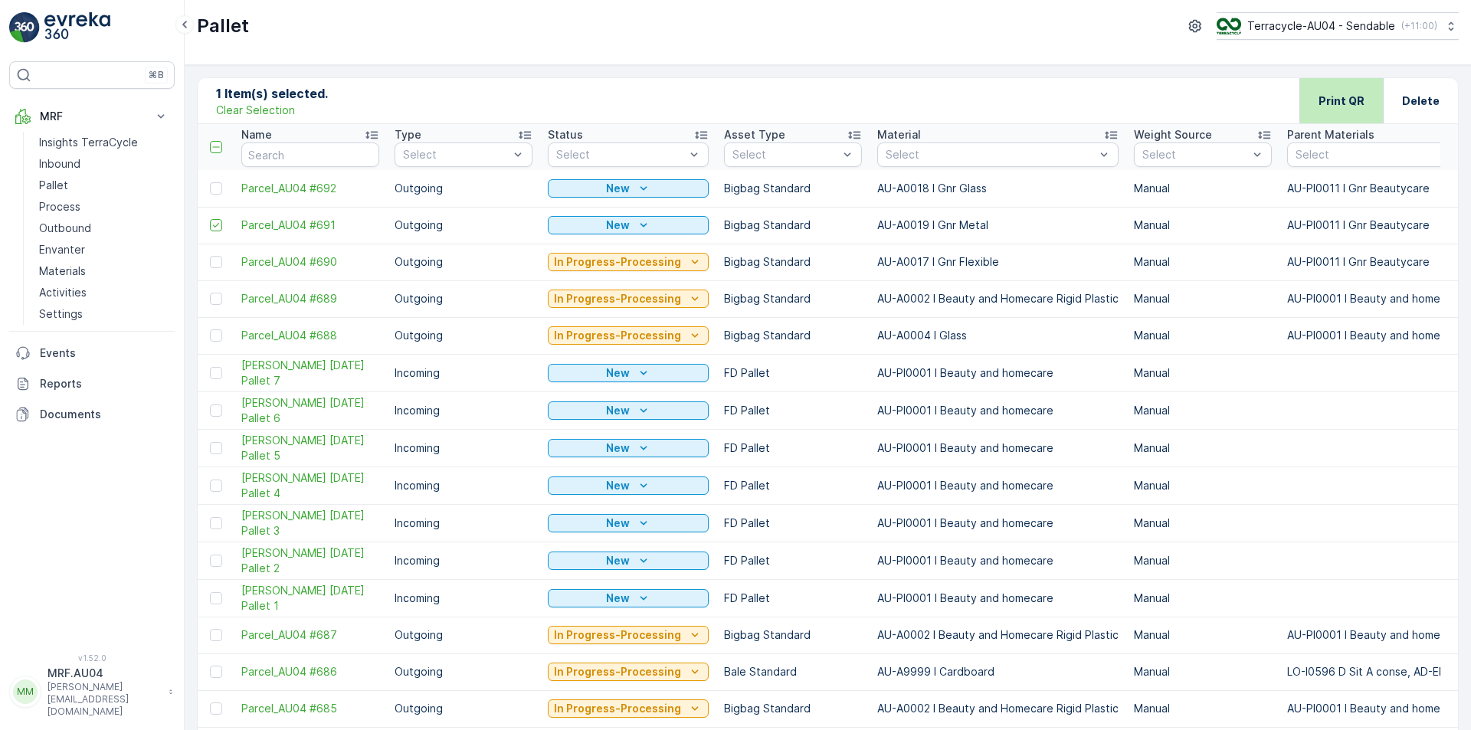
click at [1335, 113] on div "Print QR" at bounding box center [1341, 100] width 46 height 45
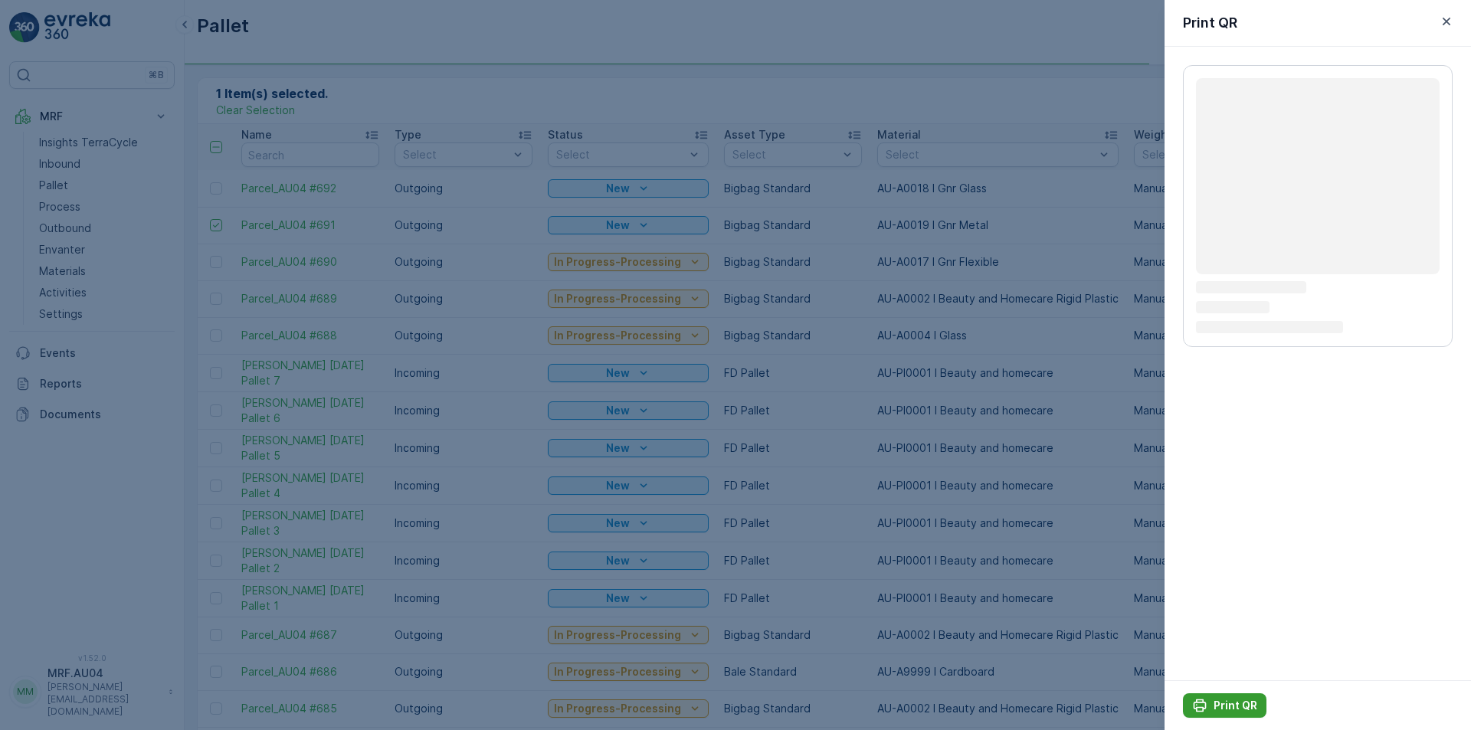
click at [1228, 707] on p "Print QR" at bounding box center [1235, 705] width 44 height 15
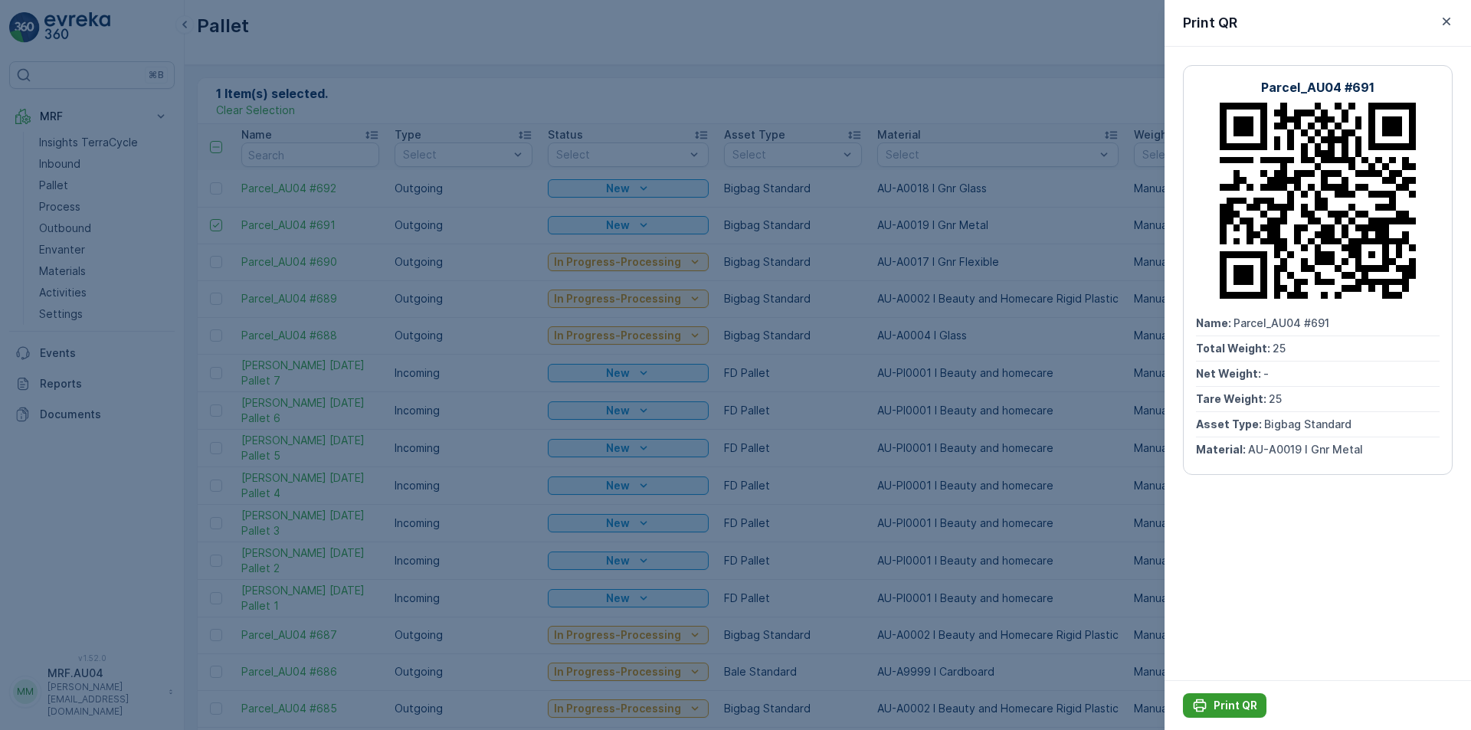
click at [1227, 711] on p "Print QR" at bounding box center [1235, 705] width 44 height 15
click at [1010, 287] on div at bounding box center [735, 365] width 1471 height 730
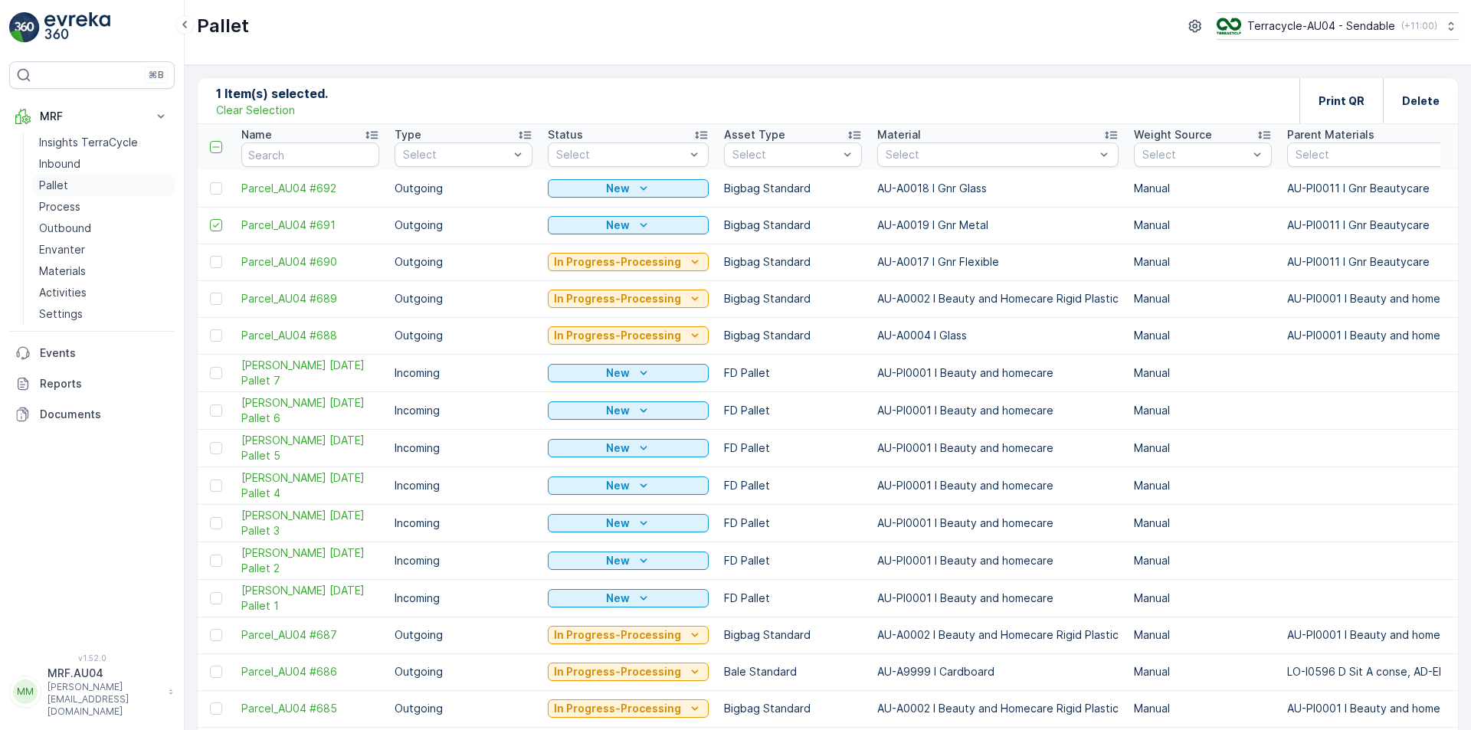
click at [93, 190] on link "Pallet" at bounding box center [104, 185] width 142 height 21
click at [259, 114] on p "Clear Selection" at bounding box center [255, 110] width 79 height 15
click at [257, 111] on div "Pallet Add" at bounding box center [264, 100] width 97 height 21
click at [289, 100] on p "Add" at bounding box center [295, 100] width 21 height 15
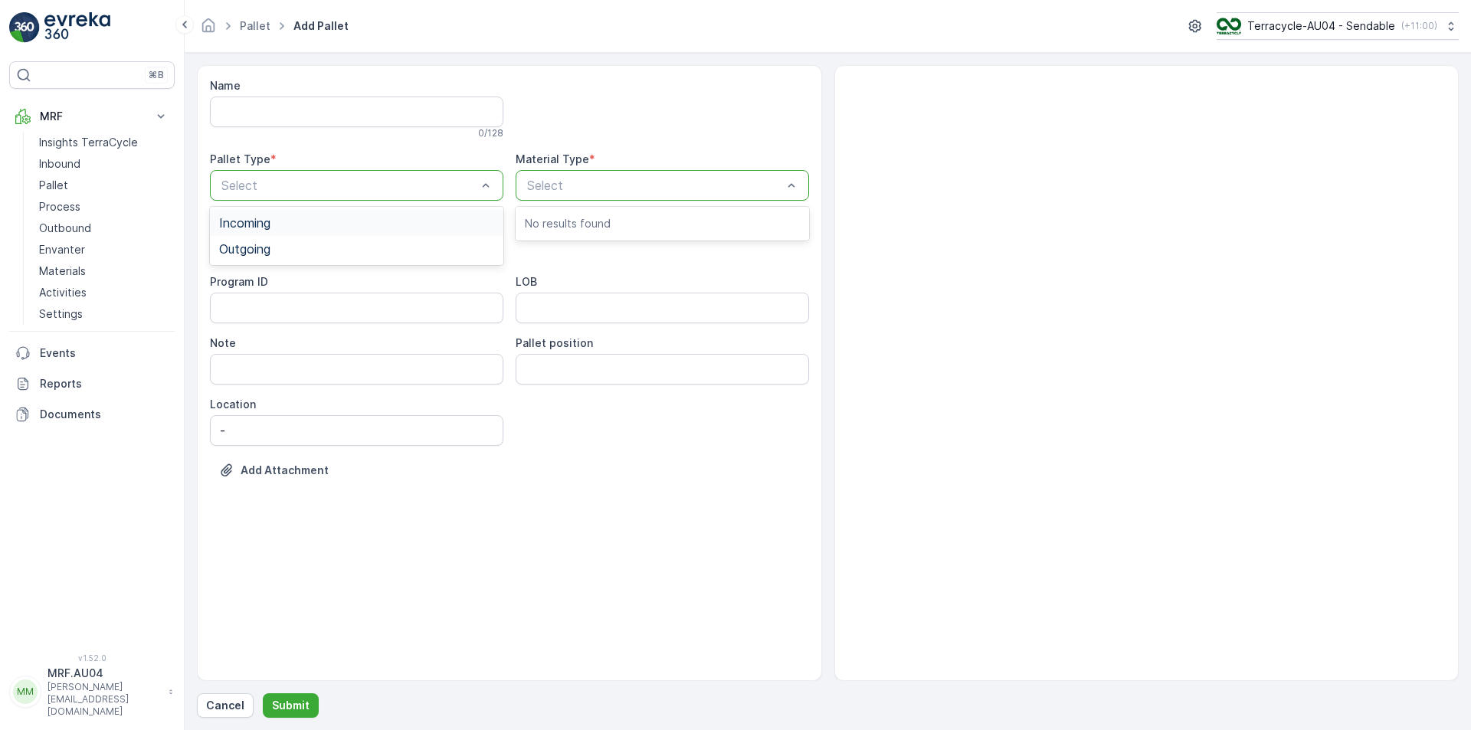
click at [585, 182] on div at bounding box center [655, 185] width 258 height 14
click at [593, 191] on div at bounding box center [655, 185] width 258 height 14
click at [360, 251] on div "Outgoing" at bounding box center [356, 249] width 275 height 14
click at [648, 150] on div "Name 0 / 128 Pallet Type * option Outgoing, selected. Outgoing Material Type * …" at bounding box center [509, 289] width 599 height 423
drag, startPoint x: 644, startPoint y: 163, endPoint x: 644, endPoint y: 178, distance: 15.3
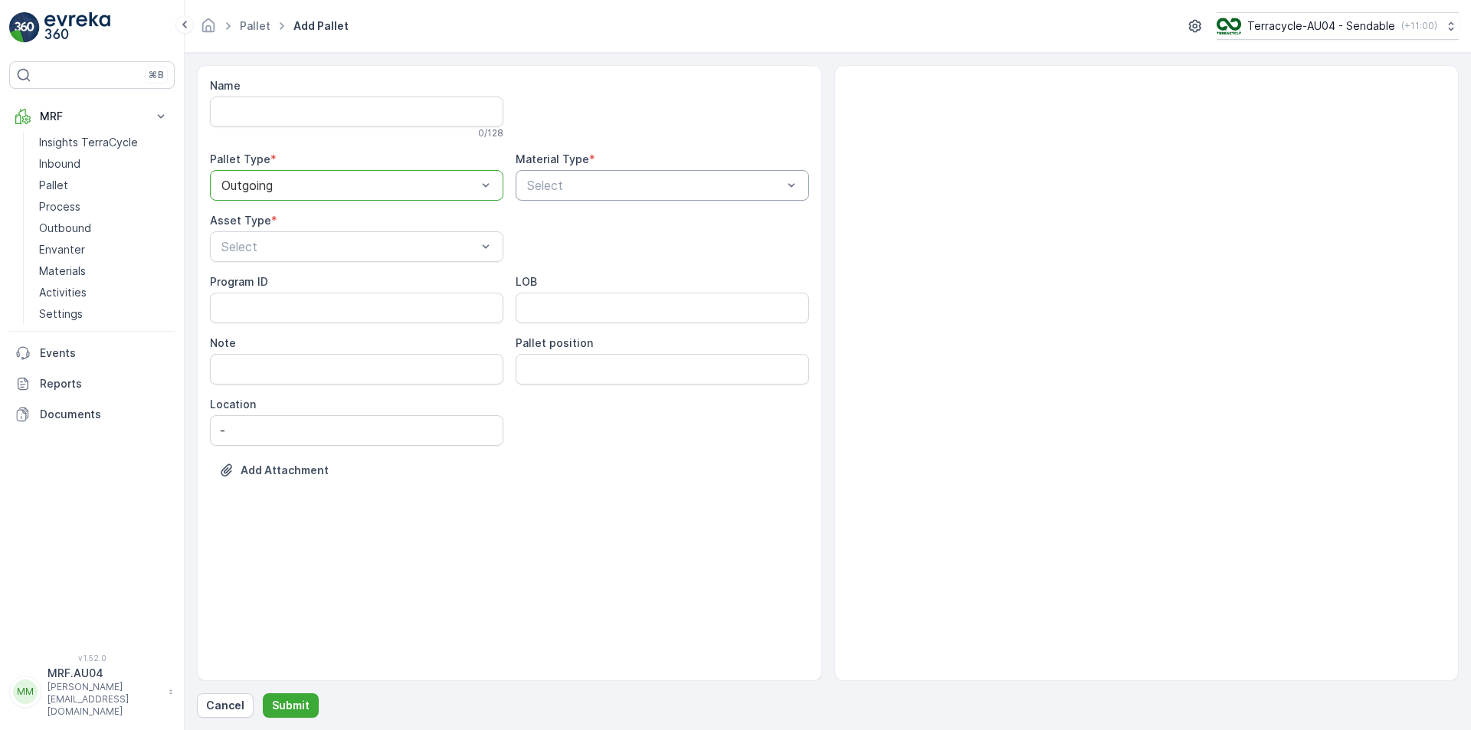
click at [644, 164] on div "Material Type *" at bounding box center [662, 159] width 293 height 15
click at [625, 199] on div "Select" at bounding box center [662, 185] width 293 height 31
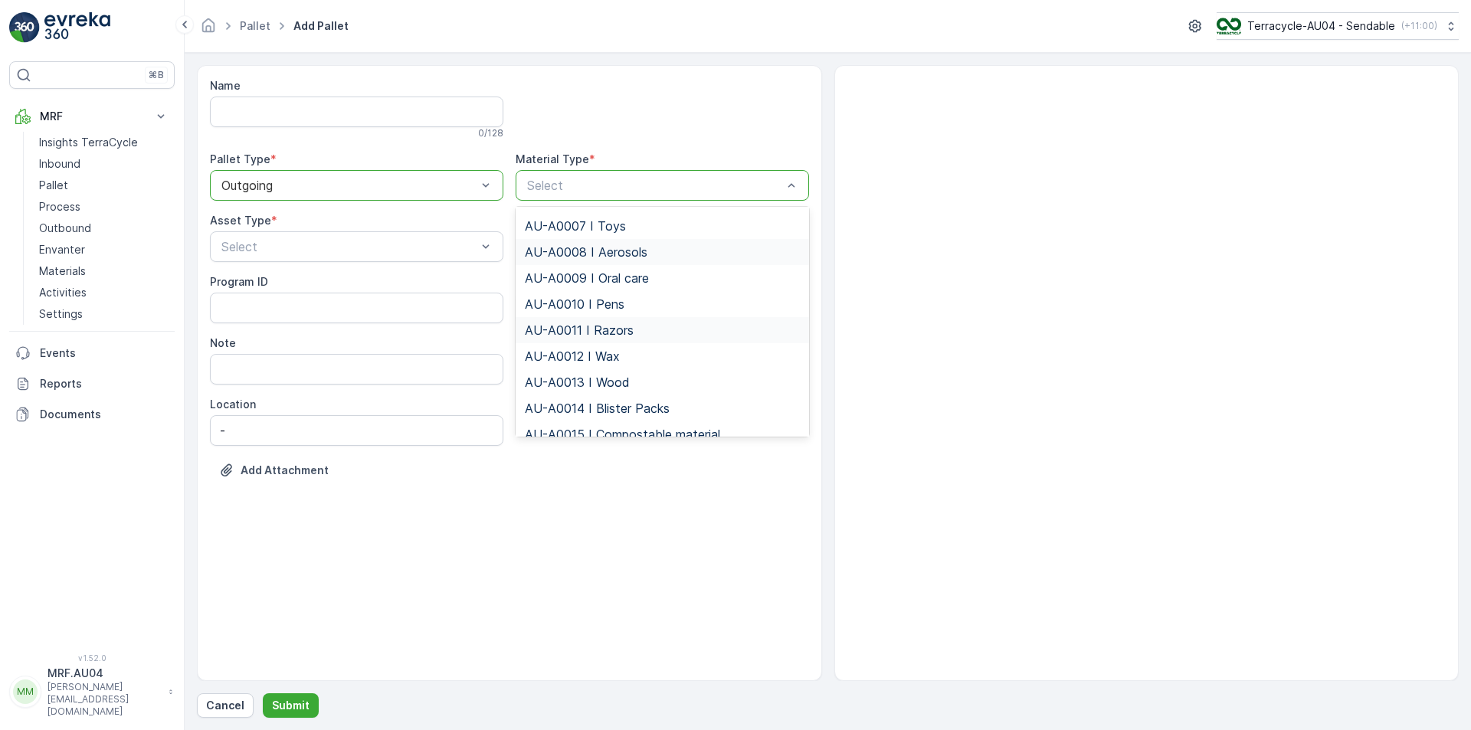
scroll to position [230, 0]
click at [77, 28] on img at bounding box center [77, 27] width 66 height 31
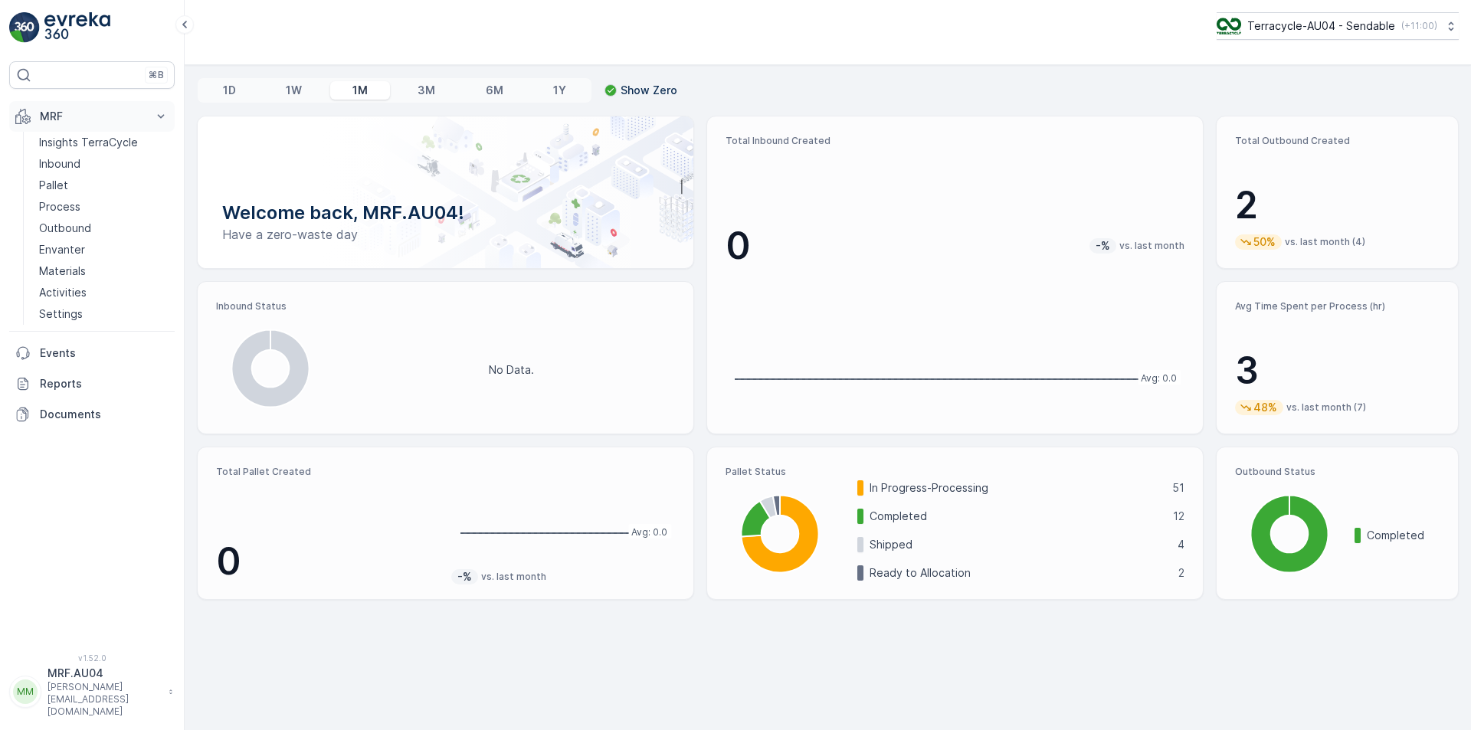
click at [123, 116] on p "MRF" at bounding box center [92, 116] width 104 height 15
click at [128, 128] on button "MRF" at bounding box center [91, 116] width 165 height 31
click at [103, 191] on link "Pallet" at bounding box center [104, 185] width 142 height 21
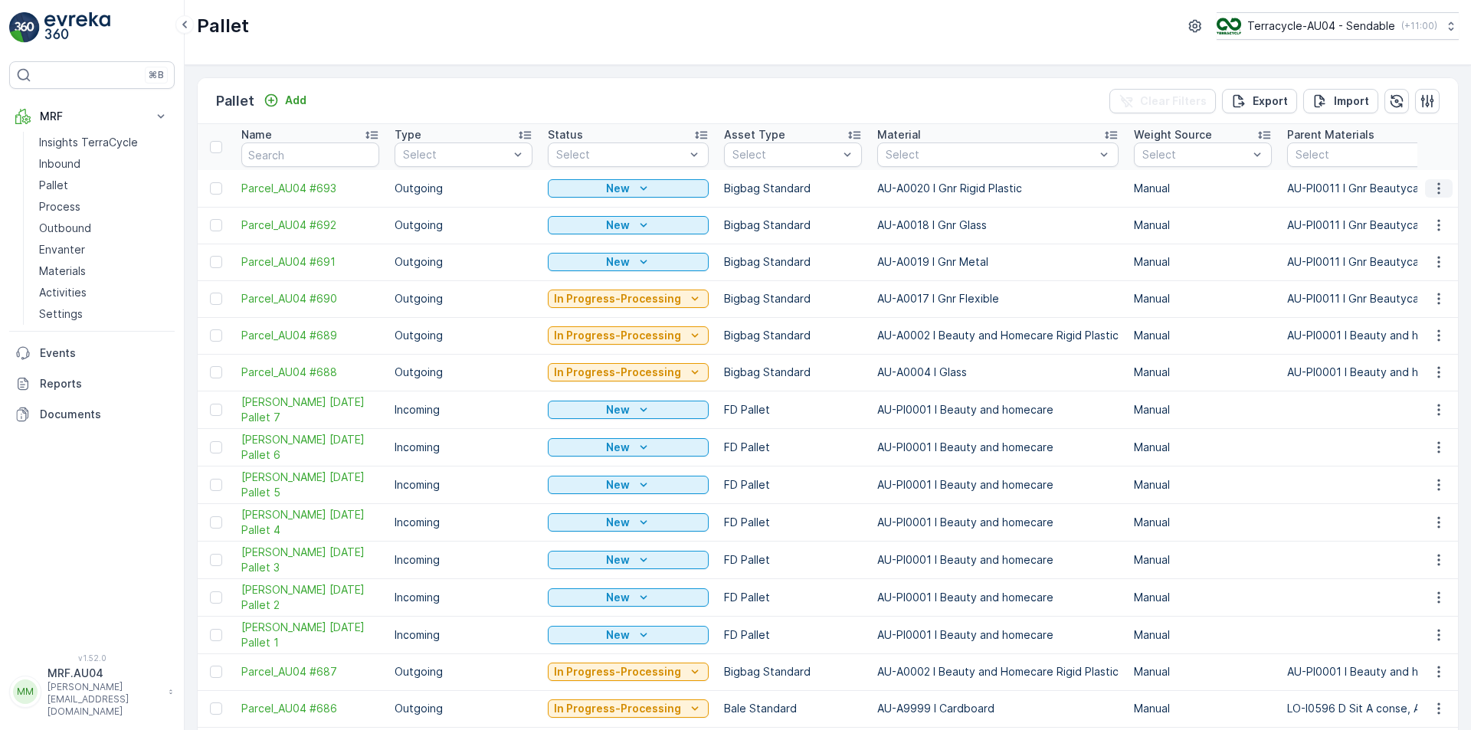
click at [1437, 193] on icon "button" at bounding box center [1438, 188] width 15 height 15
click at [1394, 237] on span "Edit Pallet" at bounding box center [1402, 232] width 52 height 15
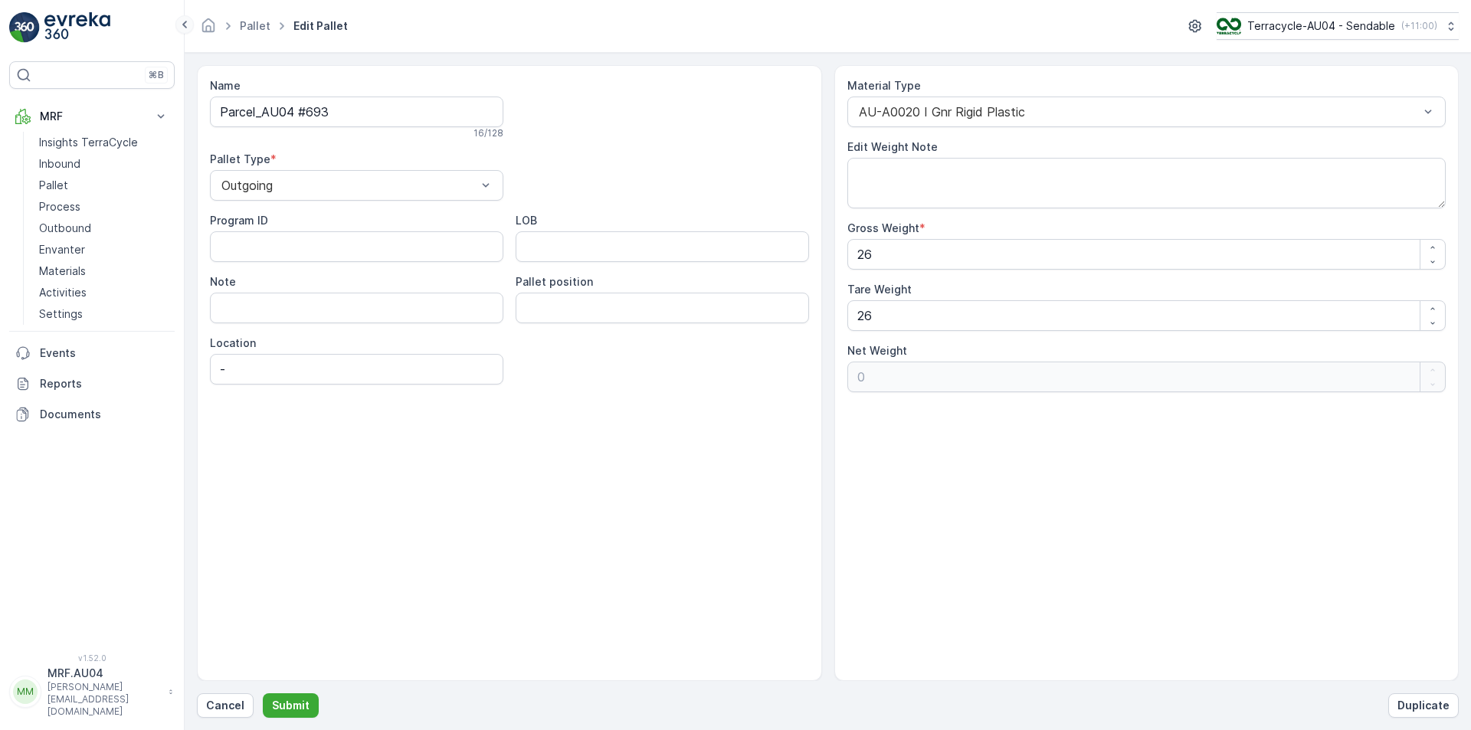
click at [188, 28] on icon at bounding box center [184, 24] width 17 height 18
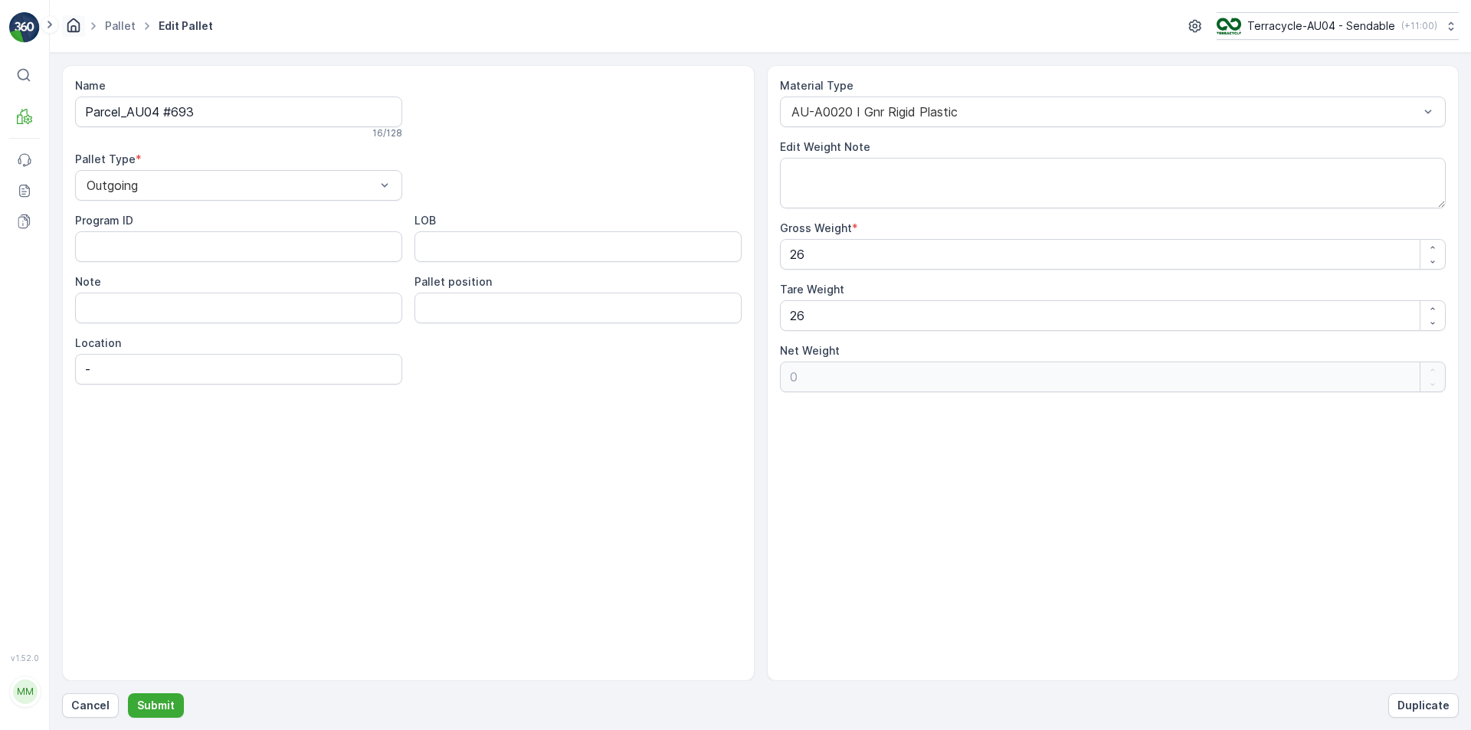
click at [76, 26] on icon "Homepage" at bounding box center [73, 25] width 13 height 14
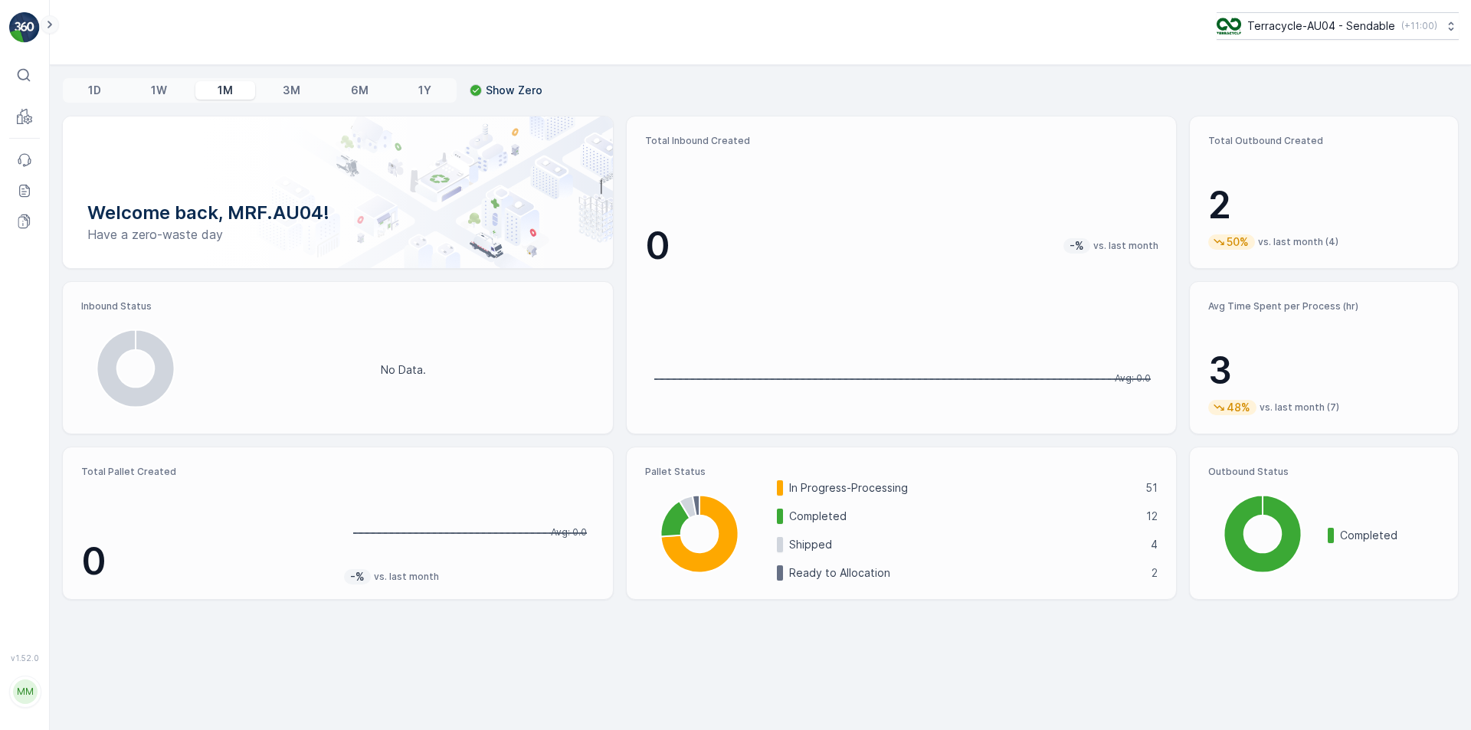
click at [49, 26] on icon at bounding box center [49, 25] width 5 height 8
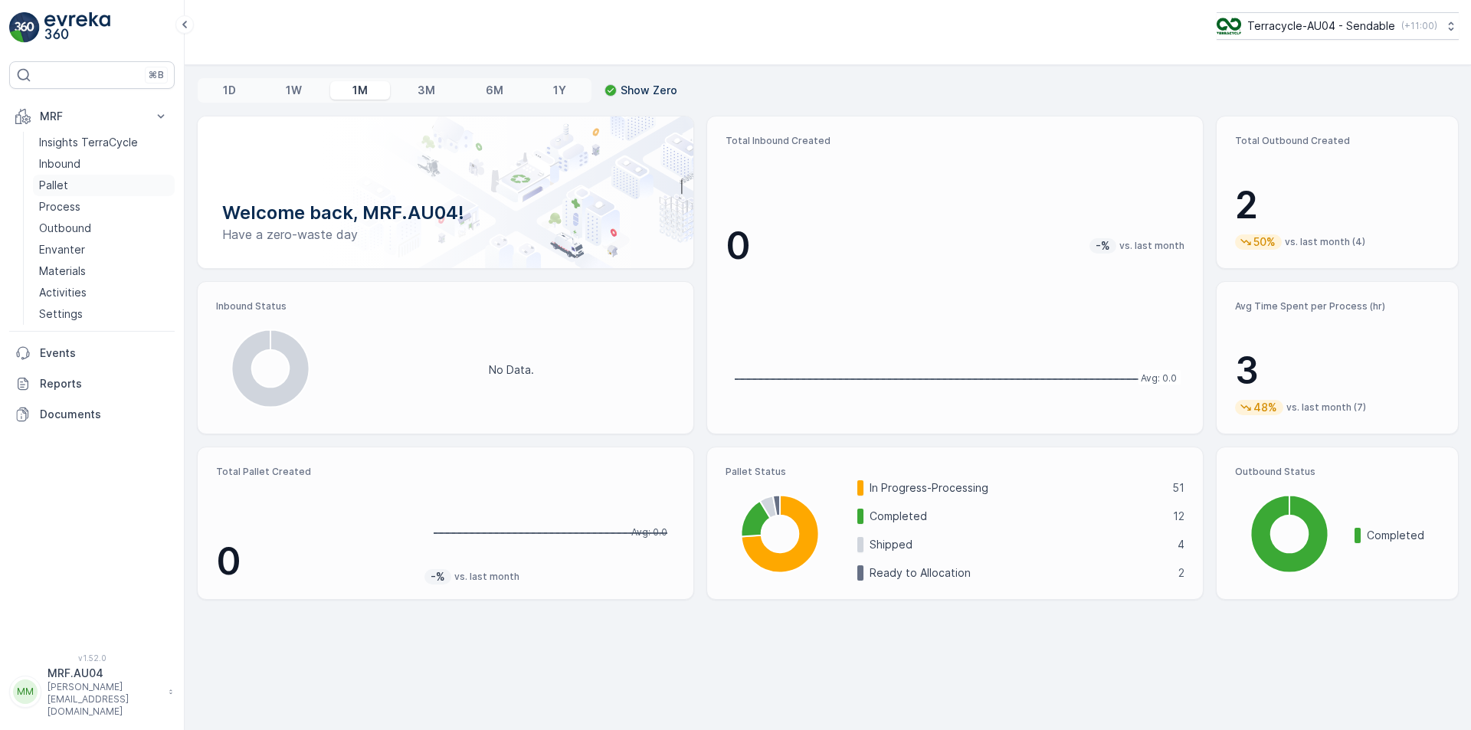
click at [68, 186] on link "Pallet" at bounding box center [104, 185] width 142 height 21
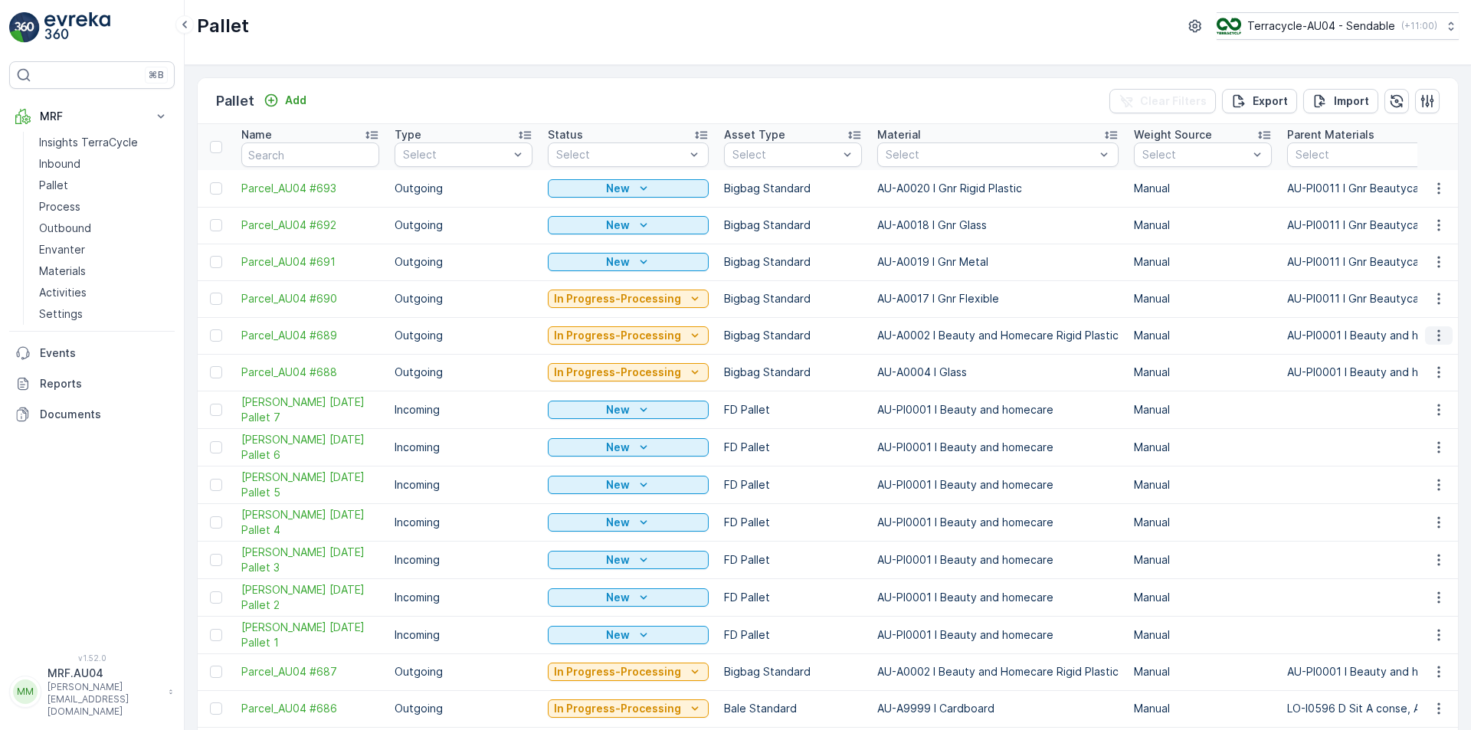
click at [1439, 335] on icon "button" at bounding box center [1438, 335] width 15 height 15
click at [1387, 383] on span "Edit Pallet" at bounding box center [1402, 379] width 52 height 15
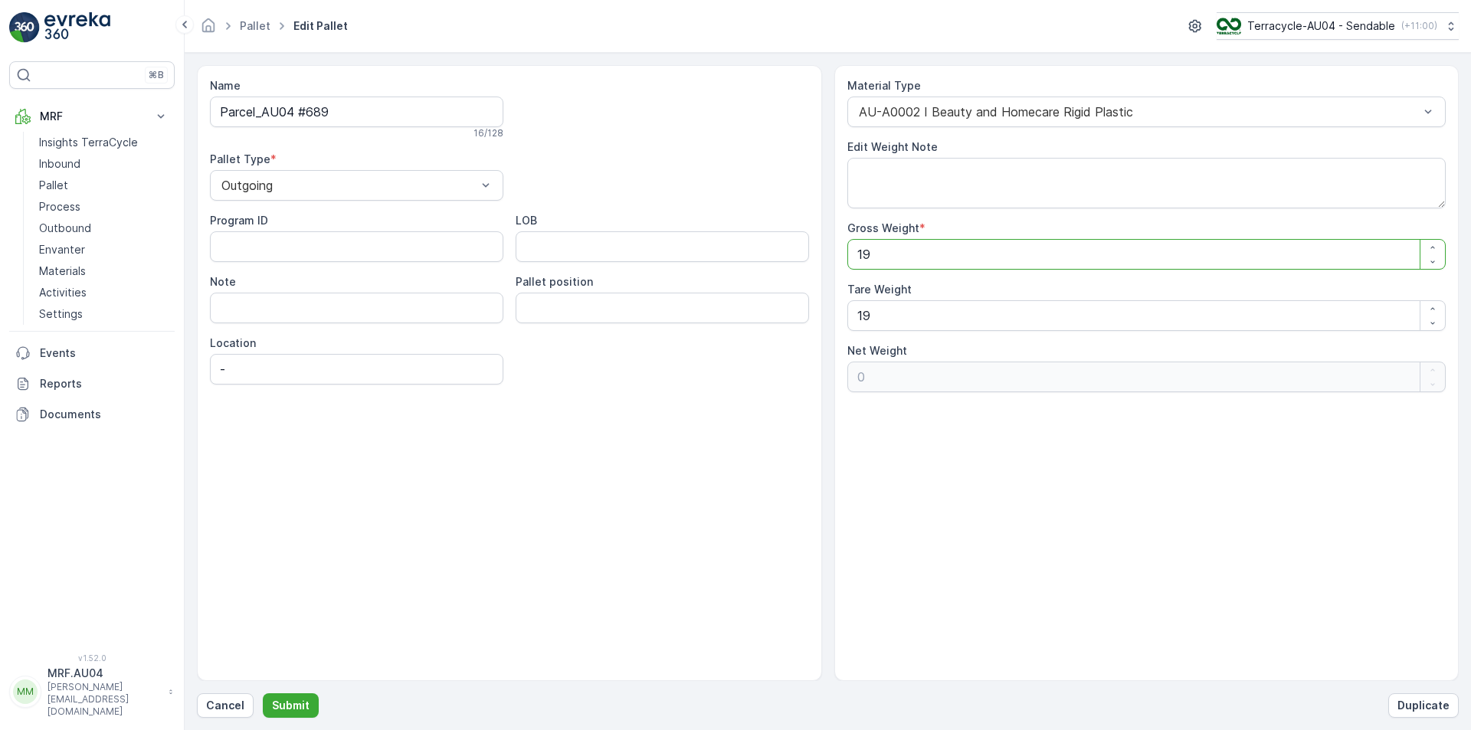
drag, startPoint x: 901, startPoint y: 255, endPoint x: 758, endPoint y: 264, distance: 142.7
click at [758, 264] on div "Name Parcel_AU04 #689 16 / 128 Pallet Type * Outgoing Program ID LOB Note Palle…" at bounding box center [828, 373] width 1262 height 616
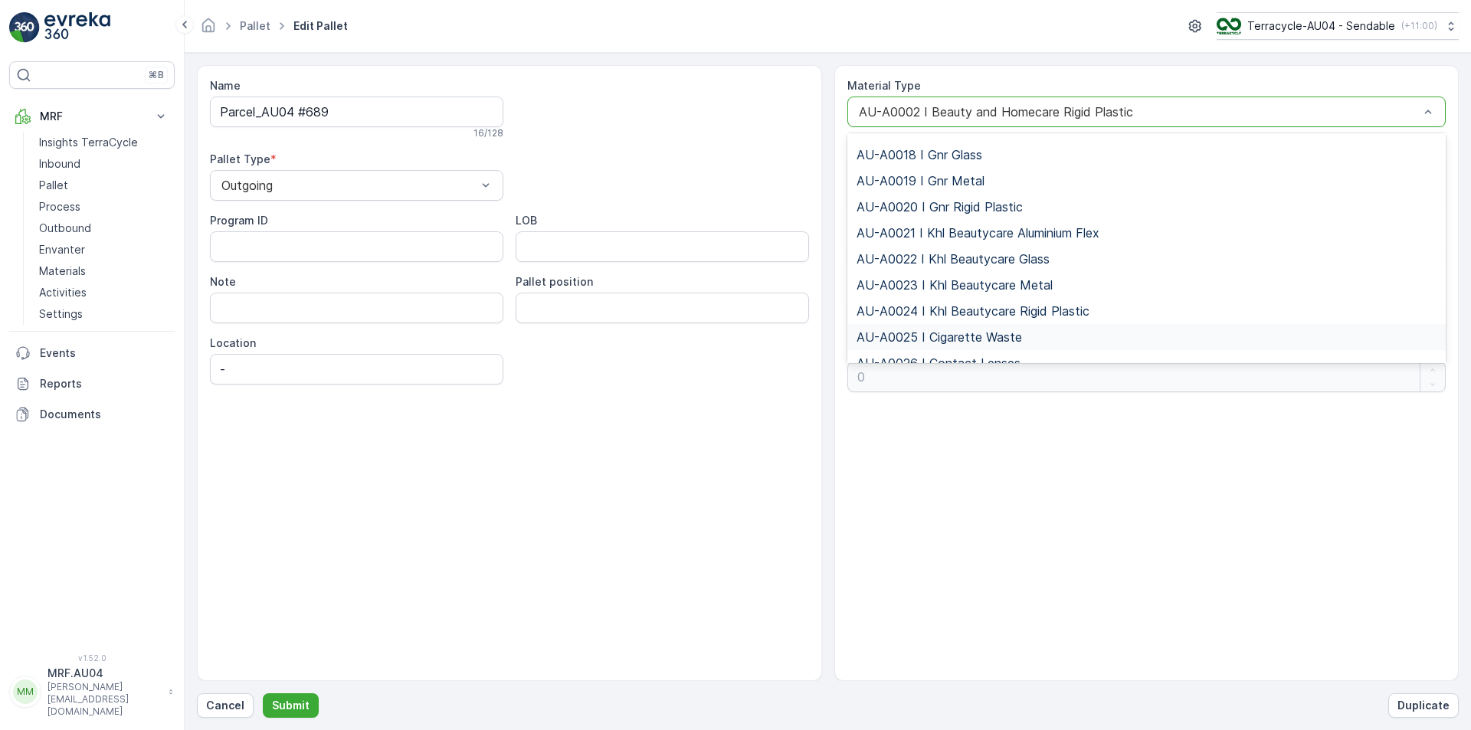
scroll to position [460, 0]
click at [928, 192] on div "AU-A0020 I Gnr Rigid Plastic" at bounding box center [1146, 185] width 599 height 26
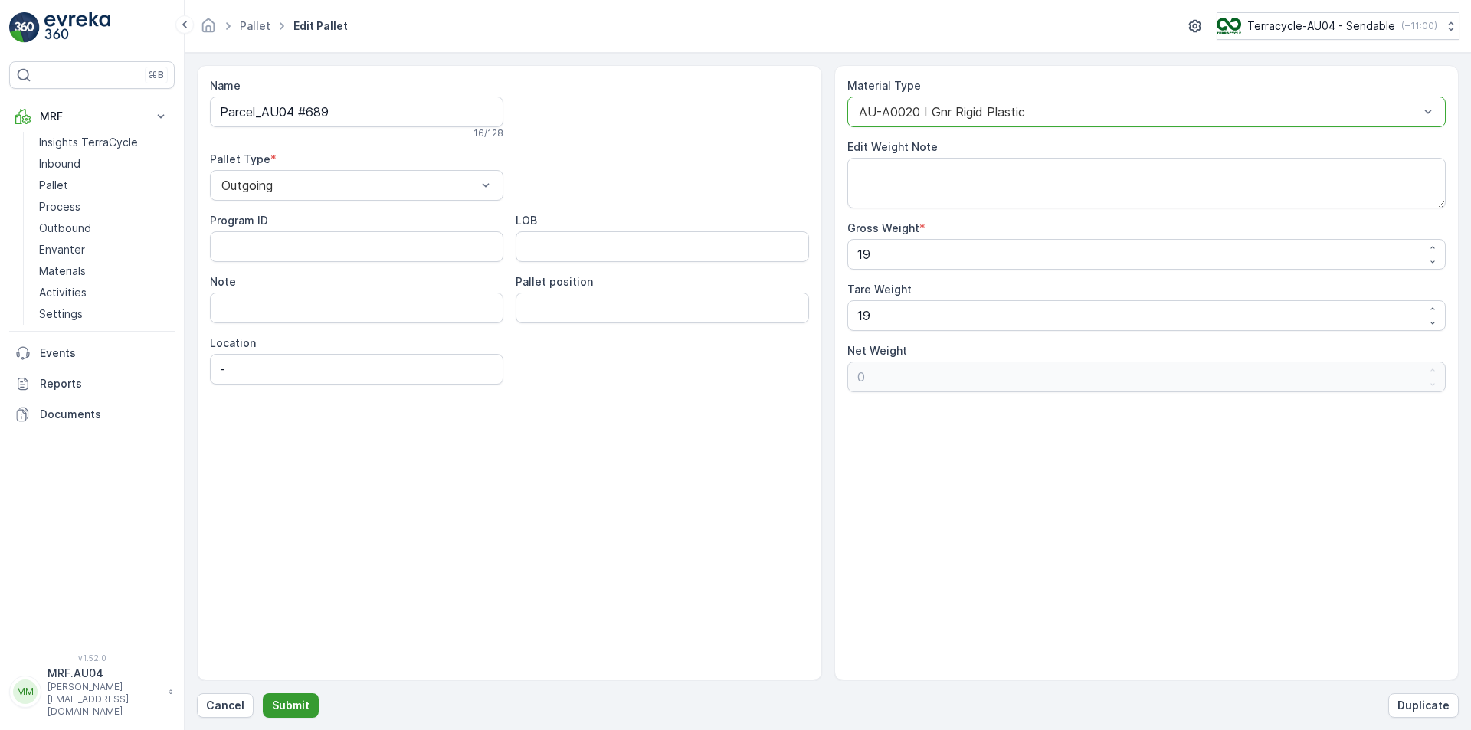
click at [282, 709] on p "Submit" at bounding box center [291, 705] width 38 height 15
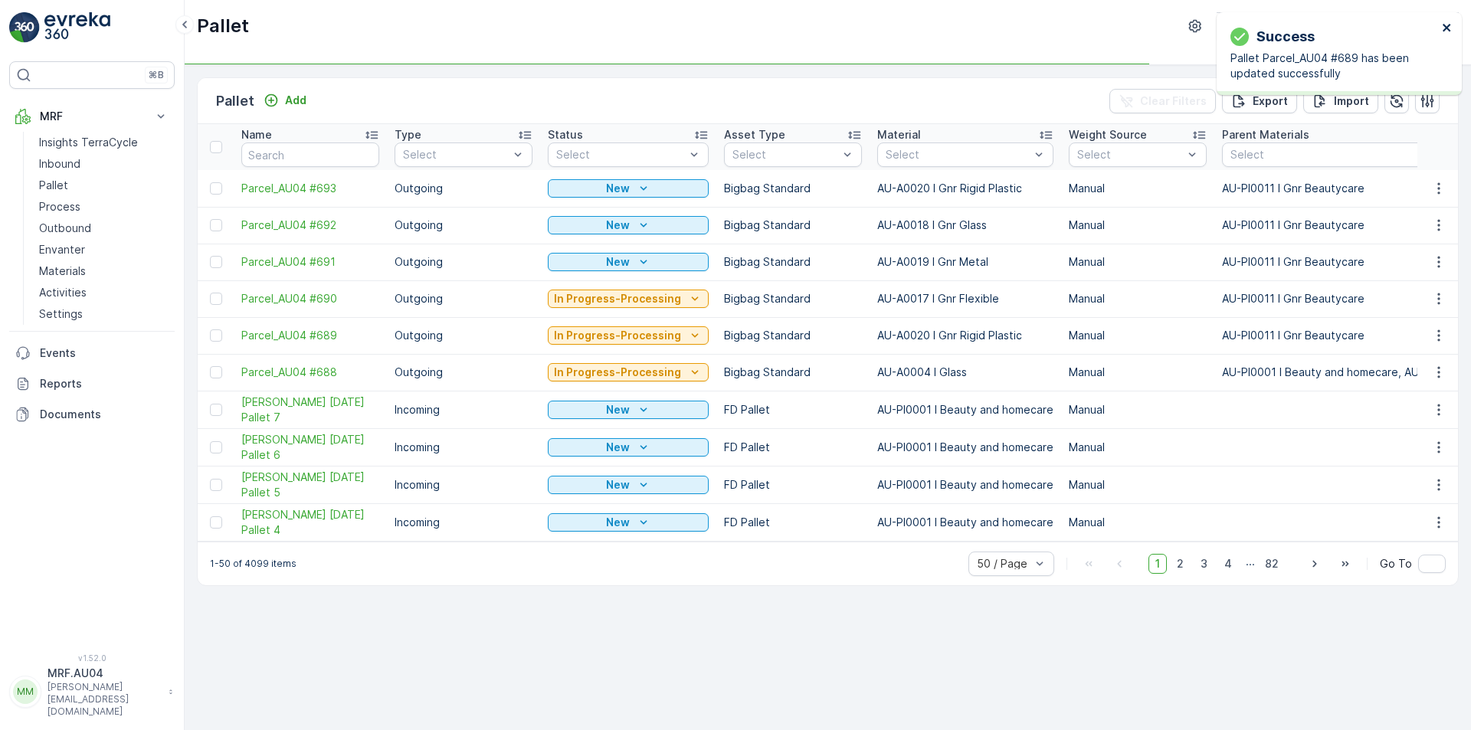
click at [1449, 29] on icon "close" at bounding box center [1447, 27] width 11 height 12
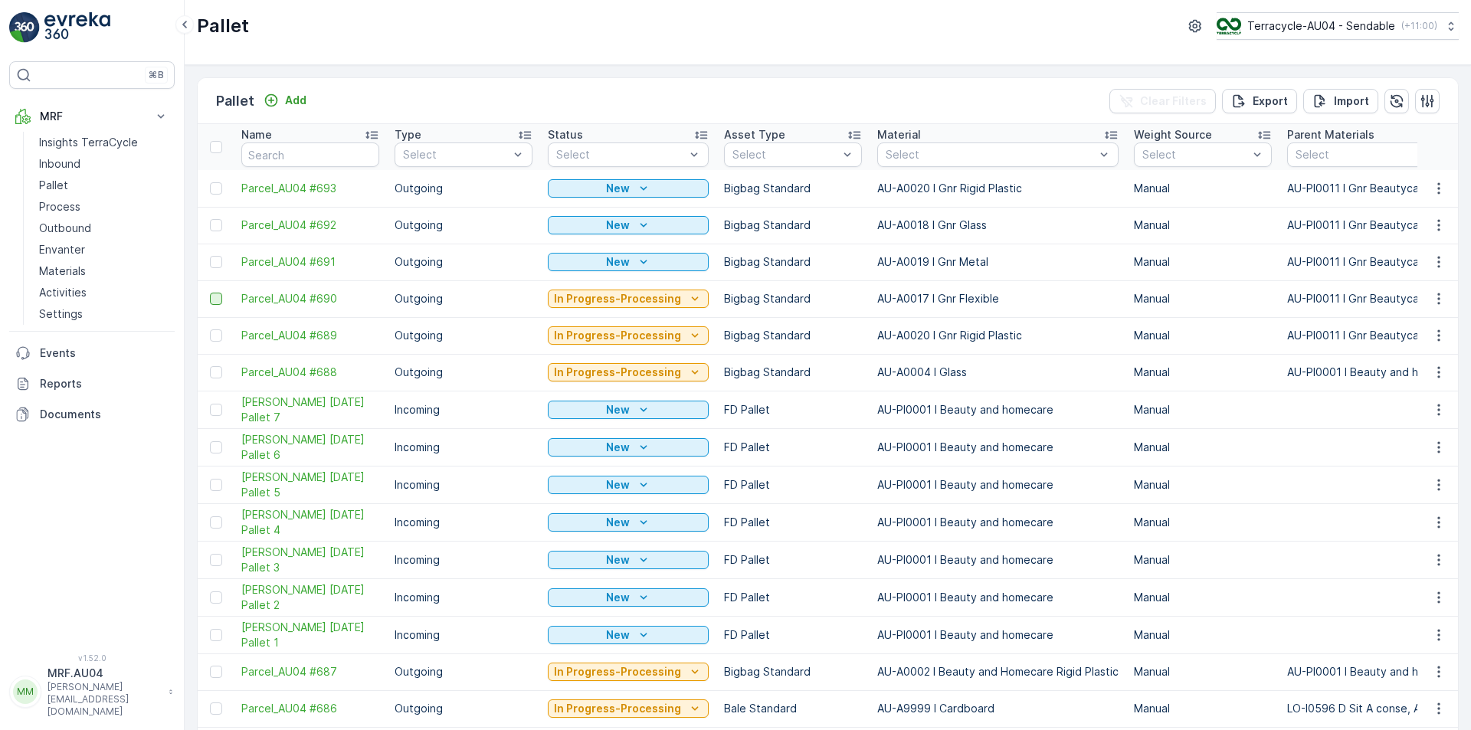
click at [214, 296] on div at bounding box center [216, 299] width 12 height 12
click at [210, 293] on input "checkbox" at bounding box center [210, 293] width 0 height 0
click at [1339, 117] on div "Print QR" at bounding box center [1341, 100] width 46 height 45
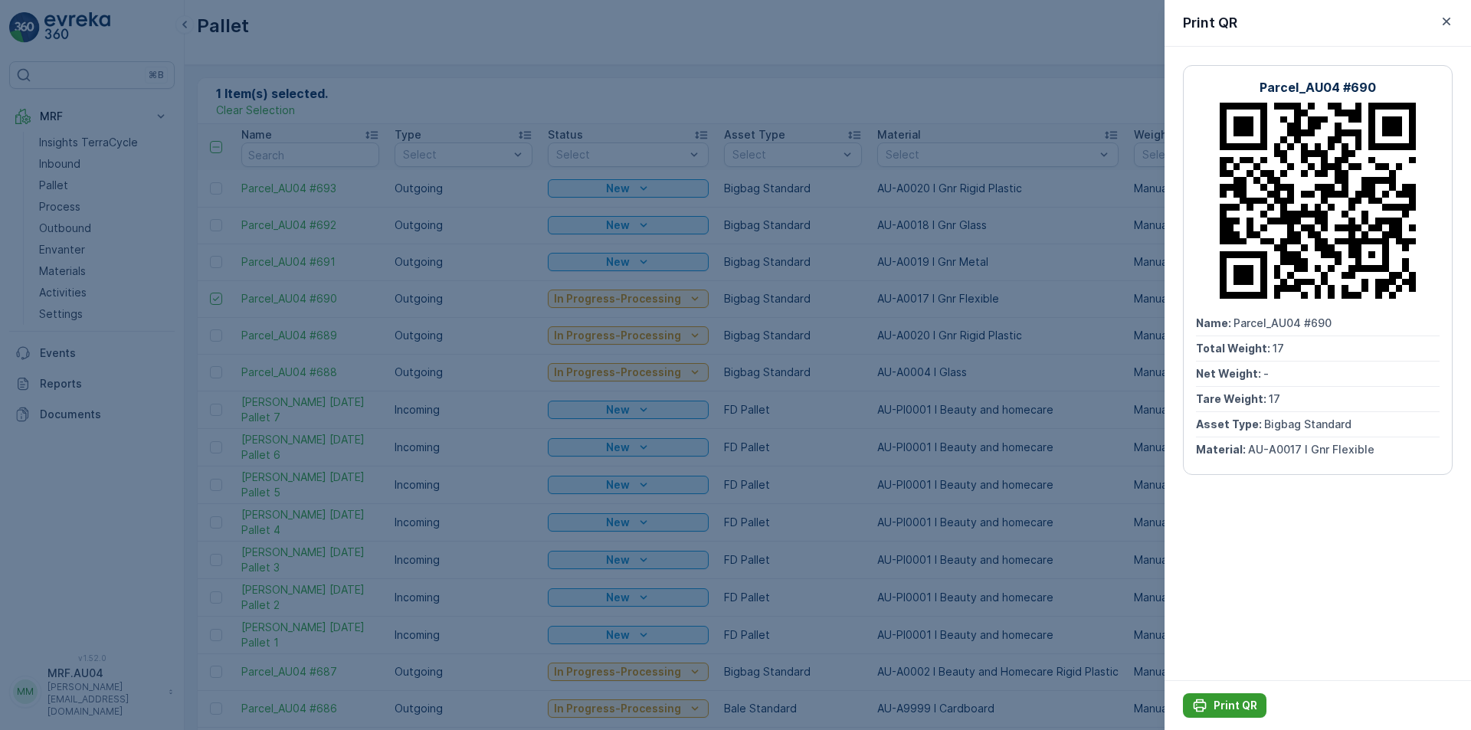
click at [1233, 707] on p "Print QR" at bounding box center [1235, 705] width 44 height 15
click at [945, 253] on div at bounding box center [735, 365] width 1471 height 730
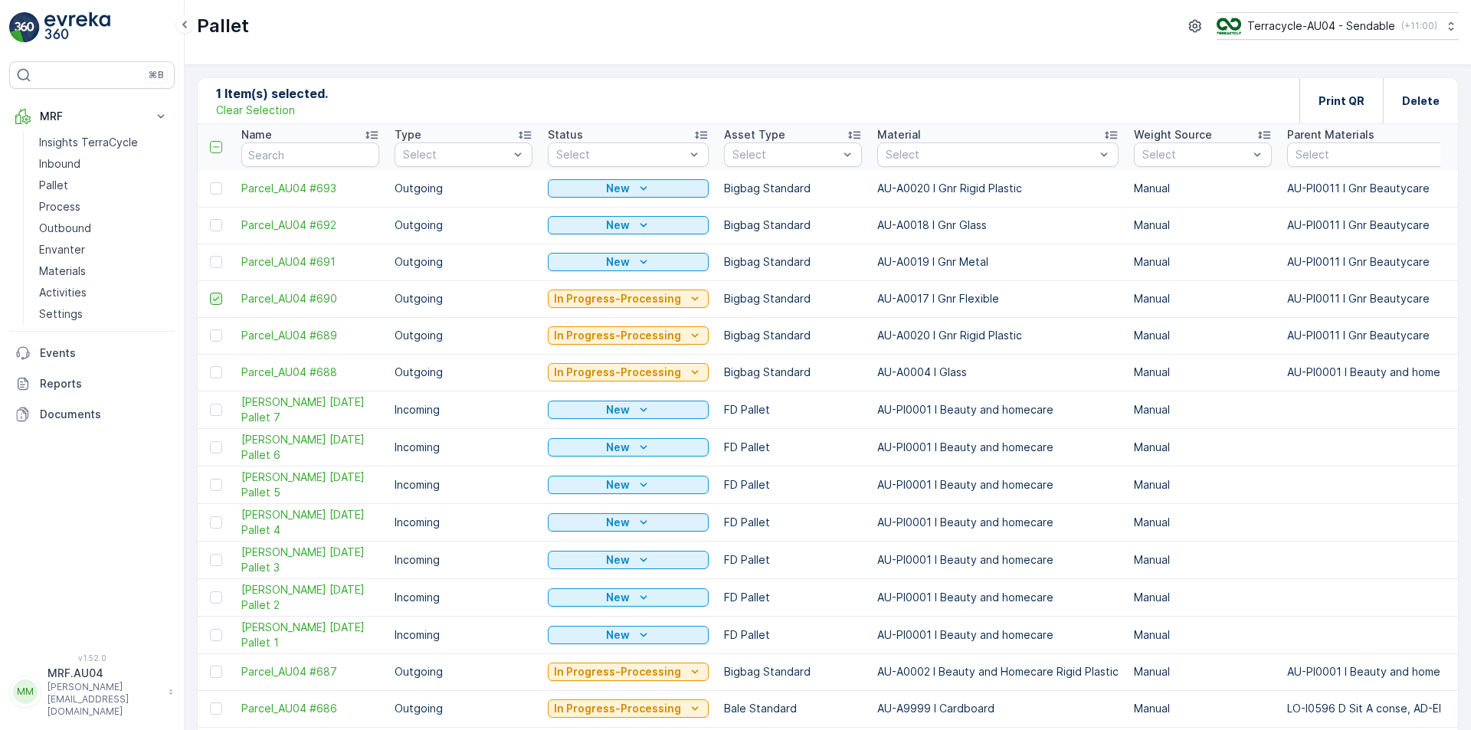
click at [212, 301] on icon at bounding box center [216, 298] width 11 height 11
click at [210, 293] on input "checkbox" at bounding box center [210, 293] width 0 height 0
click at [216, 337] on div at bounding box center [216, 335] width 12 height 12
click at [210, 329] on input "checkbox" at bounding box center [210, 329] width 0 height 0
click at [1354, 109] on div "Print QR" at bounding box center [1341, 100] width 46 height 45
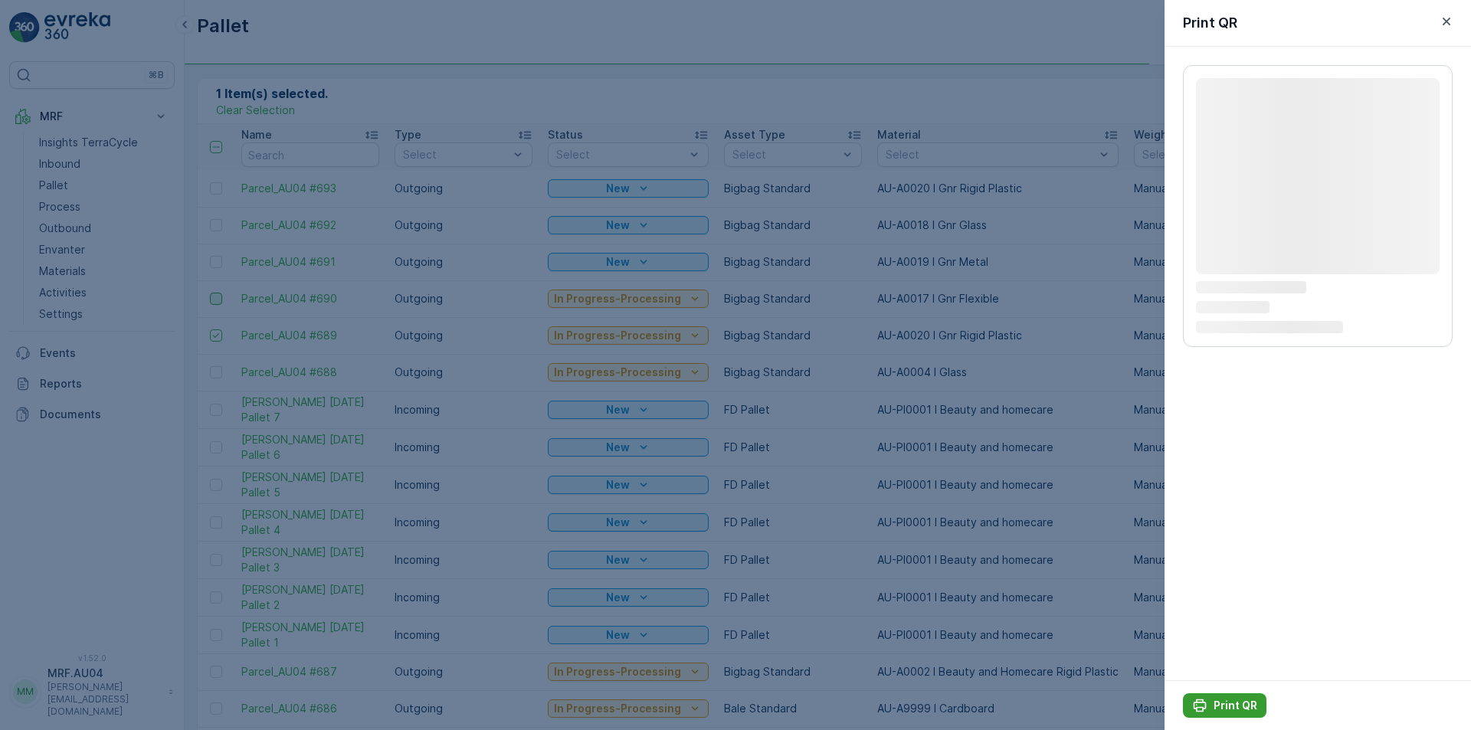
click at [1200, 709] on icon "Print QR" at bounding box center [1199, 705] width 15 height 15
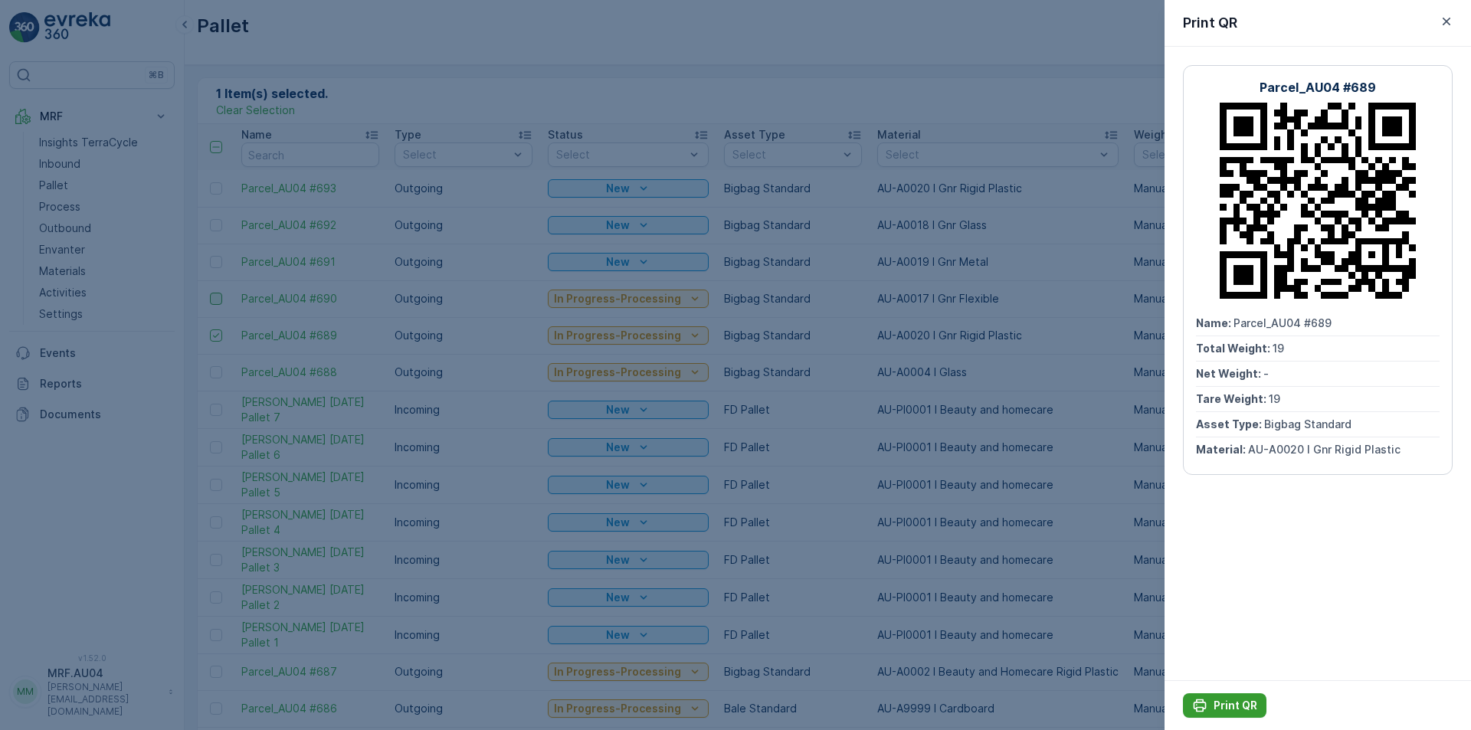
click at [1211, 705] on div "Print QR" at bounding box center [1224, 705] width 65 height 15
